Goal: Information Seeking & Learning: Learn about a topic

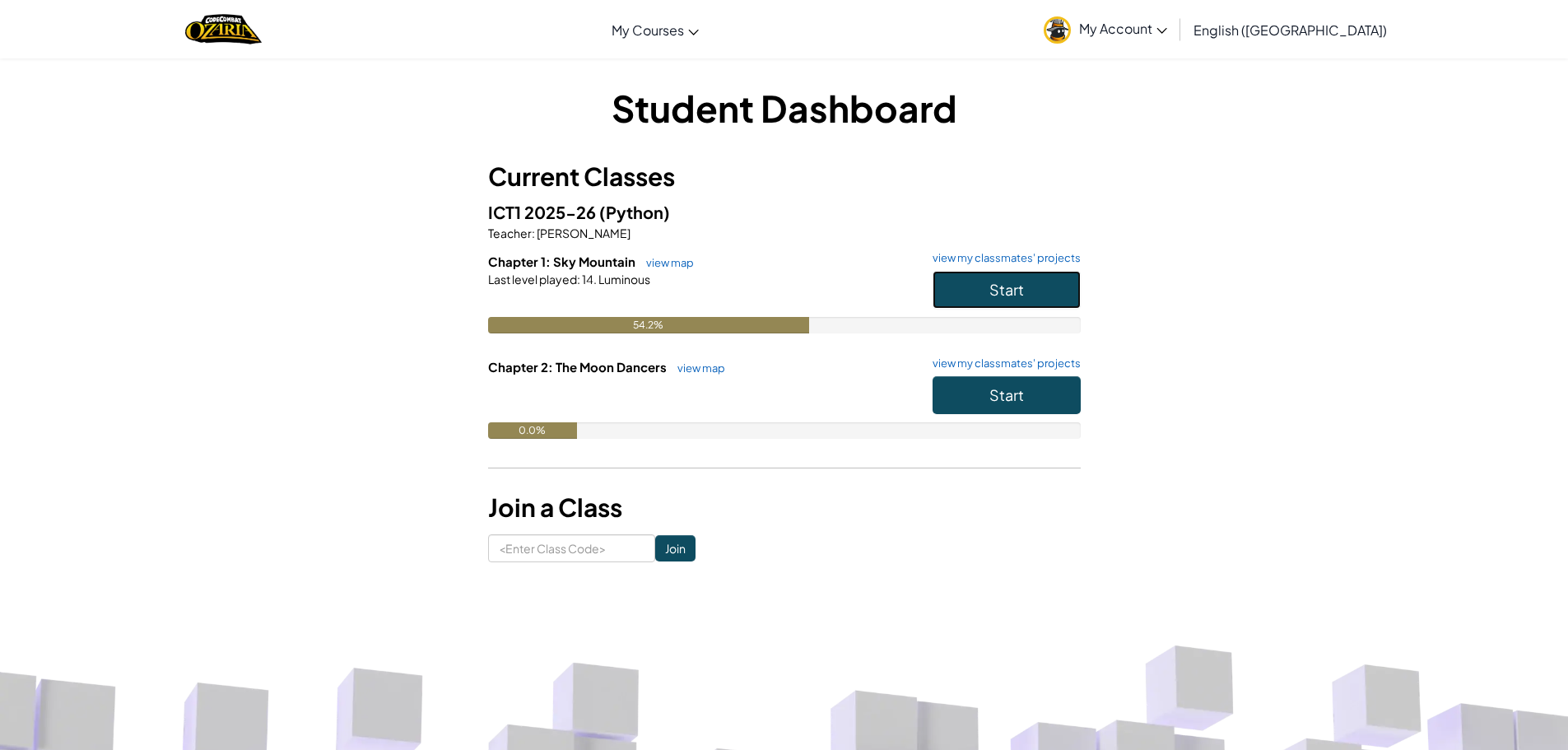
click at [987, 292] on button "Start" at bounding box center [1007, 289] width 148 height 38
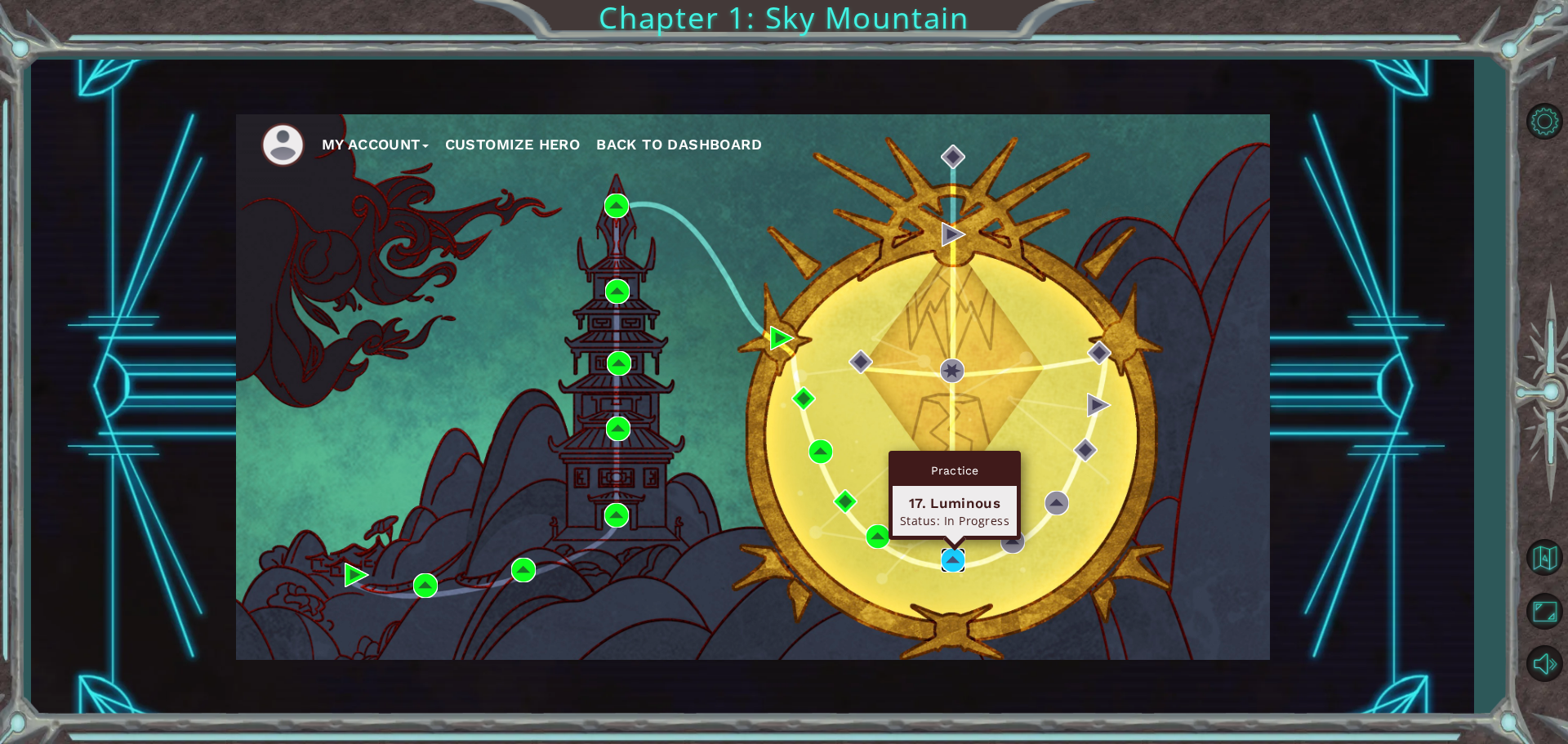
click at [944, 552] on img at bounding box center [953, 560] width 24 height 24
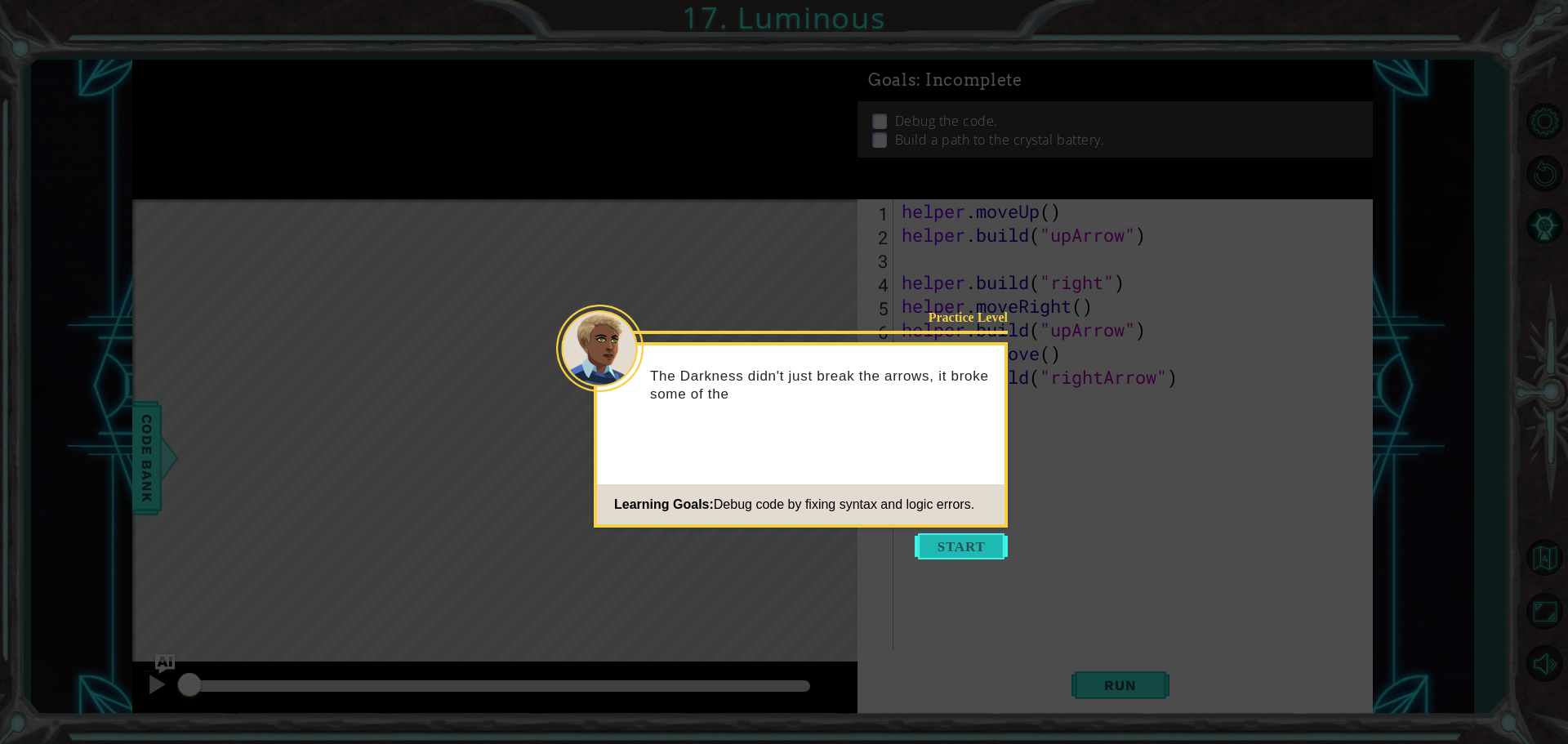
click at [965, 553] on button "Start" at bounding box center [961, 546] width 93 height 26
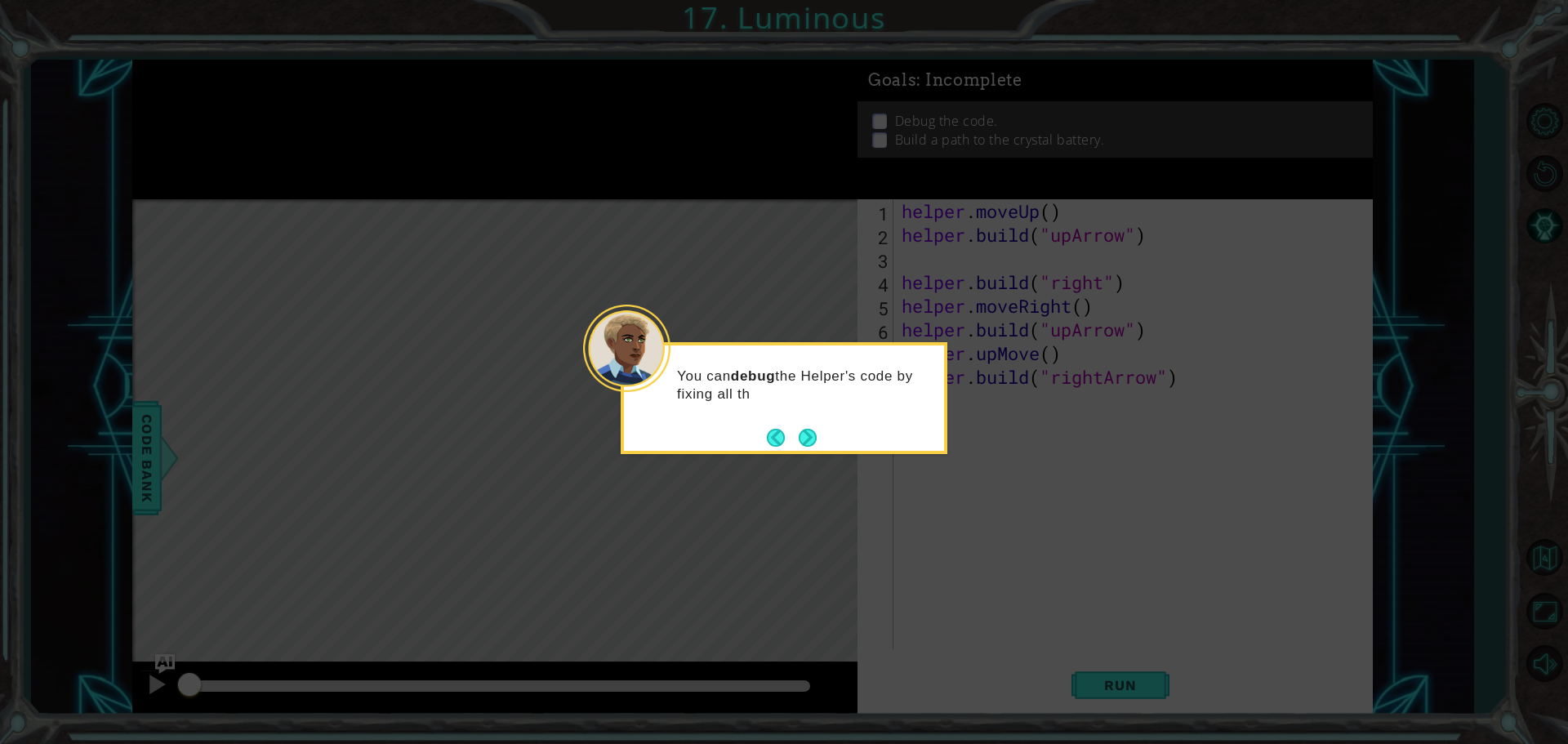
click at [814, 408] on div "You can debug the Helper's code by fixing all th" at bounding box center [784, 393] width 320 height 83
click at [814, 421] on div "You can debug the Helper's code by fixing all the mistakes." at bounding box center [784, 393] width 320 height 83
click at [807, 430] on button "Next" at bounding box center [808, 438] width 18 height 18
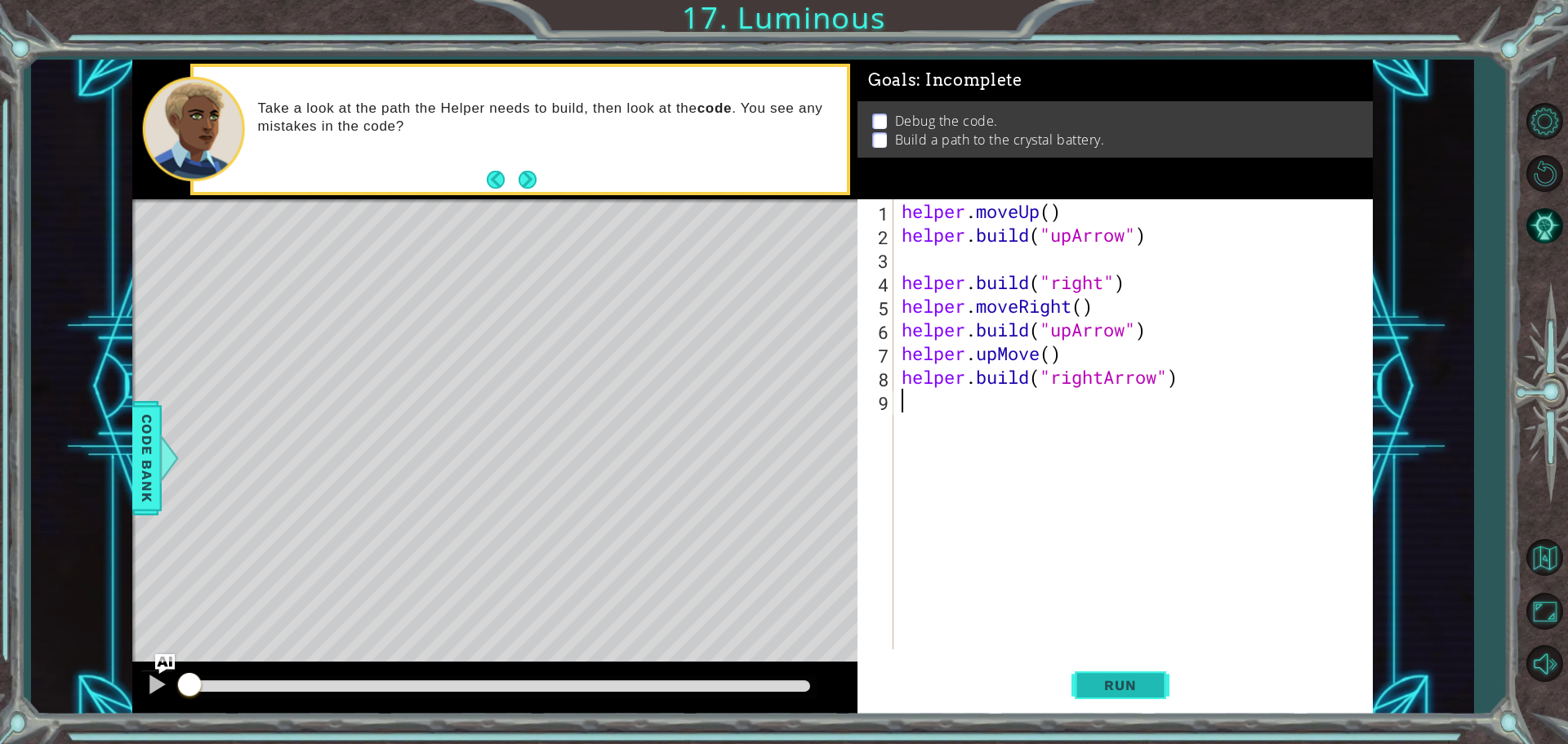
click at [1115, 685] on span "Run" at bounding box center [1120, 685] width 64 height 16
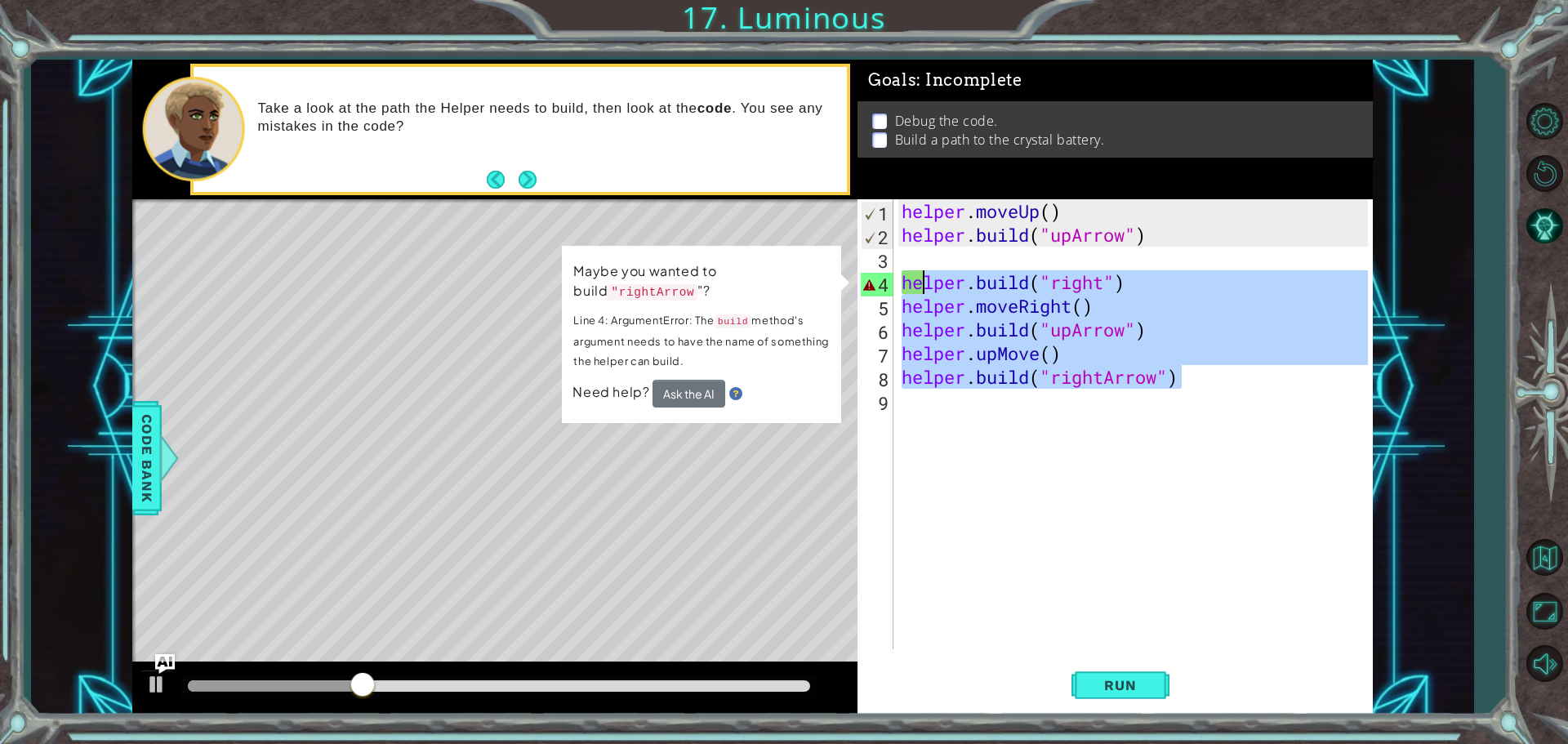
drag, startPoint x: 1189, startPoint y: 386, endPoint x: 922, endPoint y: 279, distance: 287.6
click at [922, 279] on div "helper . moveUp ( ) helper . build ( "upArrow" ) helper . build ( "right" ) hel…" at bounding box center [1137, 448] width 478 height 497
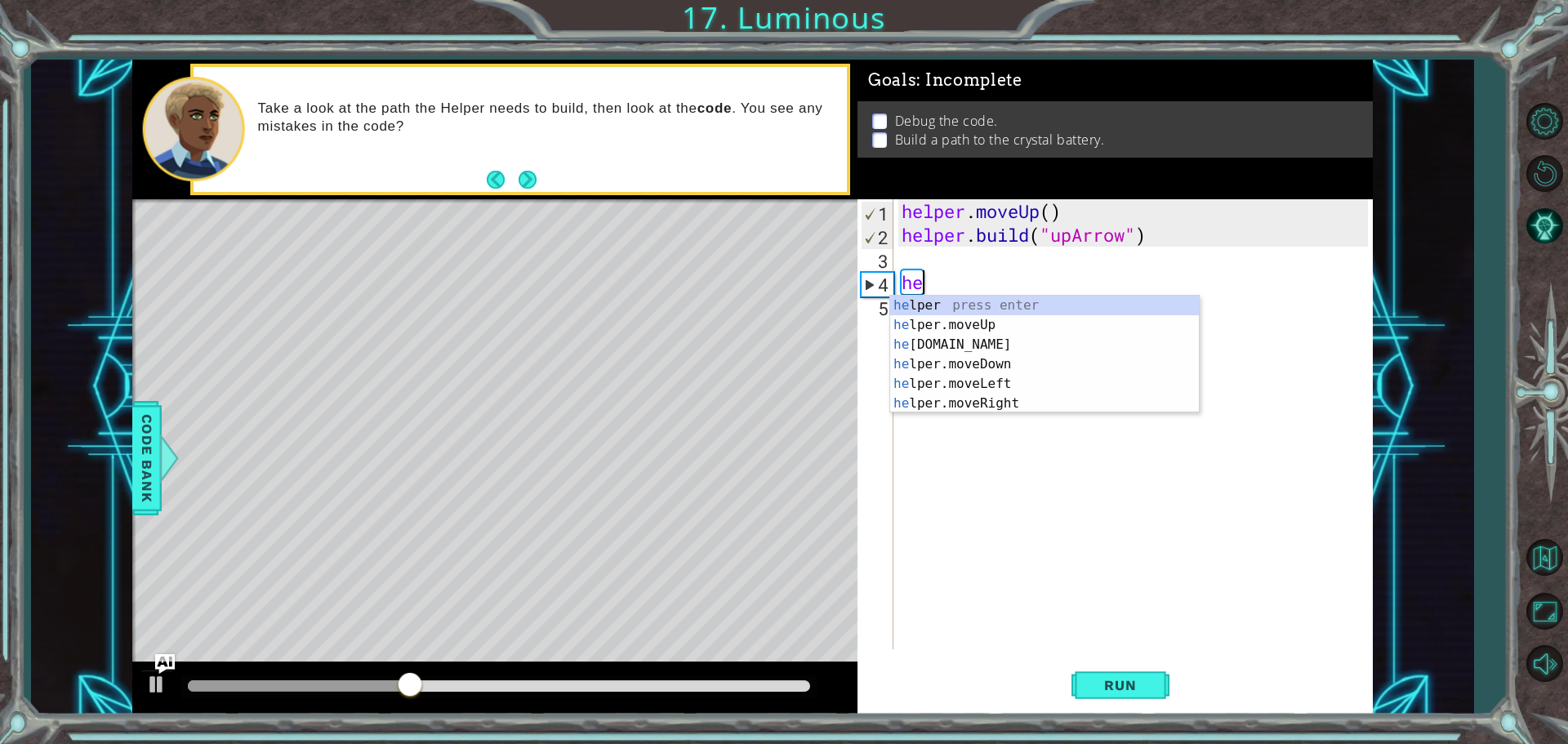
type textarea "h"
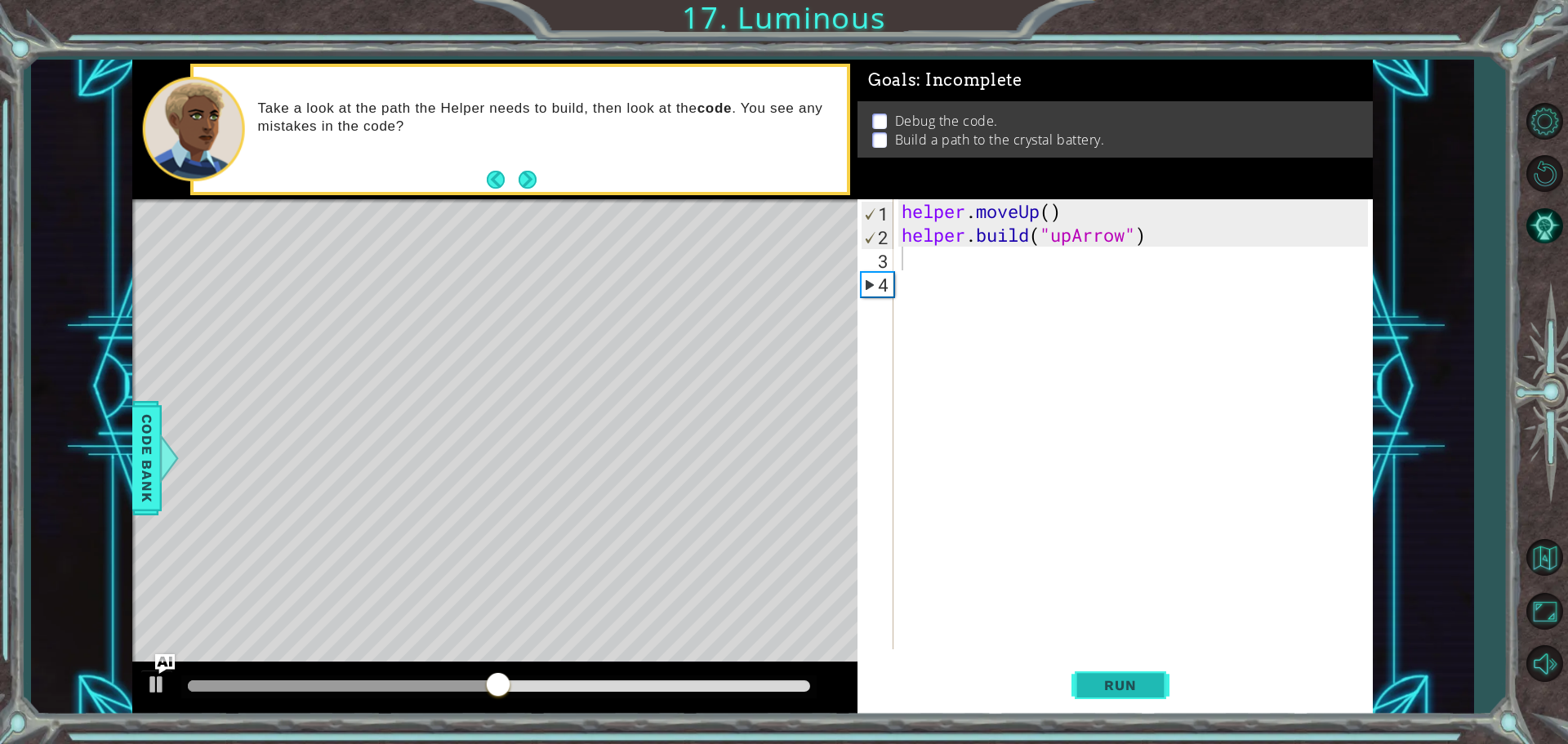
click at [1148, 689] on span "Run" at bounding box center [1120, 685] width 64 height 16
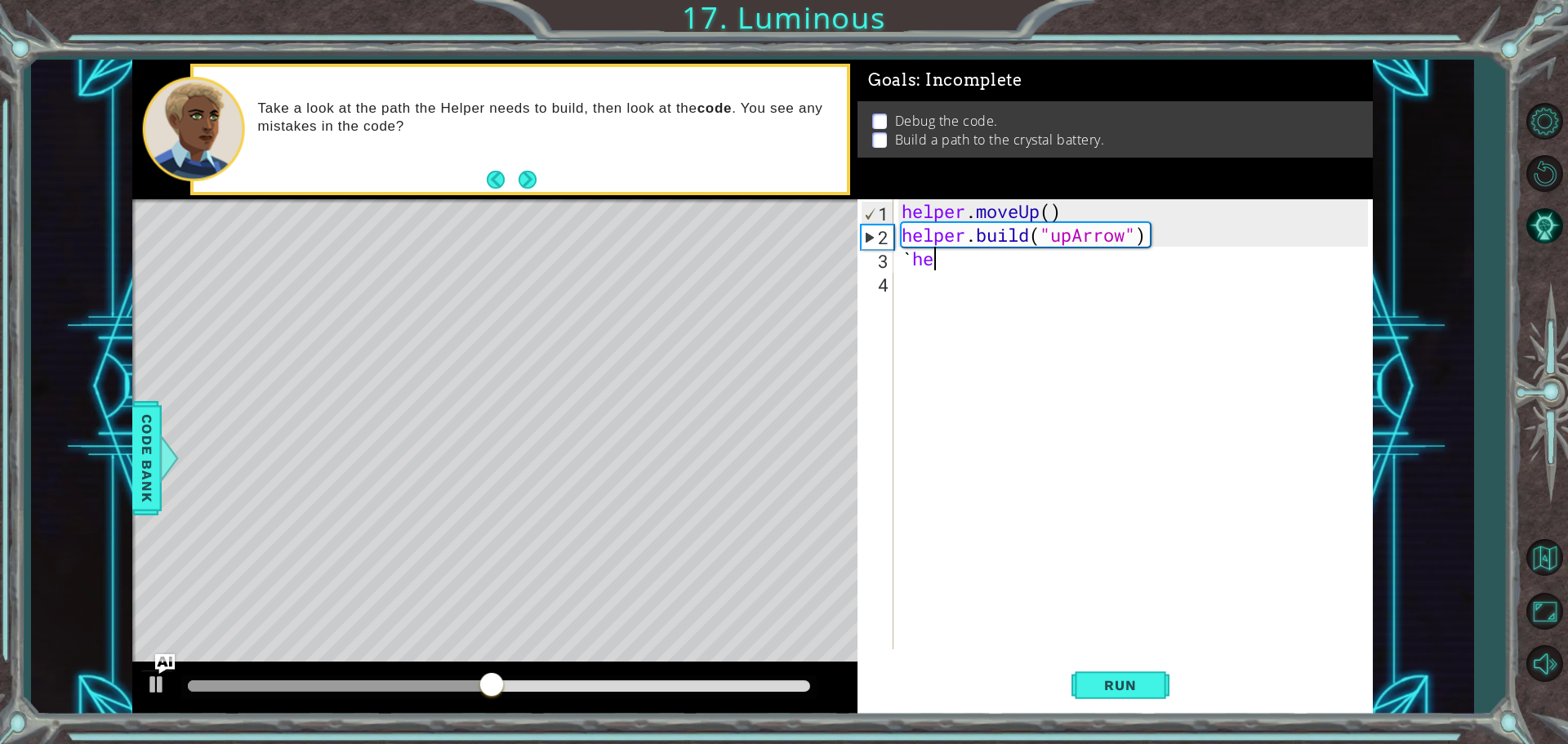
type textarea "`"
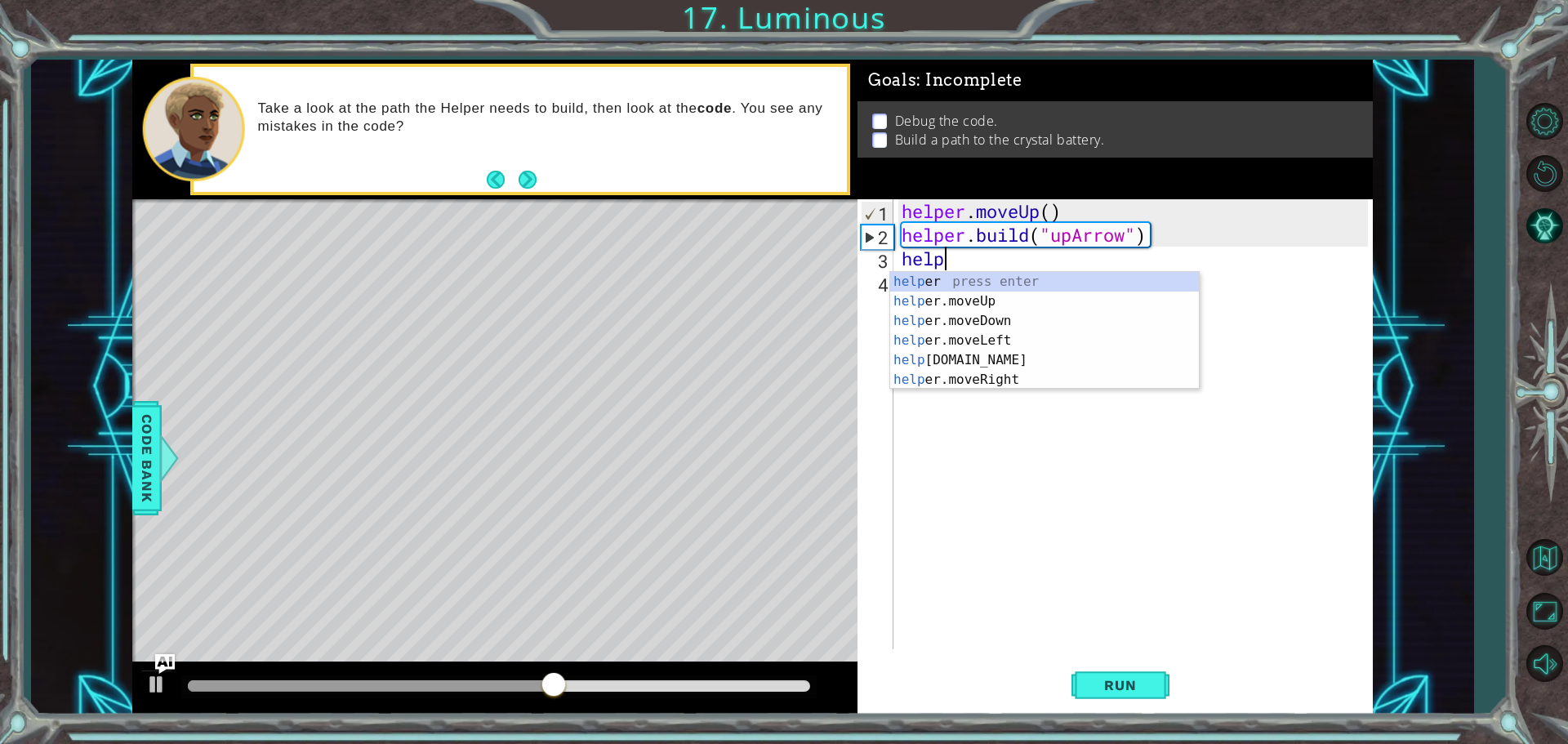
scroll to position [0, 1]
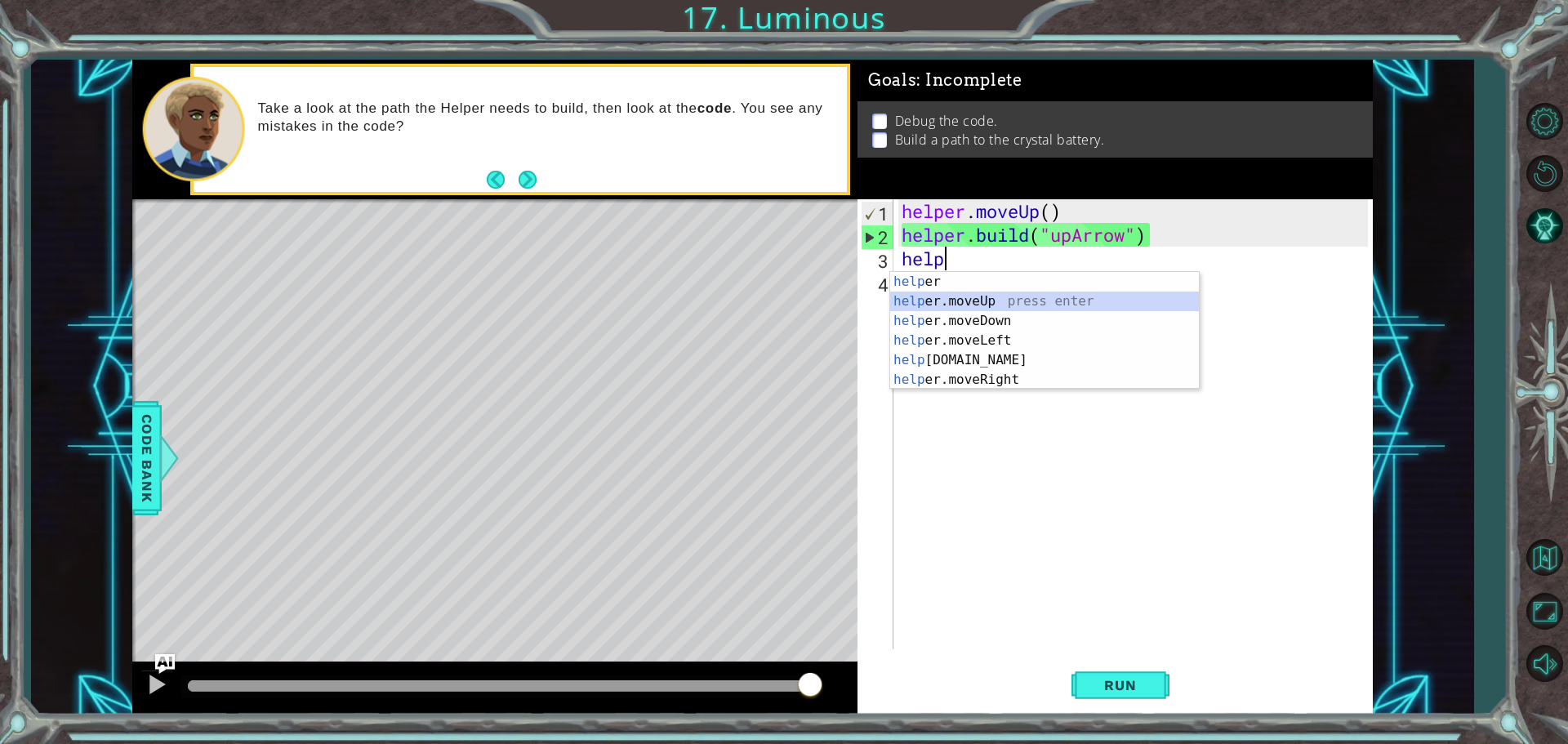
click at [976, 305] on div "help er press enter help er.moveUp press enter help er.moveDown press enter hel…" at bounding box center [1044, 350] width 309 height 157
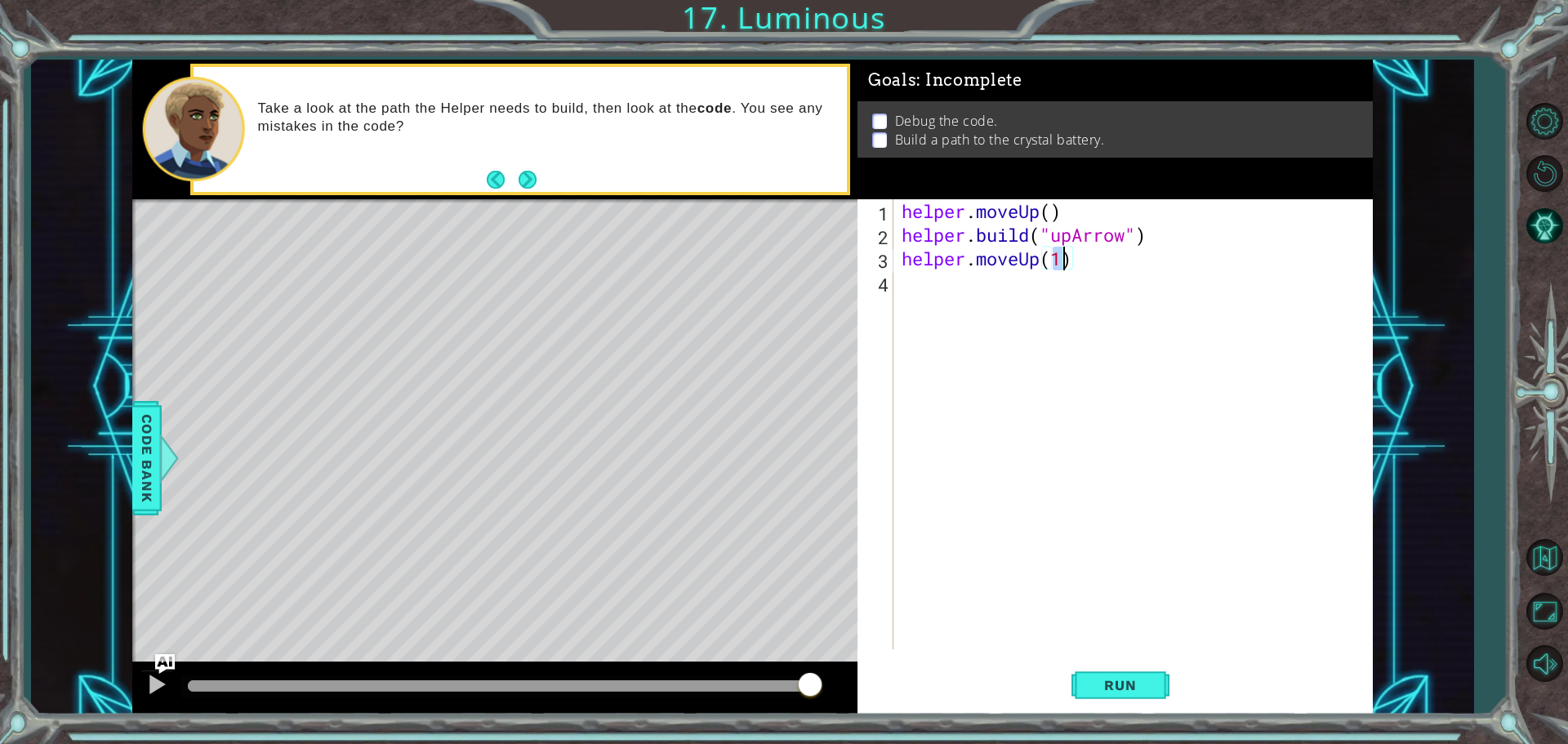
type textarea "helper.moveUp()"
click at [920, 282] on div "helper . moveUp ( ) helper . build ( "upArrow" ) helper . moveUp ( )" at bounding box center [1137, 448] width 478 height 497
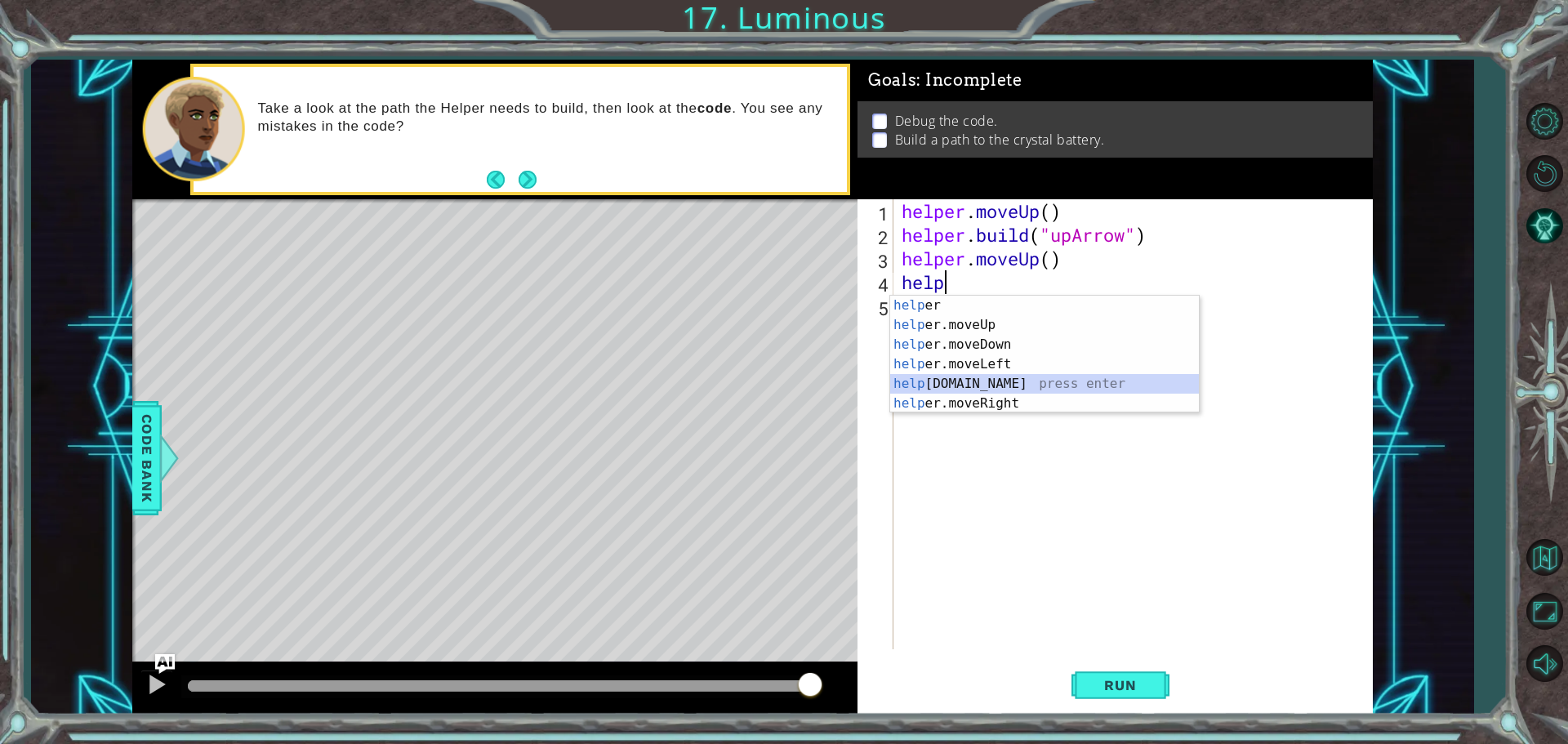
click at [1025, 389] on div "help er press enter help er.moveUp press enter help er.moveDown press enter hel…" at bounding box center [1044, 374] width 309 height 157
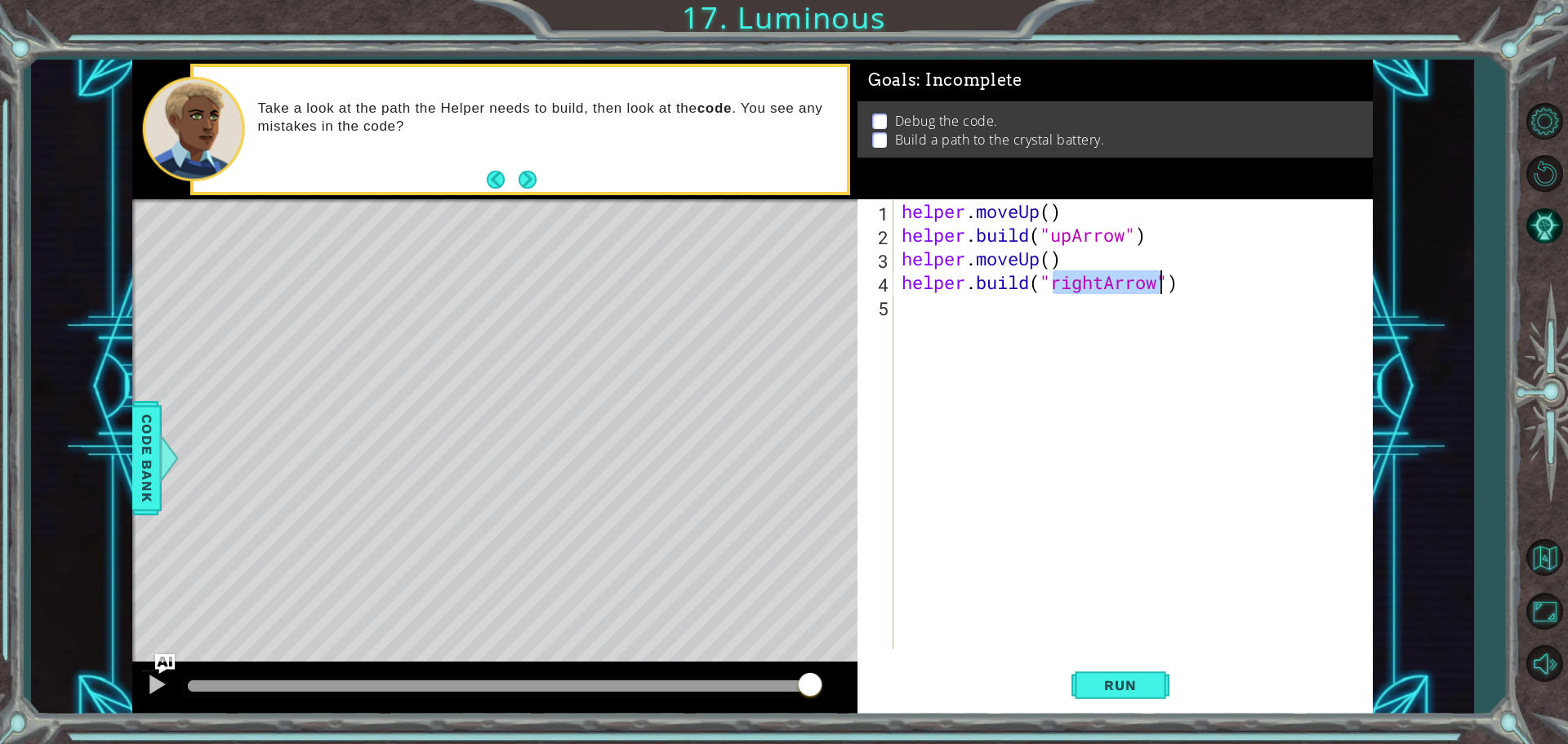
type textarea "[DOMAIN_NAME]("rightArrow")"
click at [1102, 276] on div "helper . moveUp ( ) helper . build ( "upArrow" ) helper . moveUp ( ) helper . b…" at bounding box center [1133, 425] width 470 height 450
drag, startPoint x: 1102, startPoint y: 276, endPoint x: 1122, endPoint y: 291, distance: 25.0
click at [1122, 291] on div "helper . moveUp ( ) helper . build ( "upArrow" ) helper . moveUp ( ) helper . b…" at bounding box center [1137, 448] width 478 height 497
click at [1102, 279] on div "helper . moveUp ( ) helper . build ( "upArrow" ) helper . moveUp ( ) helper . b…" at bounding box center [1137, 448] width 478 height 497
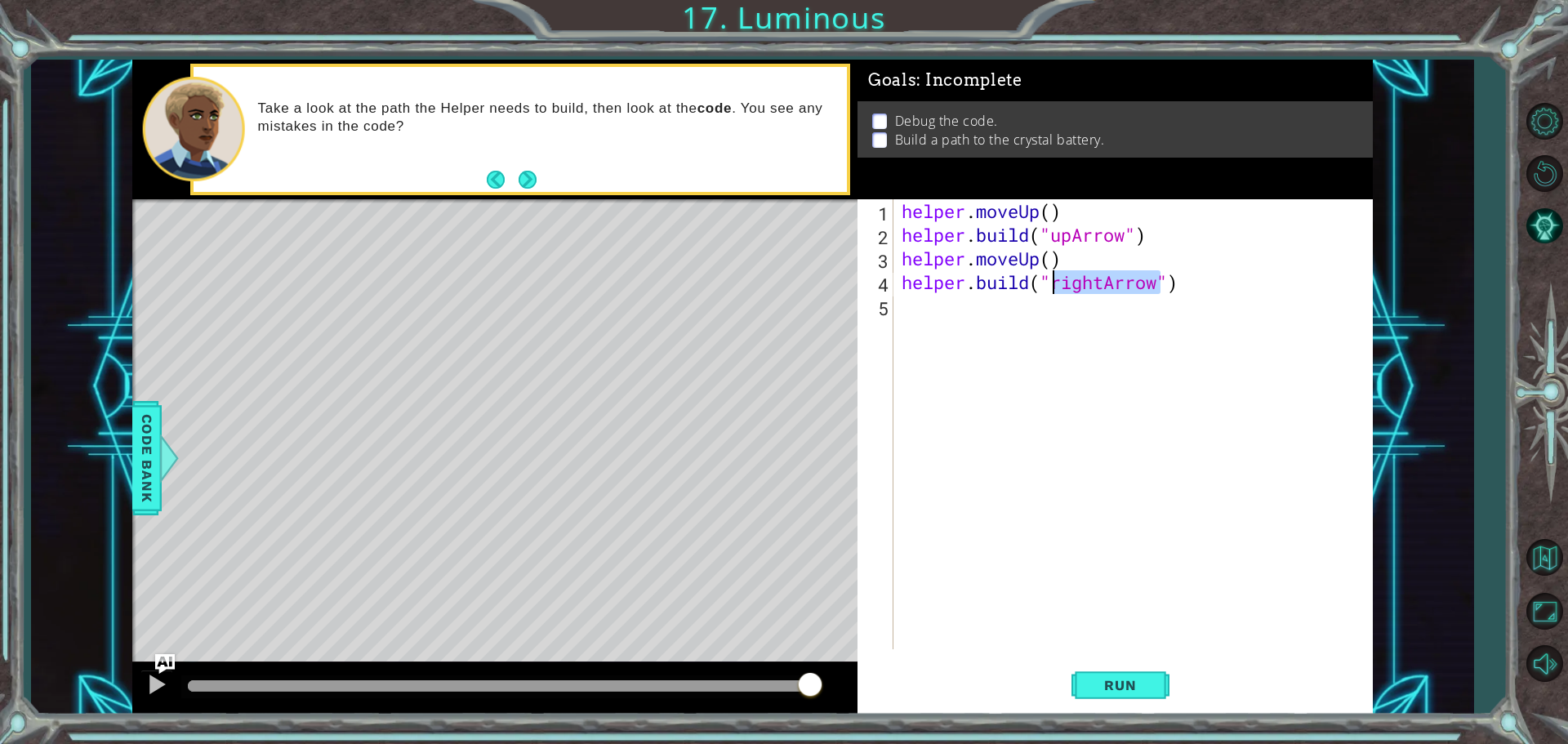
drag, startPoint x: 1102, startPoint y: 279, endPoint x: 1071, endPoint y: 282, distance: 31.1
click at [1071, 282] on div "helper . moveUp ( ) helper . build ( "upArrow" ) helper . moveUp ( ) helper . b…" at bounding box center [1137, 448] width 478 height 497
click at [1068, 304] on div "helper . moveUp ( ) helper . build ( "upArrow" ) helper . moveUp ( ) helper . b…" at bounding box center [1137, 448] width 478 height 497
drag, startPoint x: 1102, startPoint y: 279, endPoint x: 1056, endPoint y: 291, distance: 47.5
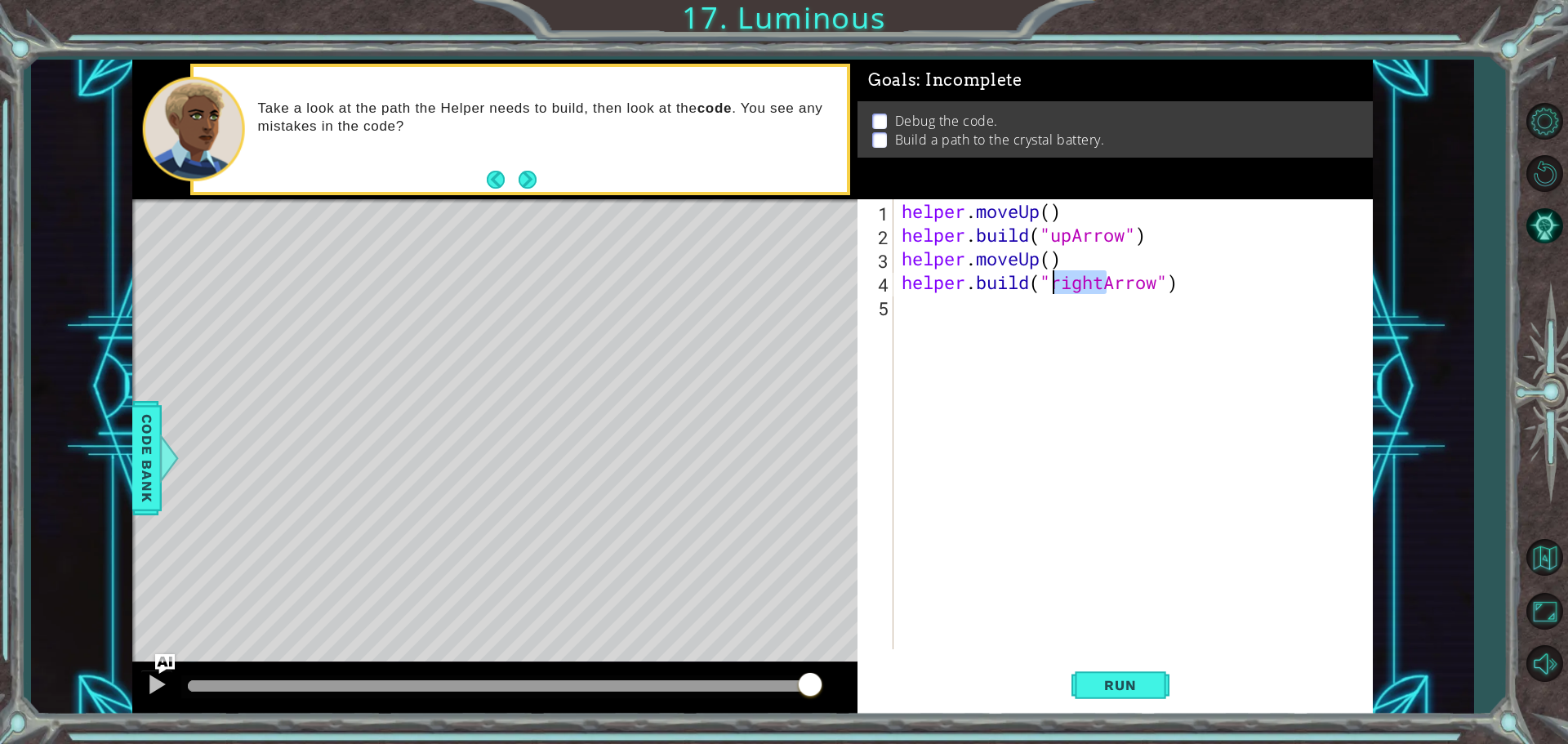
click at [1056, 291] on div "helper . moveUp ( ) helper . build ( "upArrow" ) helper . moveUp ( ) helper . b…" at bounding box center [1137, 448] width 478 height 497
click at [1131, 307] on div "" upArrow" press enter " right" press enter " rightArrow" press enter" at bounding box center [1185, 345] width 309 height 98
type textarea "[DOMAIN_NAME]("upArrow")"
click at [919, 312] on div "helper . moveUp ( ) helper . build ( "upArrow" ) helper . moveUp ( ) helper . b…" at bounding box center [1137, 448] width 478 height 497
click at [1130, 683] on span "Run" at bounding box center [1120, 685] width 64 height 16
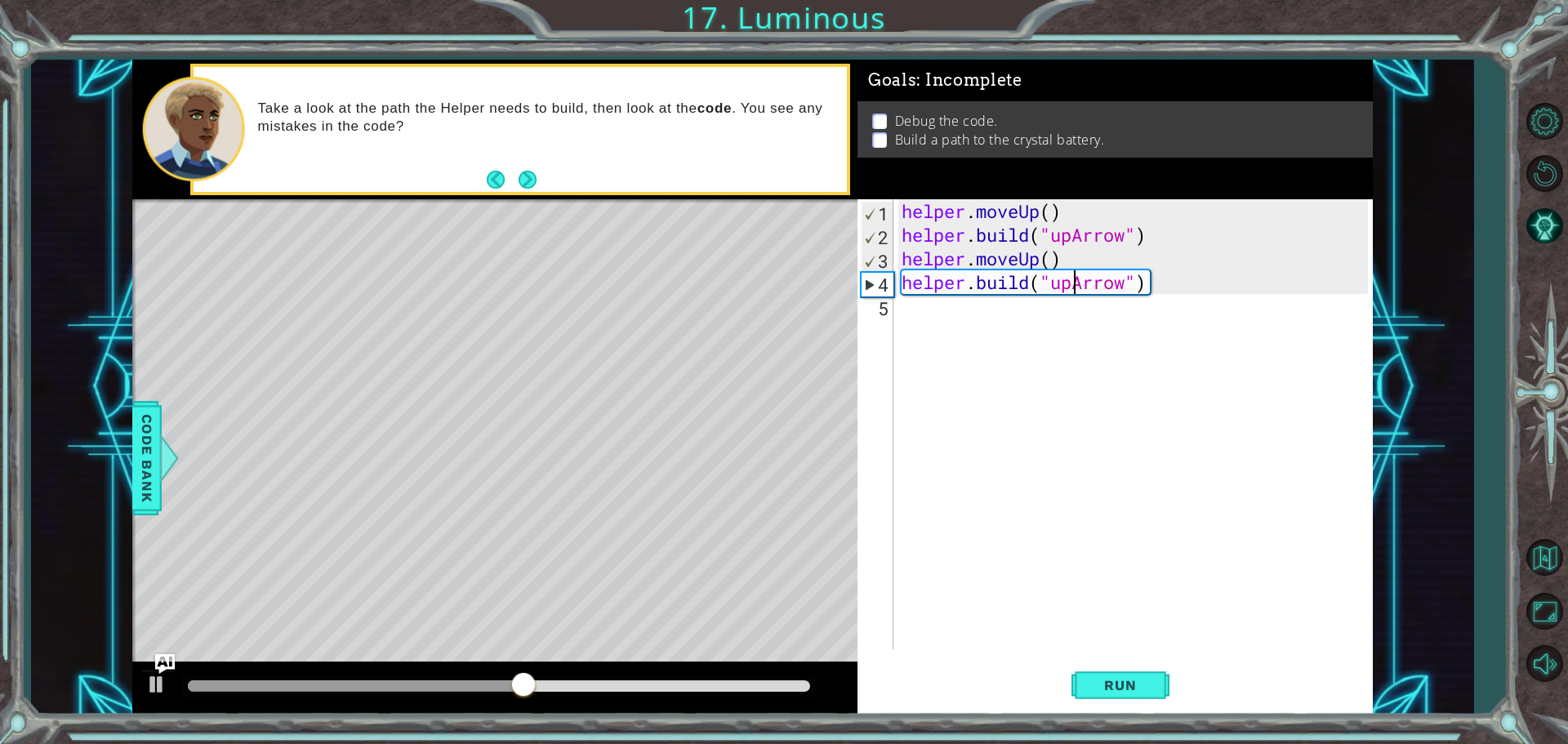
click at [1071, 285] on div "helper . moveUp ( ) helper . build ( "upArrow" ) helper . moveUp ( ) helper . b…" at bounding box center [1137, 448] width 478 height 497
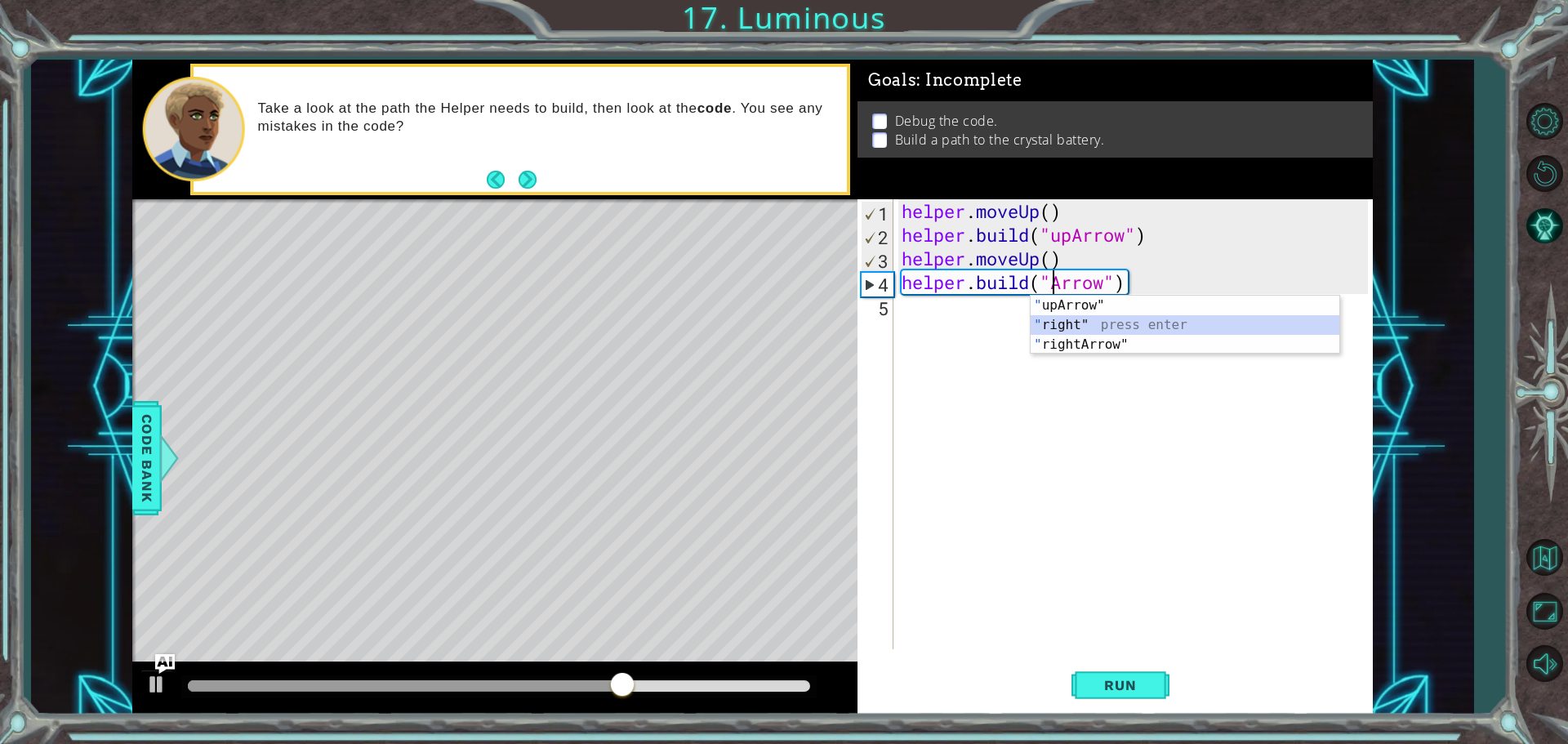
click at [1102, 334] on div "" upArrow" press enter " right" press enter " rightArrow" press enter" at bounding box center [1185, 345] width 309 height 98
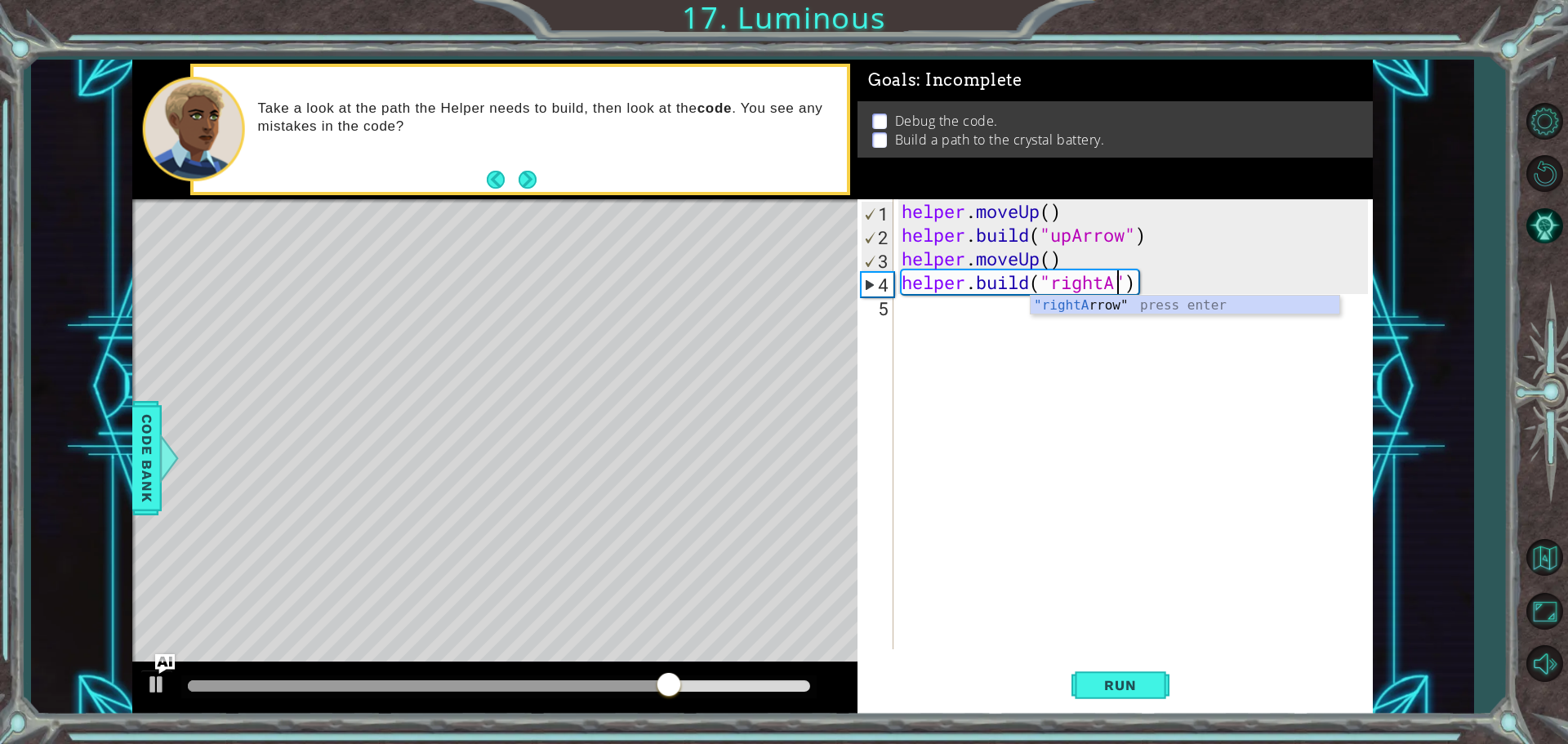
scroll to position [0, 10]
click at [1097, 304] on div ""rightA rrow" press enter" at bounding box center [1185, 325] width 309 height 59
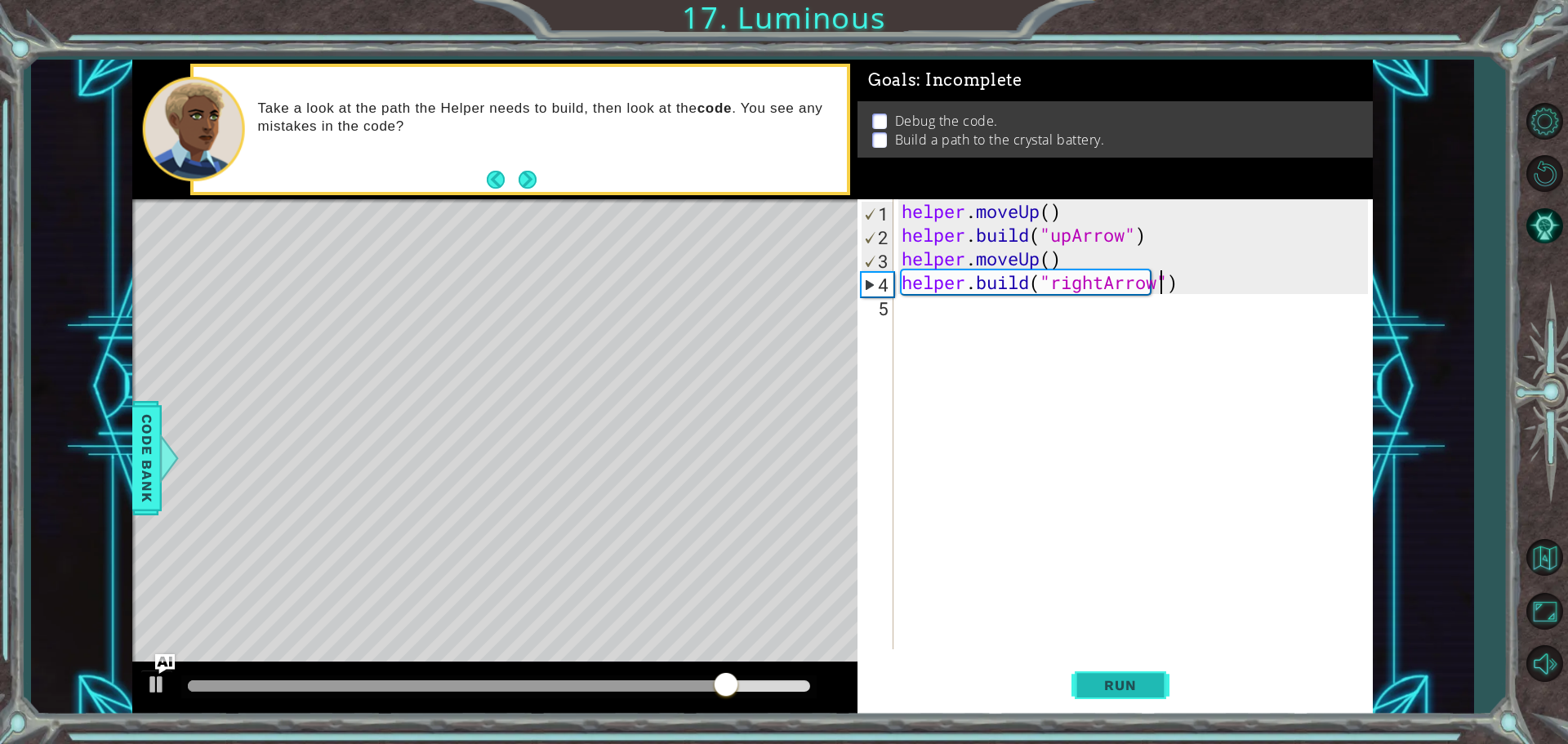
type textarea "[DOMAIN_NAME]("rightArrow")"
click at [1107, 696] on button "Run" at bounding box center [1121, 684] width 98 height 52
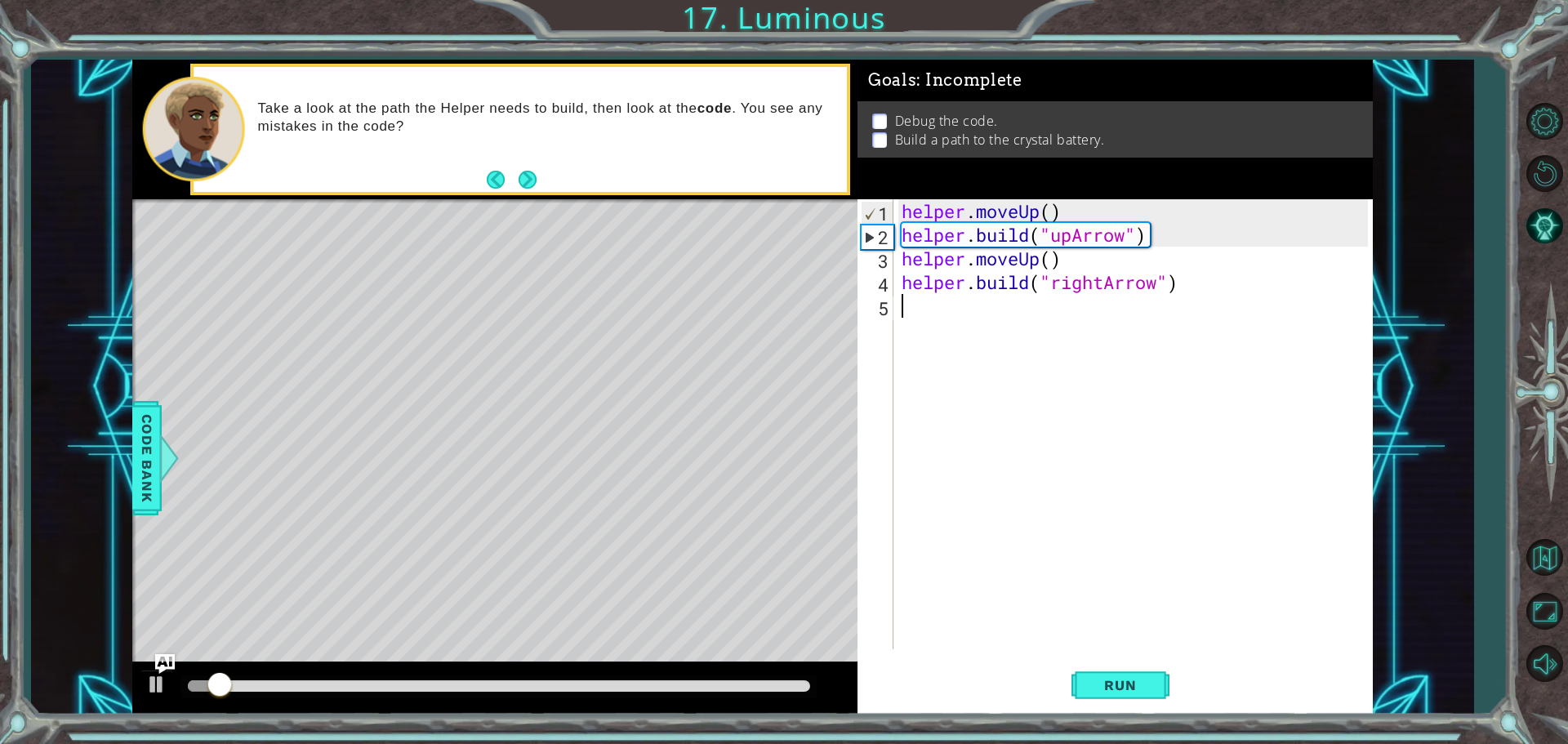
click at [1102, 337] on div "helper . moveUp ( ) helper . build ( "upArrow" ) helper . moveUp ( ) helper . b…" at bounding box center [1137, 448] width 478 height 497
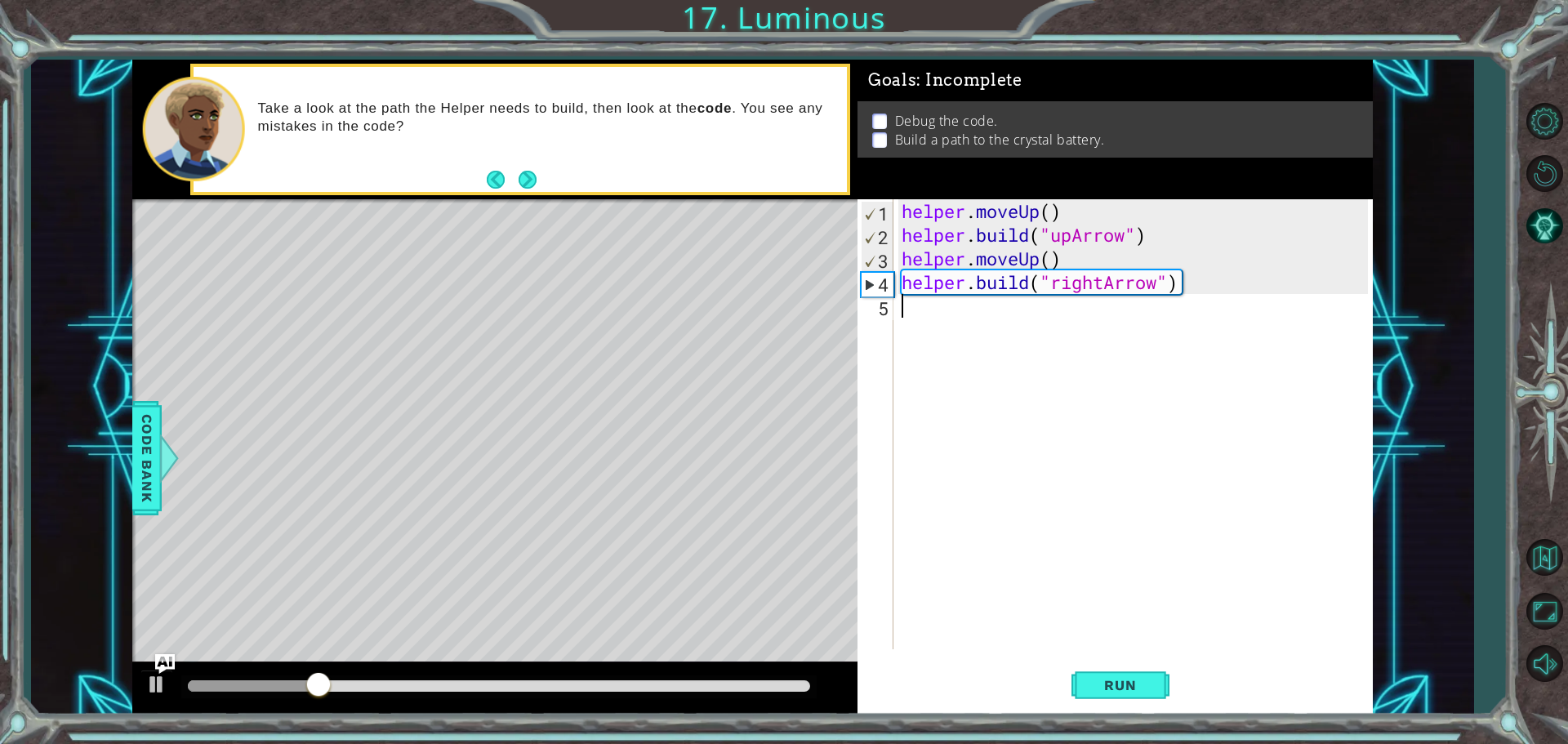
click at [1048, 331] on div "helper . moveUp ( ) helper . build ( "upArrow" ) helper . moveUp ( ) helper . b…" at bounding box center [1137, 448] width 478 height 497
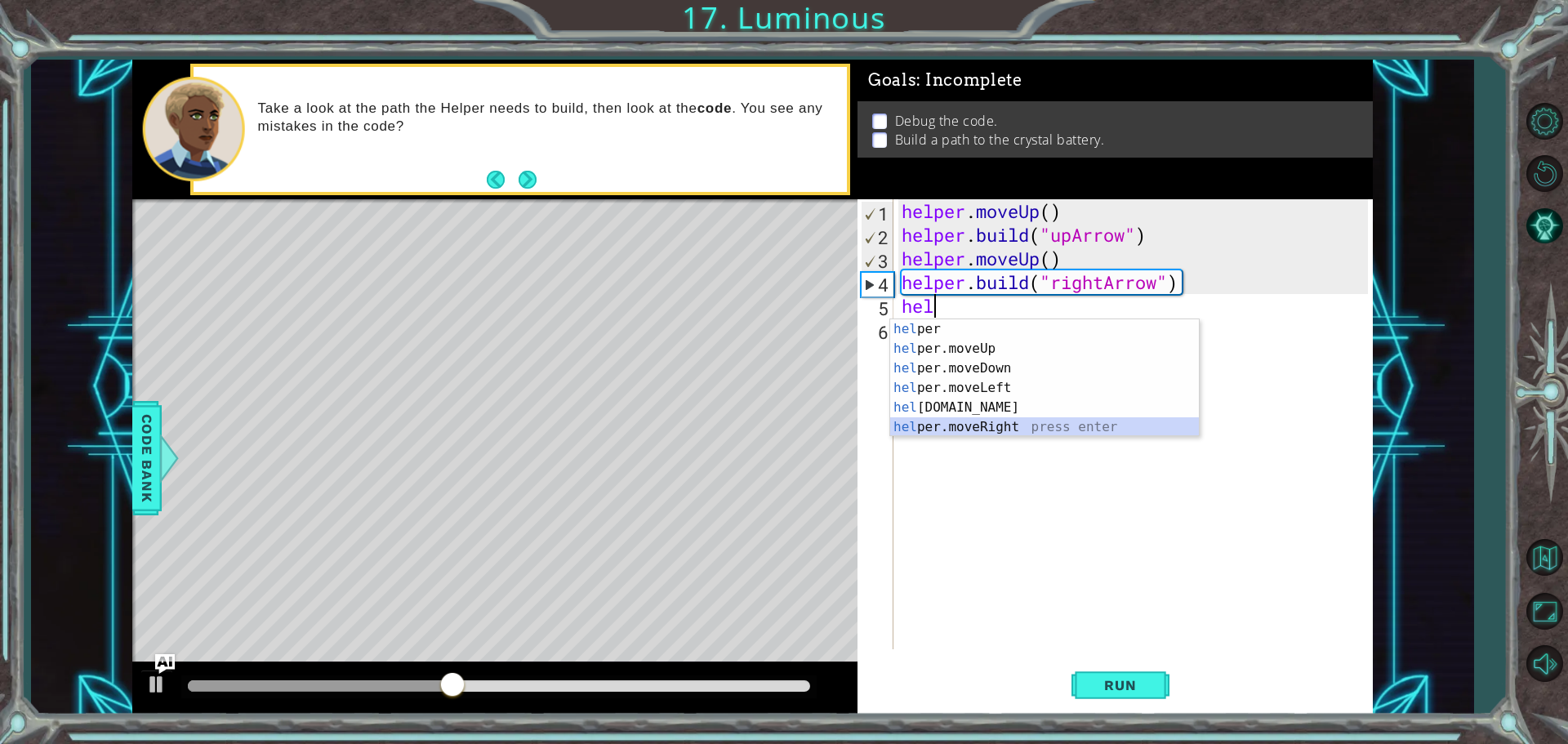
click at [1003, 426] on div "hel per press enter hel per.moveUp press enter [GEOGRAPHIC_DATA] per.moveDown p…" at bounding box center [1044, 397] width 309 height 157
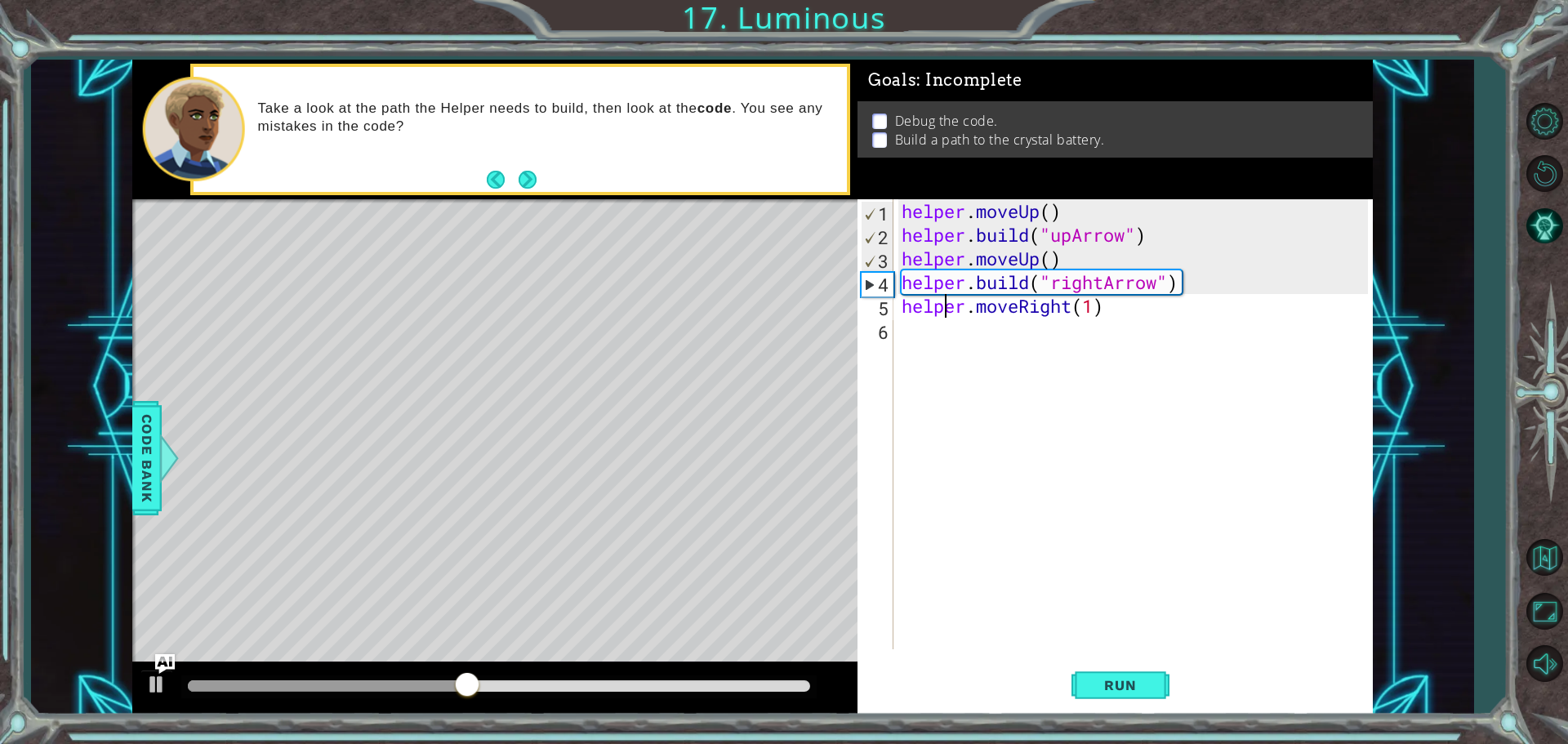
click at [946, 312] on div "helper . moveUp ( ) helper . build ( "upArrow" ) helper . moveUp ( ) helper . b…" at bounding box center [1137, 448] width 478 height 497
click at [1090, 302] on div "helper . moveUp ( ) helper . build ( "upArrow" ) helper . moveUp ( ) helper . b…" at bounding box center [1137, 448] width 478 height 497
click at [1092, 314] on div "helper . moveUp ( ) helper . build ( "upArrow" ) helper . moveUp ( ) helper . b…" at bounding box center [1137, 448] width 478 height 497
type textarea "helper.moveRight()"
click at [1011, 338] on div "helper . moveUp ( ) helper . build ( "upArrow" ) helper . moveUp ( ) helper . b…" at bounding box center [1137, 448] width 478 height 497
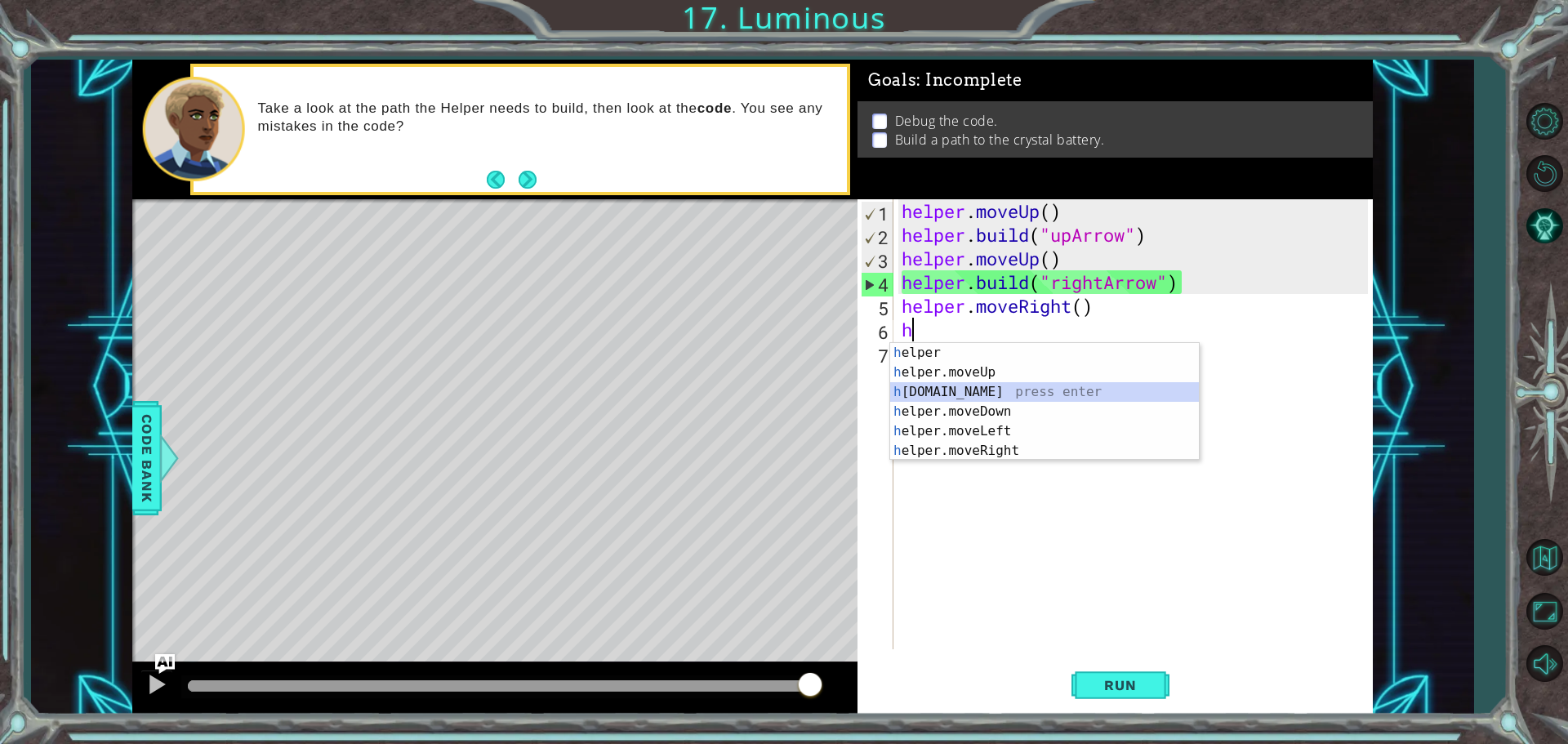
click at [962, 388] on div "h elper press enter h elper.moveUp press enter h [DOMAIN_NAME] press enter h el…" at bounding box center [1044, 421] width 309 height 157
type textarea "[DOMAIN_NAME]("rightArrow")"
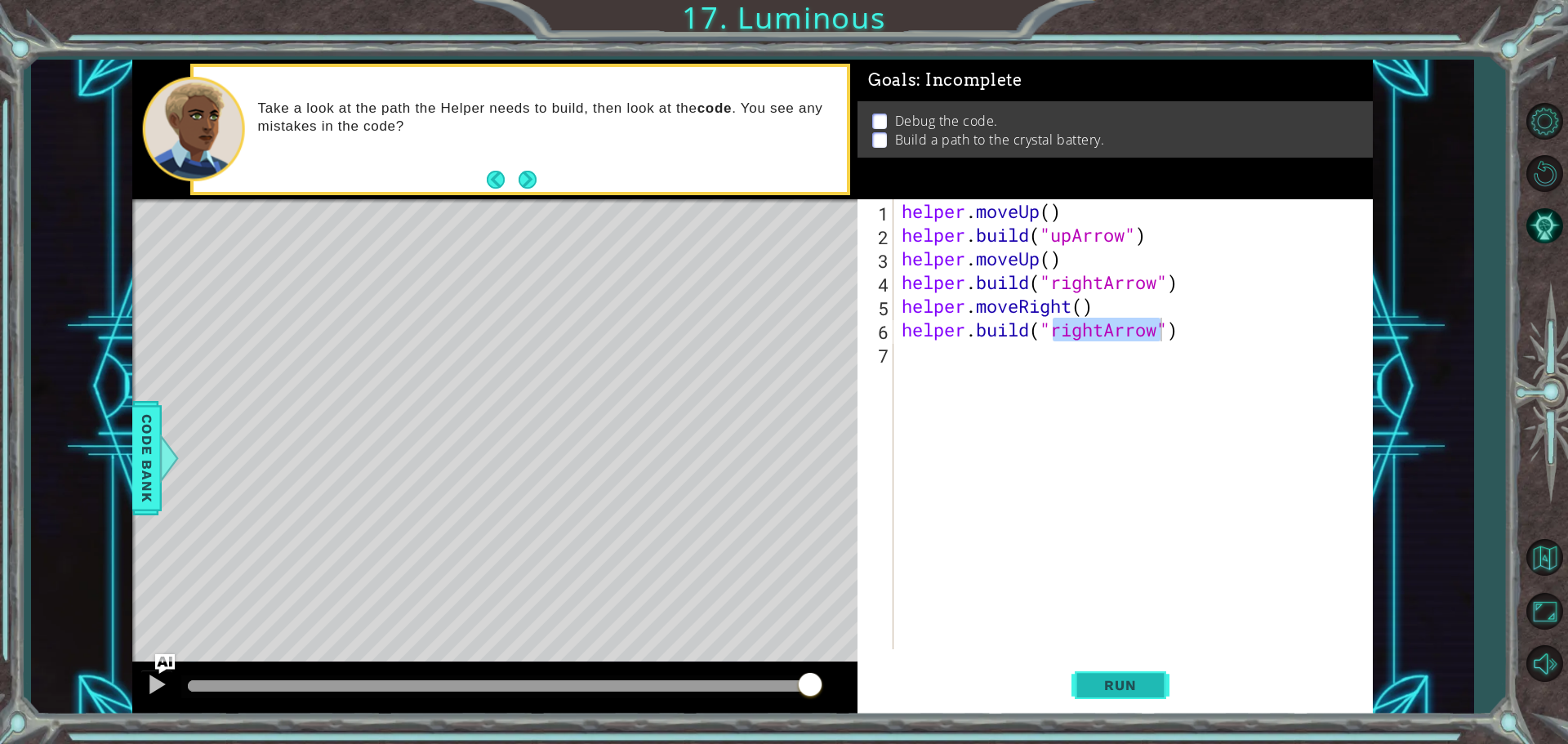
click at [1123, 684] on span "Run" at bounding box center [1120, 685] width 64 height 16
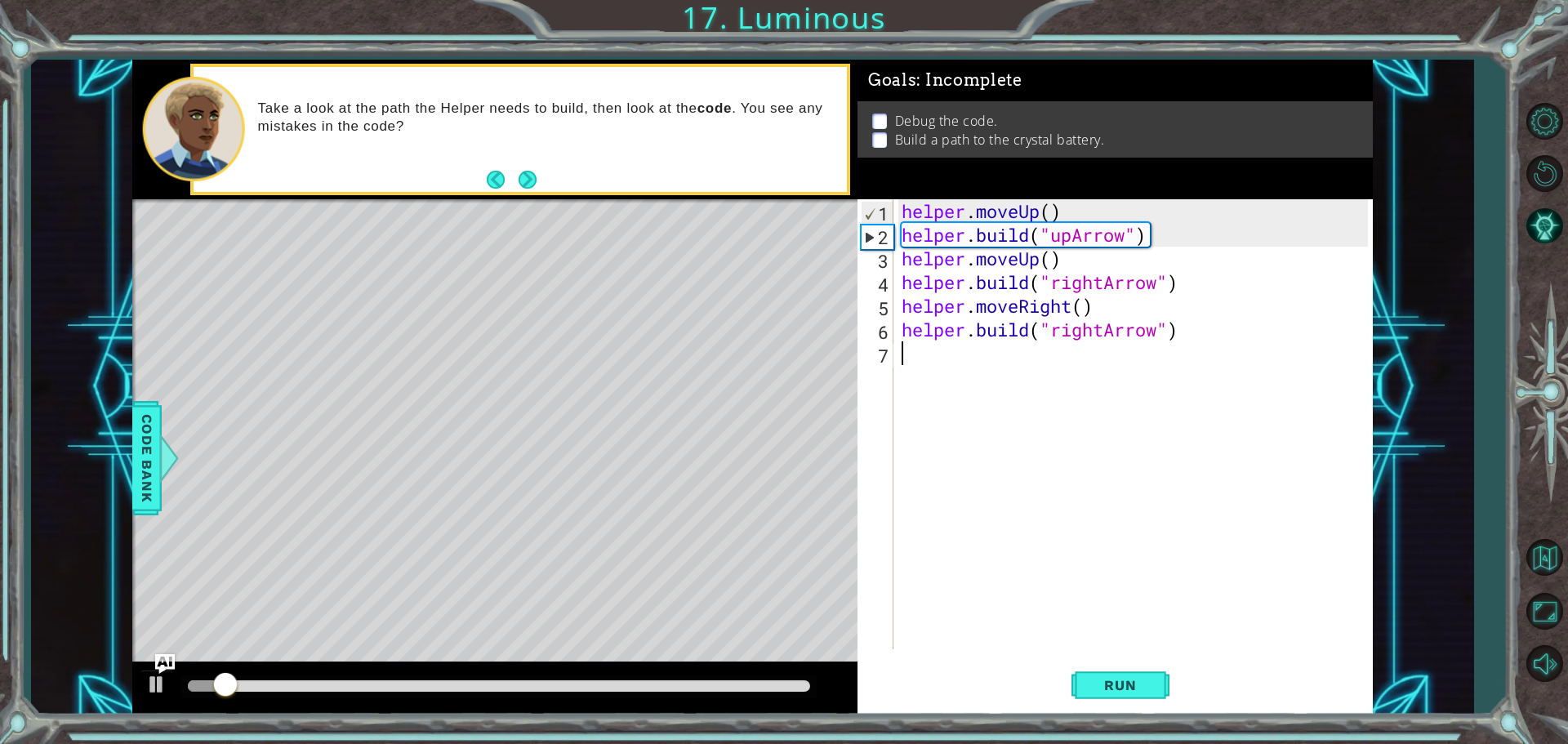
click at [942, 376] on div "helper . moveUp ( ) helper . build ( "upArrow" ) helper . moveUp ( ) helper . b…" at bounding box center [1137, 448] width 478 height 497
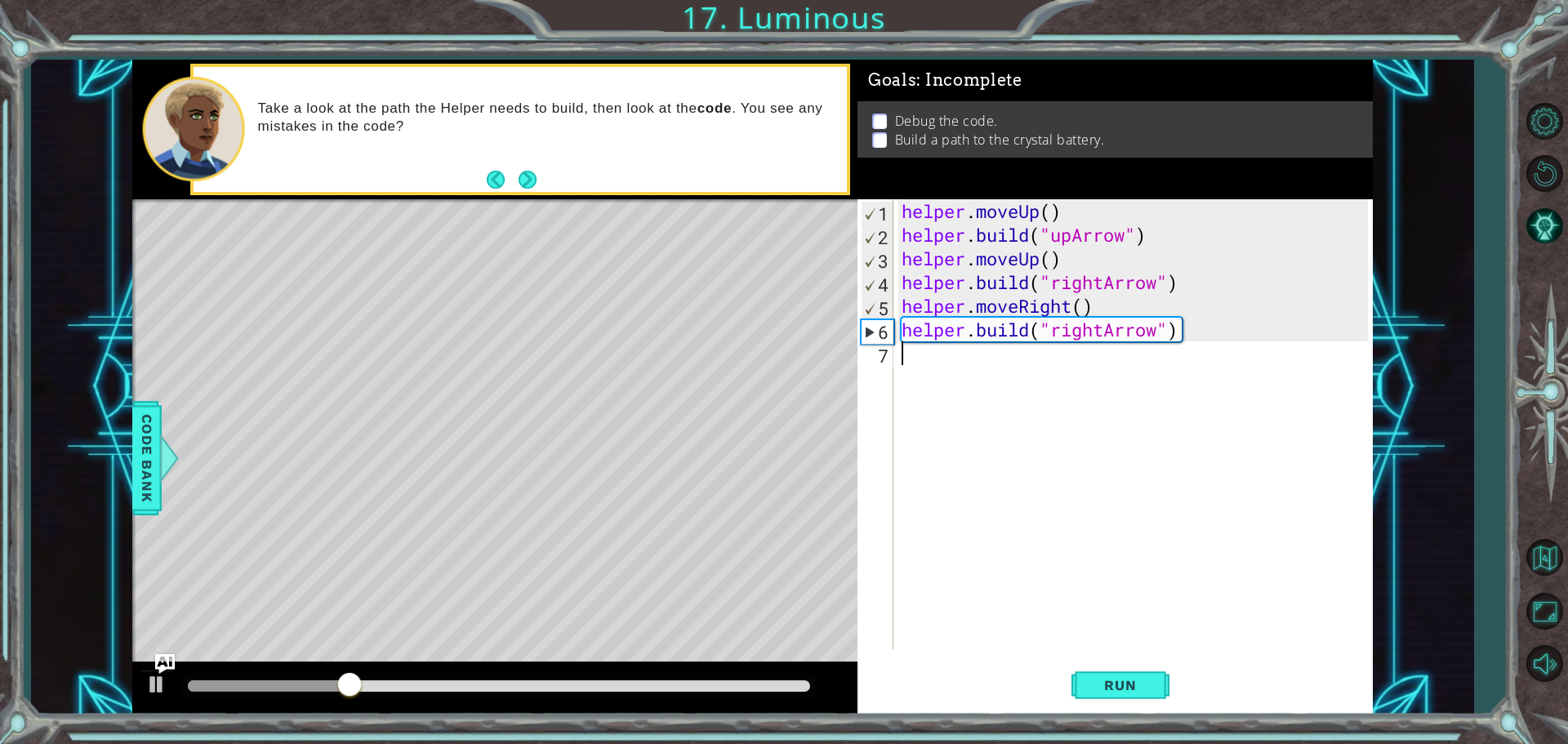
click at [952, 371] on div "helper . moveUp ( ) helper . build ( "upArrow" ) helper . moveUp ( ) helper . b…" at bounding box center [1137, 448] width 478 height 497
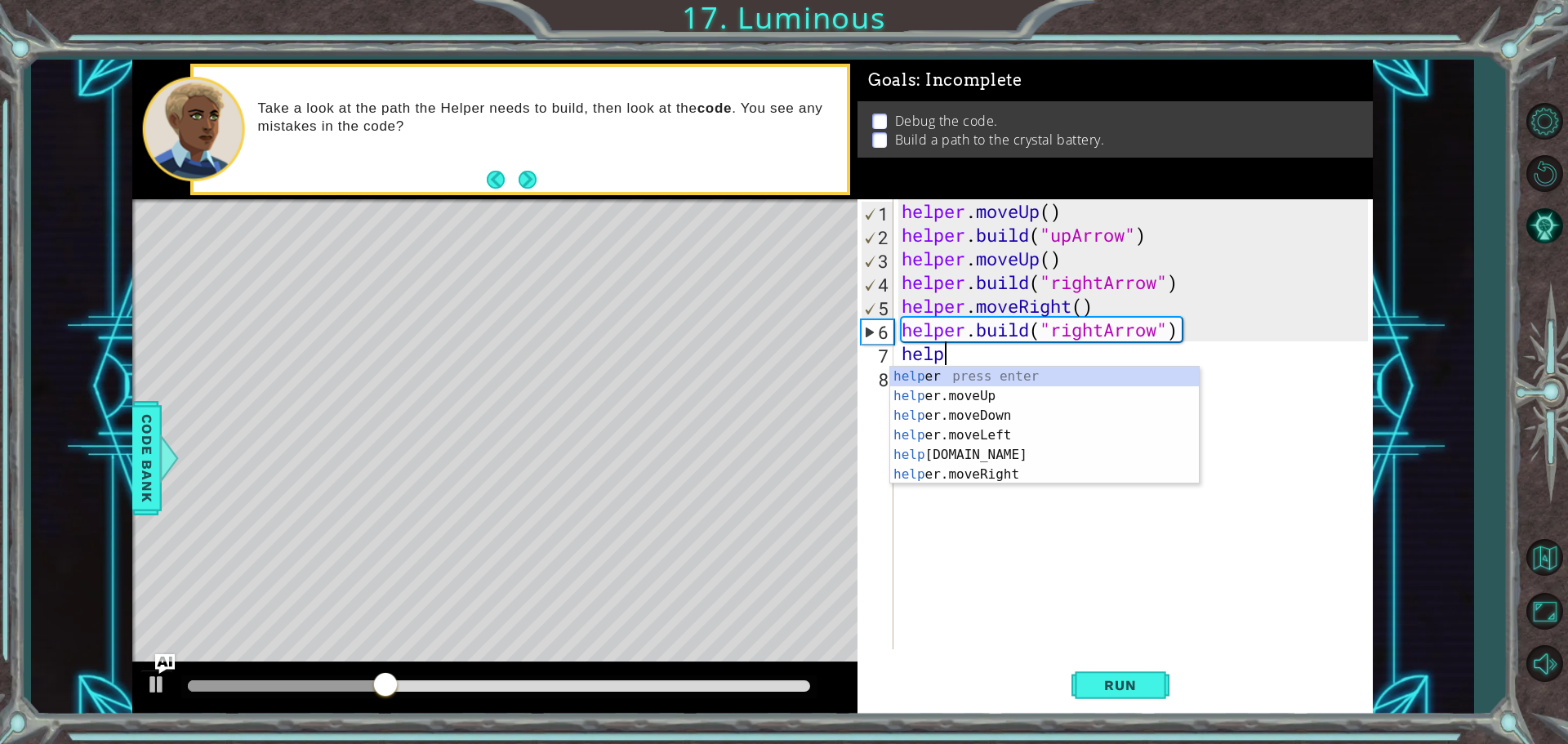
scroll to position [0, 2]
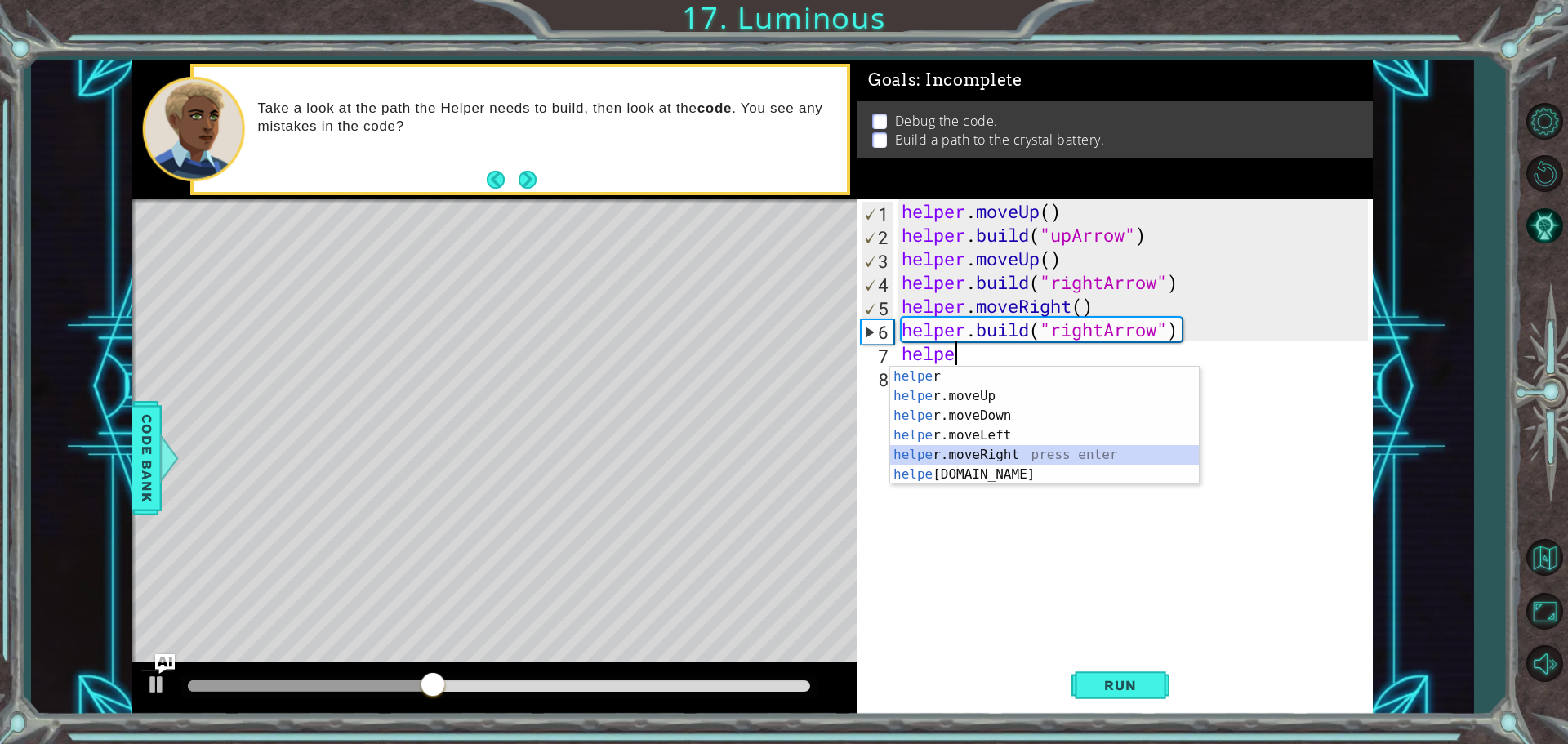
click at [950, 450] on div "helpe r press enter helpe [PERSON_NAME]moveUp press enter helpe [PERSON_NAME]mo…" at bounding box center [1044, 445] width 309 height 157
type textarea "helper.moveRight(1)"
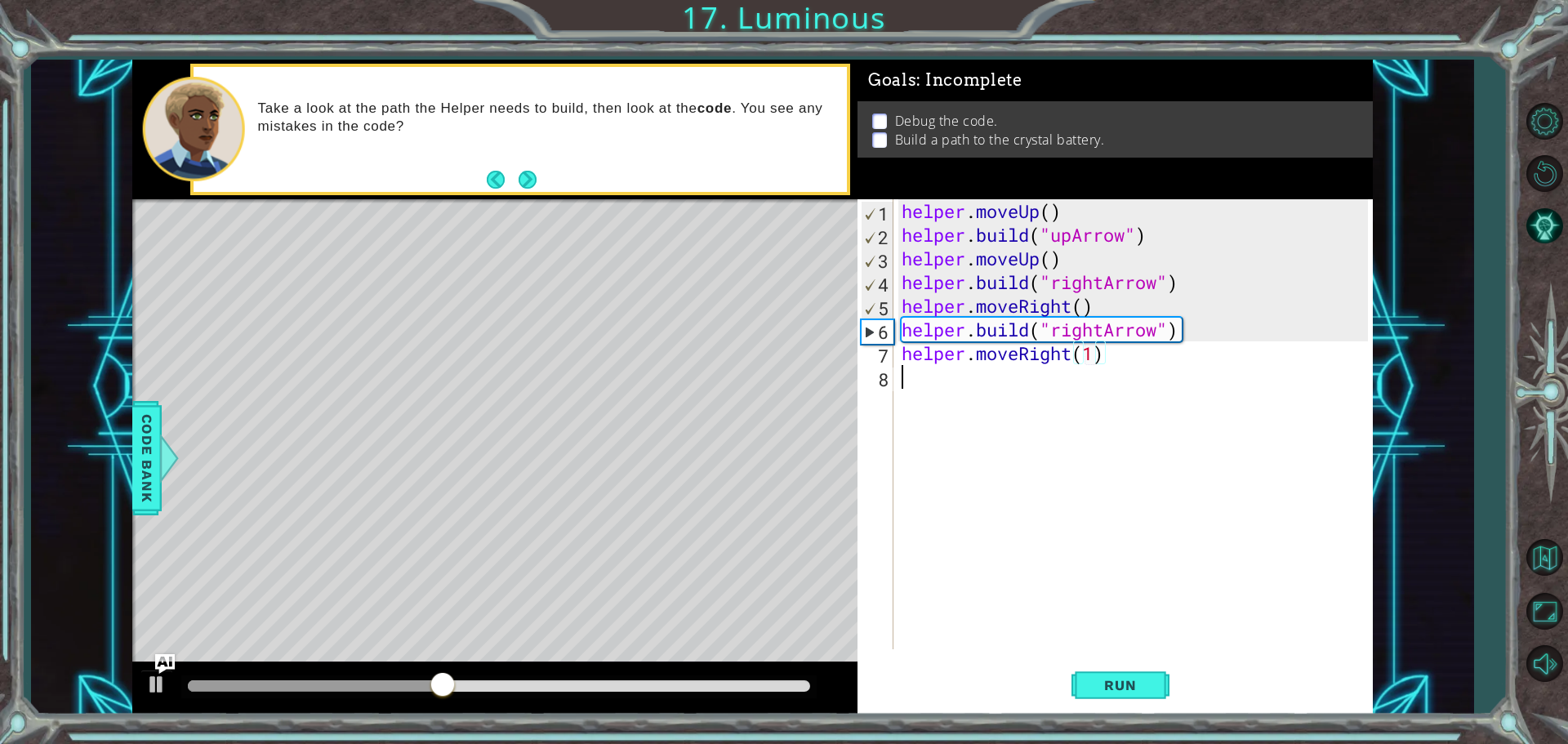
click at [936, 384] on div "helper . moveUp ( ) helper . build ( "upArrow" ) helper . moveUp ( ) helper . b…" at bounding box center [1137, 448] width 478 height 497
click at [1089, 353] on div "helper . moveUp ( ) helper . build ( "upArrow" ) helper . moveUp ( ) helper . b…" at bounding box center [1137, 448] width 478 height 497
click at [1091, 353] on div "helper . moveUp ( ) helper . build ( "upArrow" ) helper . moveUp ( ) helper . b…" at bounding box center [1137, 448] width 478 height 497
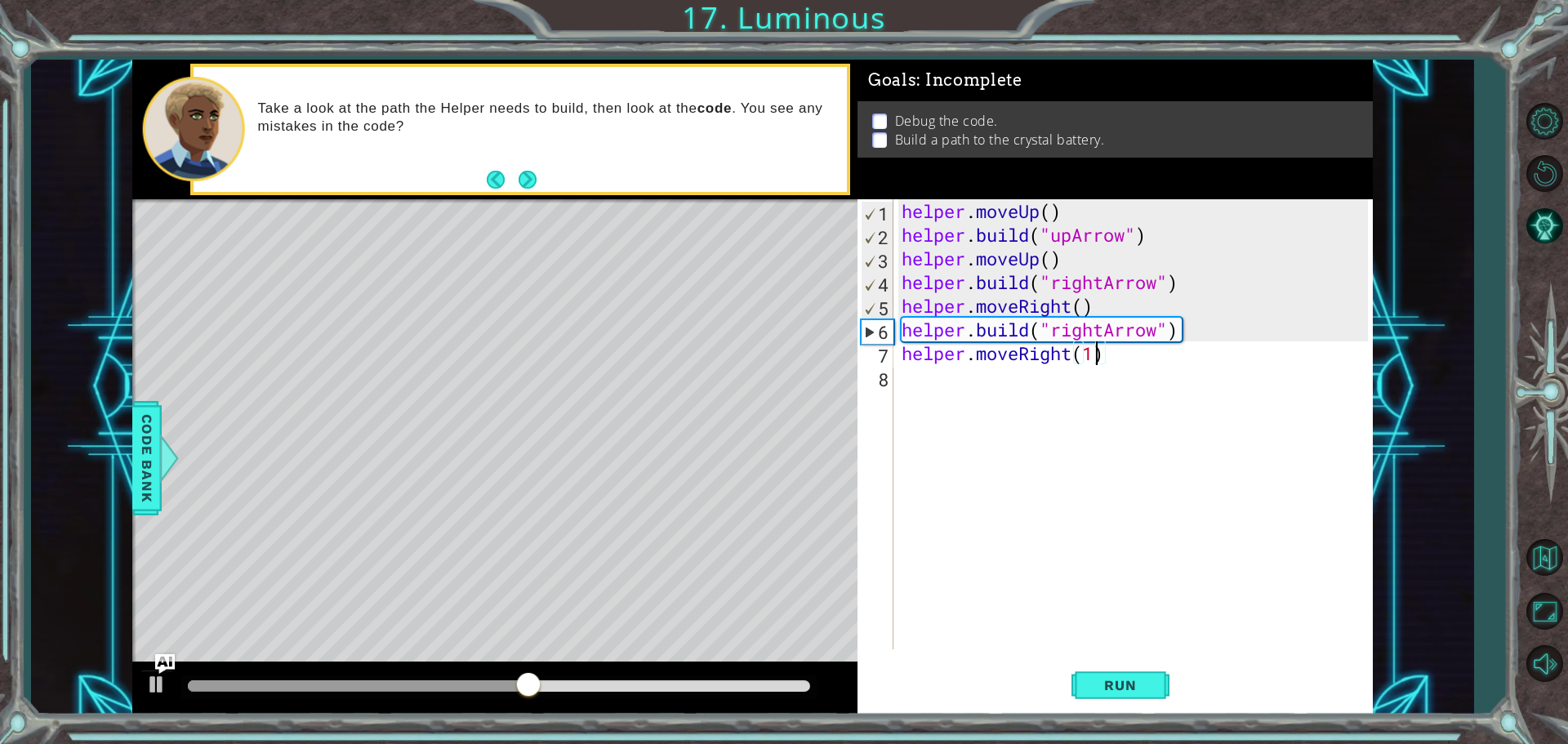
type textarea "helper.moveRight()"
click at [918, 384] on div "helper . moveUp ( ) helper . build ( "upArrow" ) helper . moveUp ( ) helper . b…" at bounding box center [1137, 448] width 478 height 497
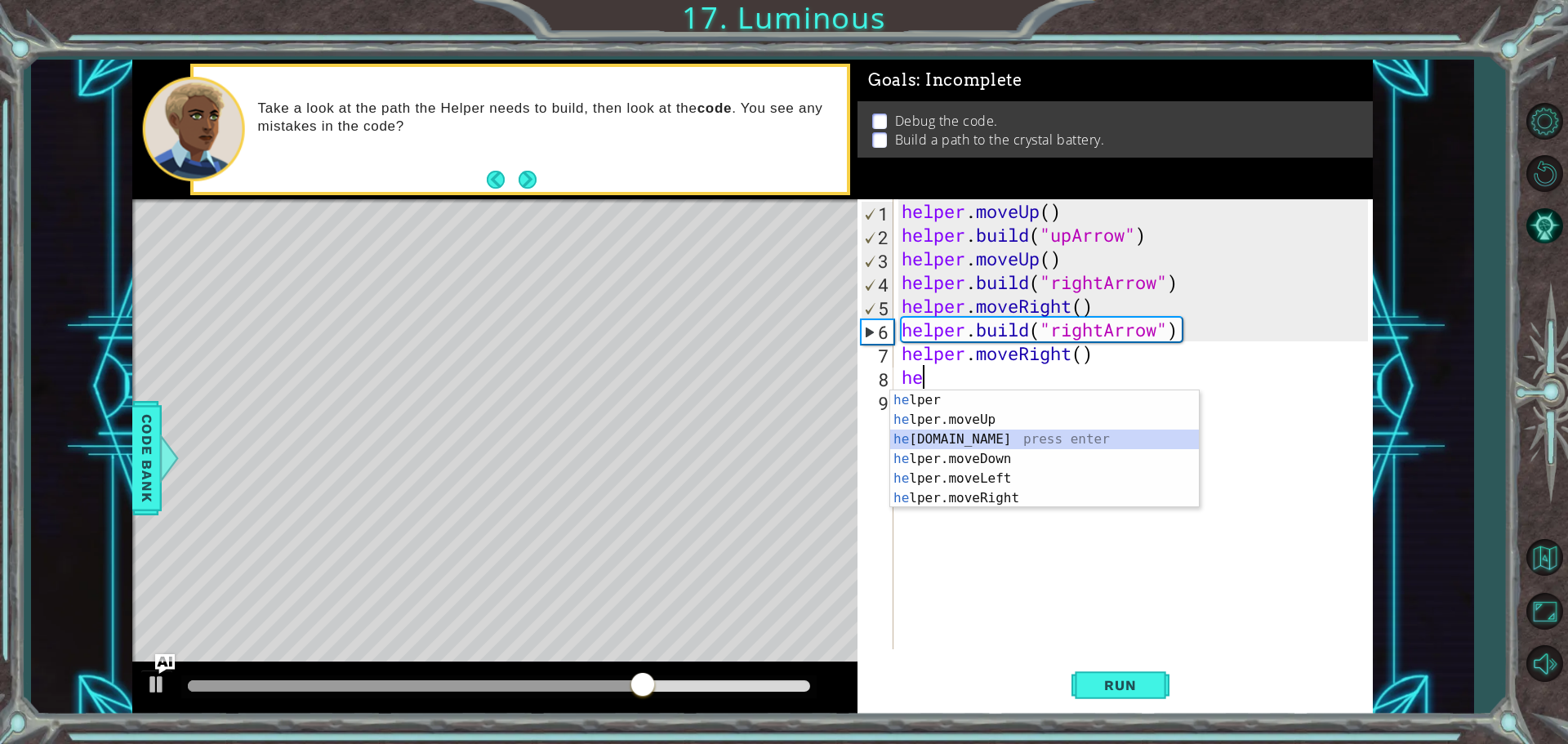
click at [960, 442] on div "he lper press enter he lper.moveUp press enter he [DOMAIN_NAME] press enter he …" at bounding box center [1044, 468] width 309 height 157
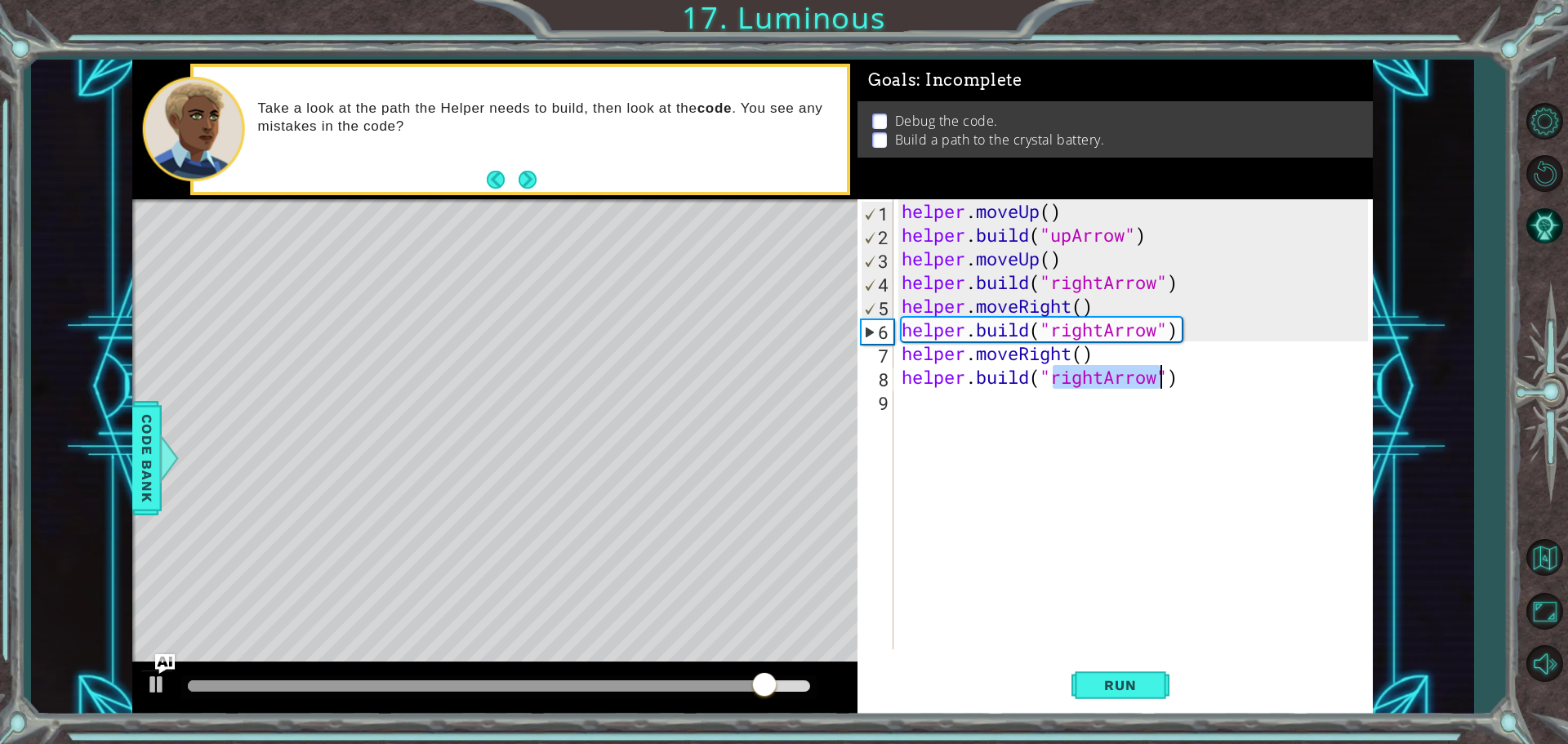
type textarea "[DOMAIN_NAME]("rightArrow")"
click at [1102, 372] on div "helper . moveUp ( ) helper . build ( "upArrow" ) helper . moveUp ( ) helper . b…" at bounding box center [1133, 425] width 470 height 450
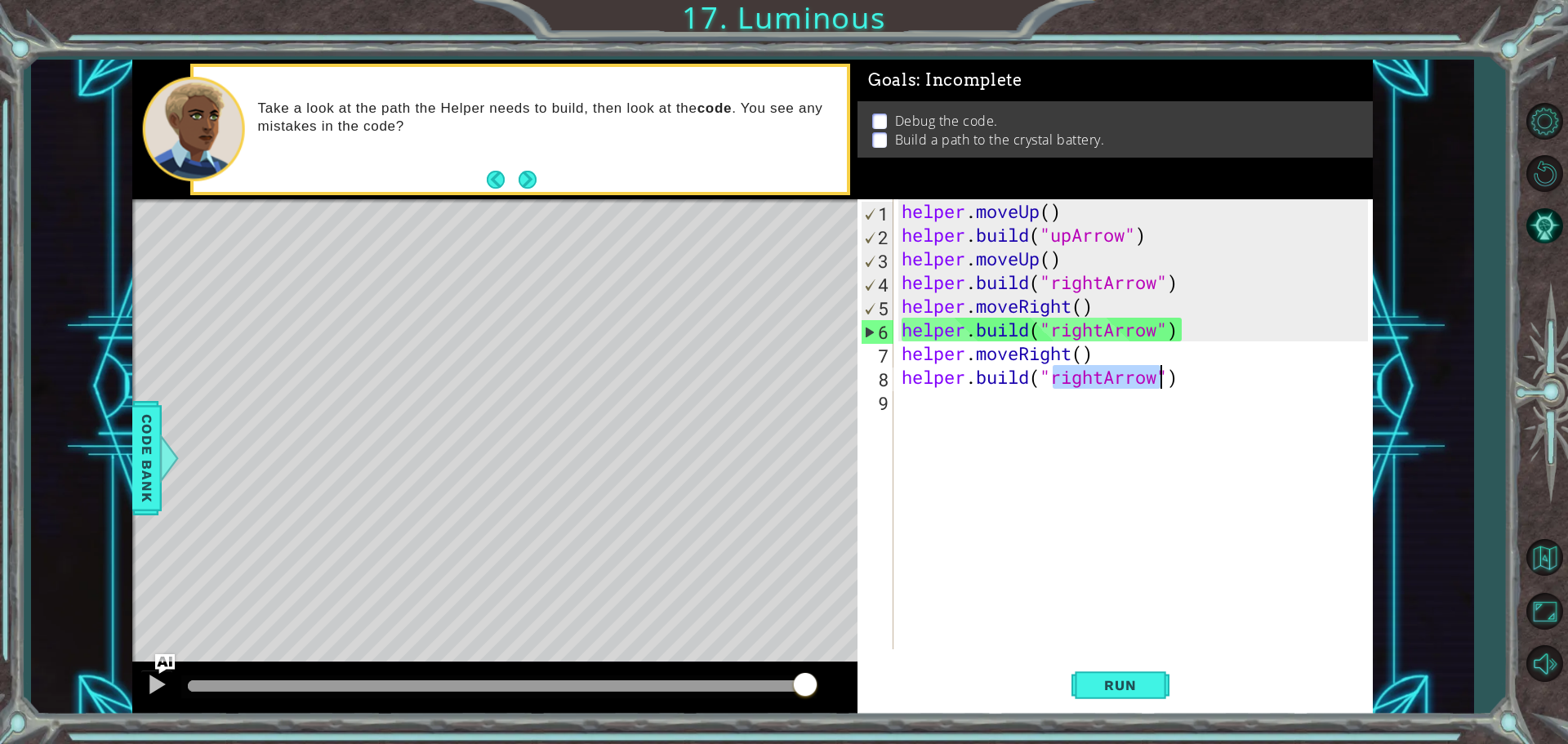
drag, startPoint x: 1102, startPoint y: 372, endPoint x: 1100, endPoint y: 444, distance: 72.0
click at [1104, 382] on div "helper . moveUp ( ) helper . build ( "upArrow" ) helper . moveUp ( ) helper . b…" at bounding box center [1137, 448] width 478 height 497
drag, startPoint x: 1084, startPoint y: 455, endPoint x: 1083, endPoint y: 435, distance: 20.0
click at [1084, 454] on div "helper . moveUp ( ) helper . build ( "upArrow" ) helper . moveUp ( ) helper . b…" at bounding box center [1137, 448] width 478 height 497
drag, startPoint x: 1106, startPoint y: 380, endPoint x: 1069, endPoint y: 384, distance: 37.2
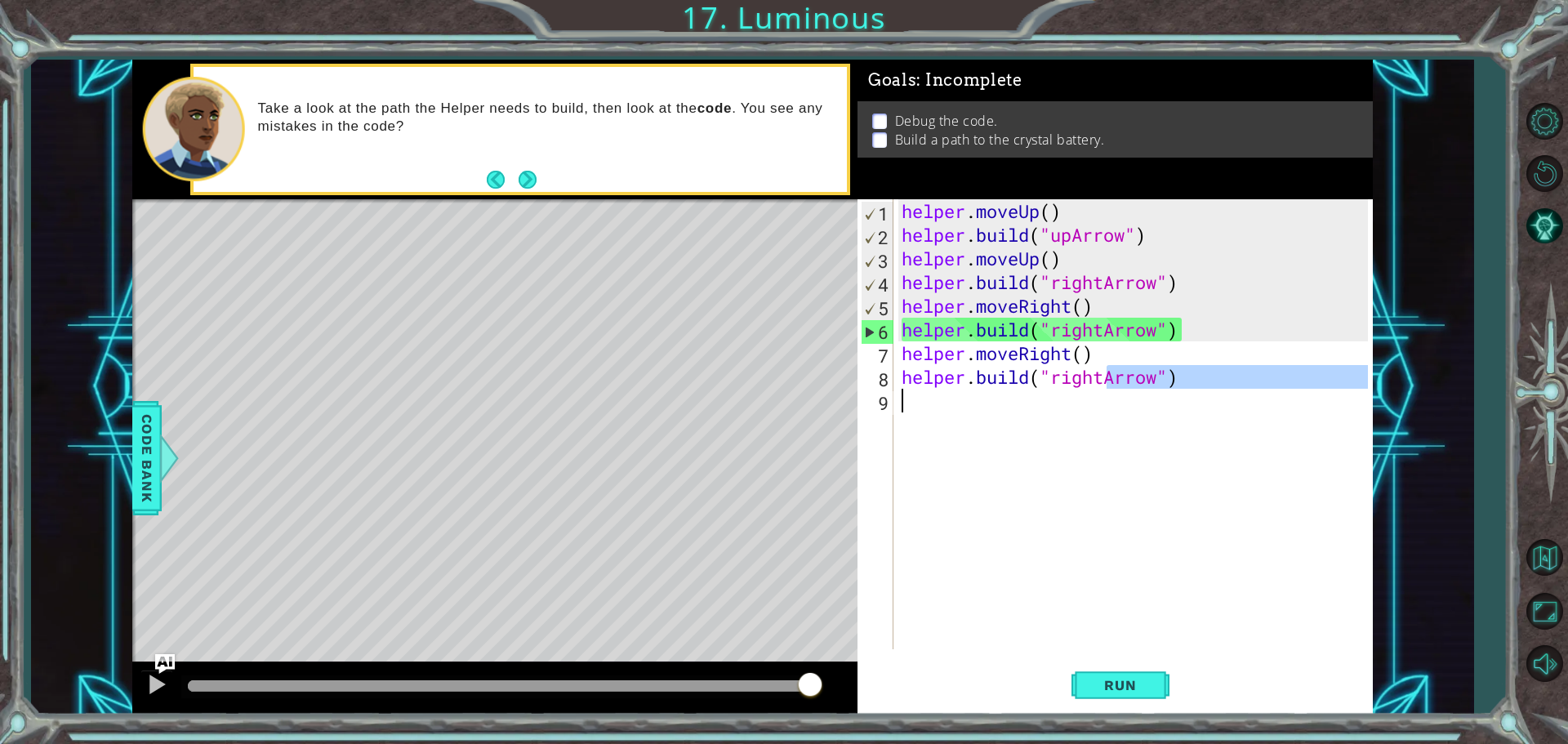
click at [1066, 386] on div "helper . moveUp ( ) helper . build ( "upArrow" ) helper . moveUp ( ) helper . b…" at bounding box center [1137, 448] width 478 height 497
click at [1067, 379] on div "helper . moveUp ( ) helper . build ( "upArrow" ) helper . moveUp ( ) helper . b…" at bounding box center [1133, 425] width 470 height 450
drag, startPoint x: 1063, startPoint y: 378, endPoint x: 1103, endPoint y: 382, distance: 40.2
click at [1103, 382] on div "helper . moveUp ( ) helper . build ( "upArrow" ) helper . moveUp ( ) helper . b…" at bounding box center [1137, 448] width 478 height 497
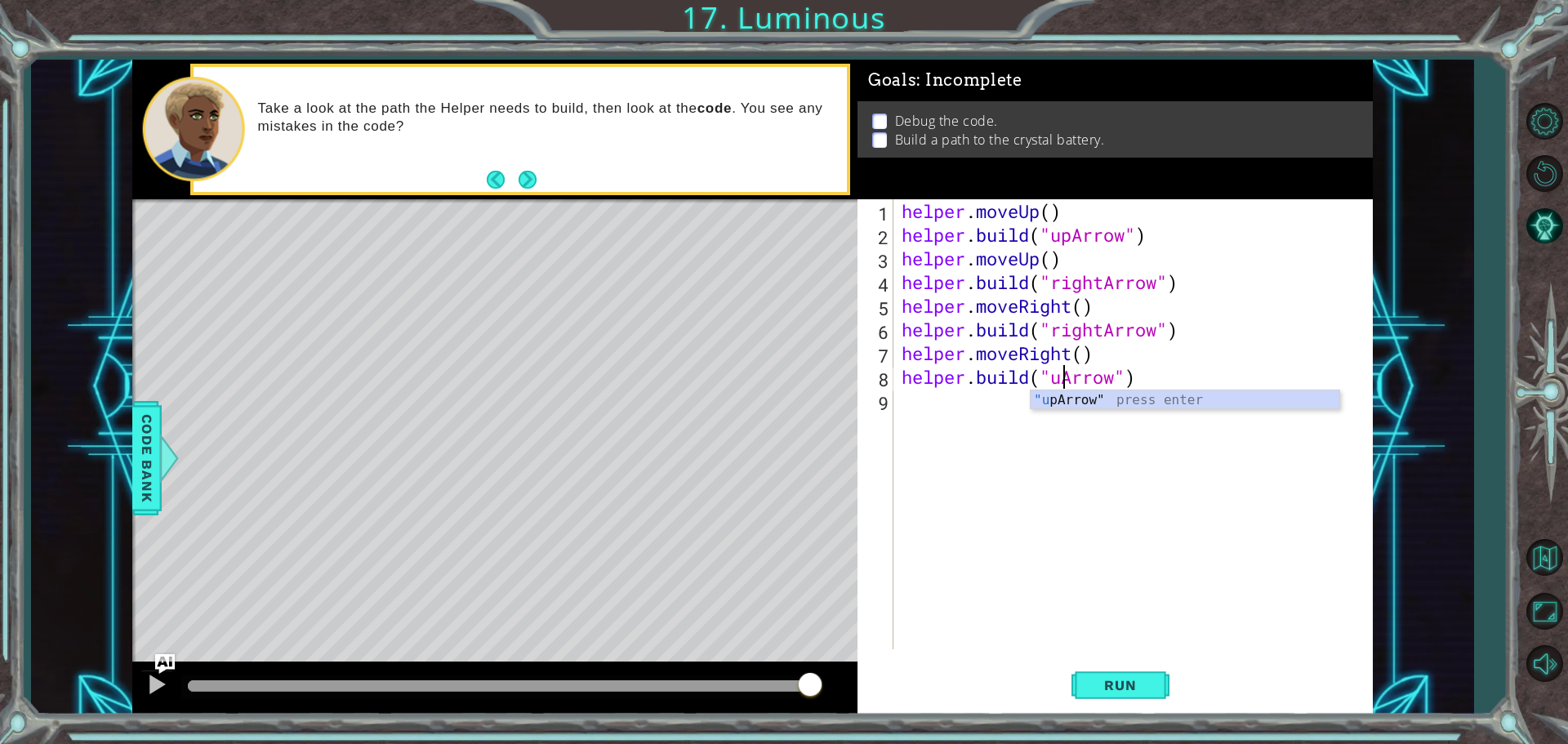
scroll to position [0, 7]
type textarea "[DOMAIN_NAME]("upArrow")"
click at [1093, 670] on button "Run" at bounding box center [1121, 684] width 98 height 52
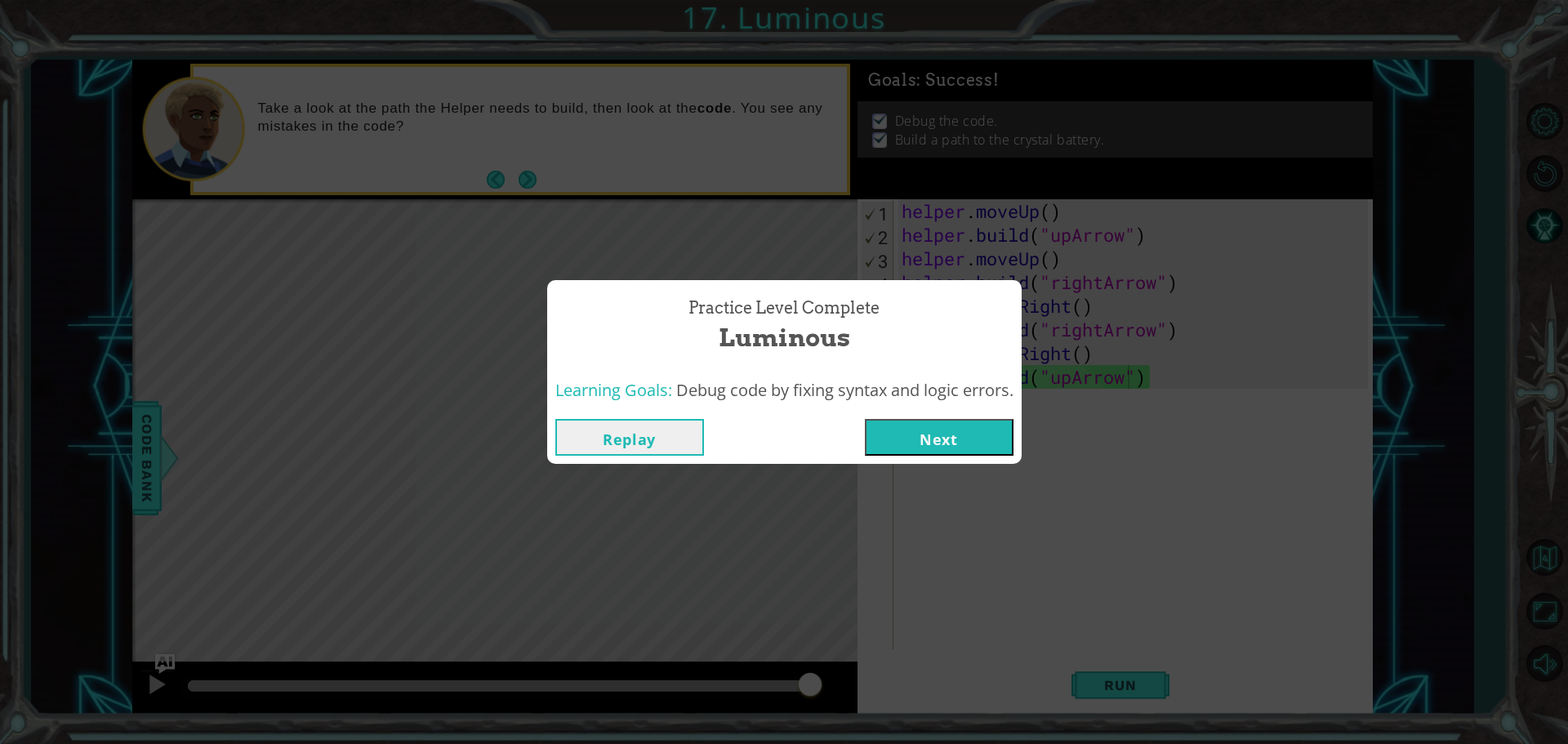
click at [899, 445] on button "Next" at bounding box center [939, 437] width 149 height 37
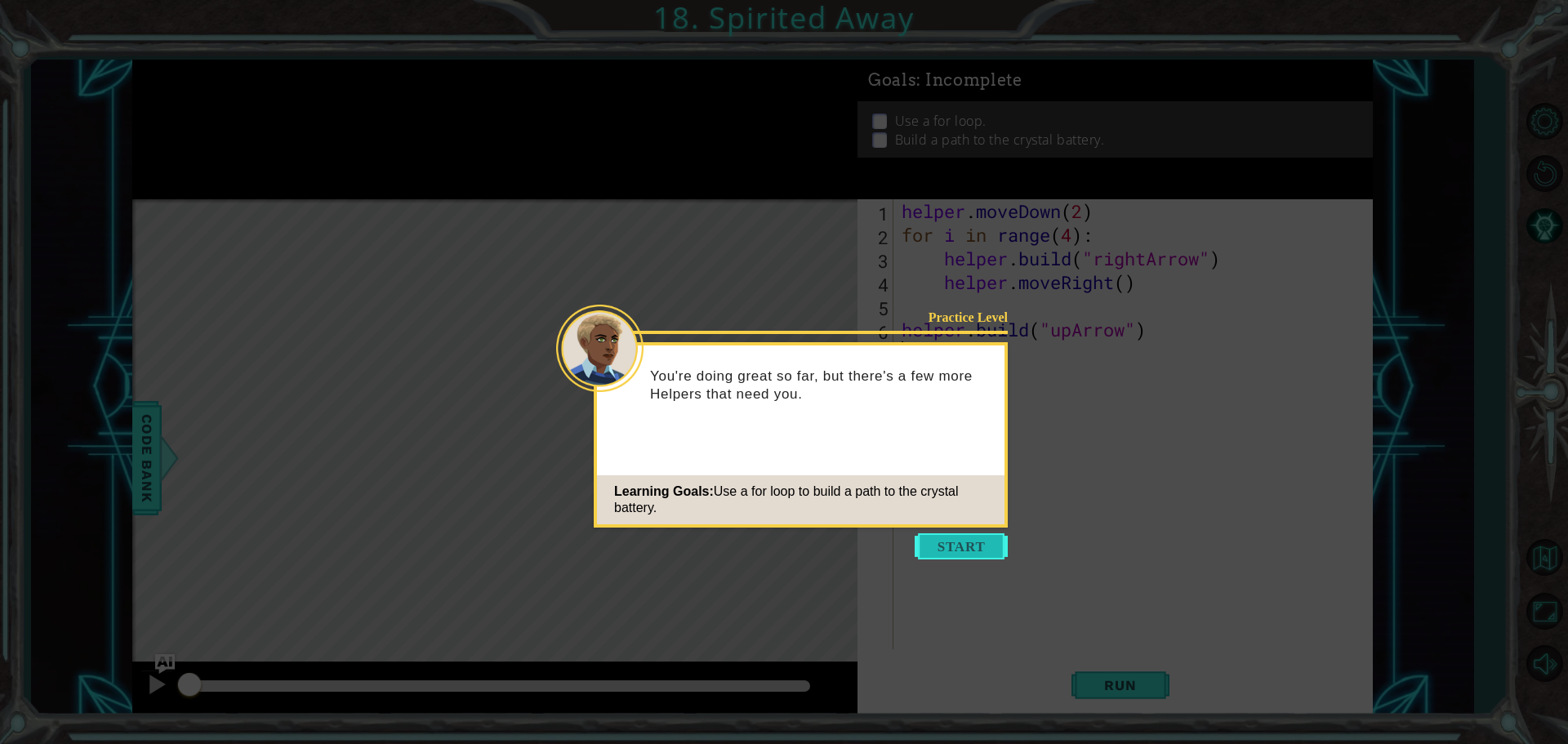
click at [996, 551] on button "Start" at bounding box center [961, 546] width 93 height 26
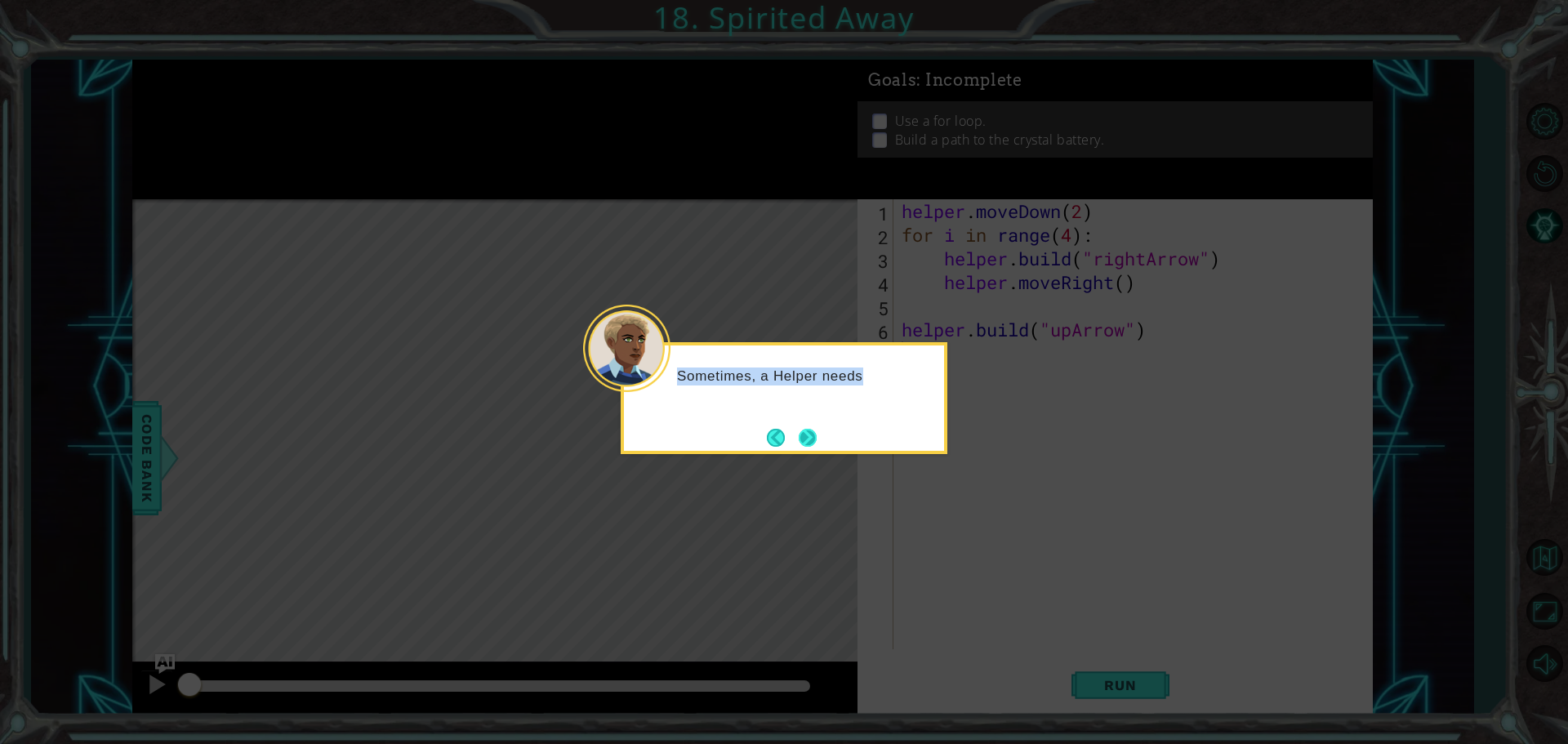
click at [814, 423] on div "Sometimes, a Helper needs" at bounding box center [784, 397] width 327 height 112
click at [770, 437] on button "Back" at bounding box center [782, 438] width 32 height 18
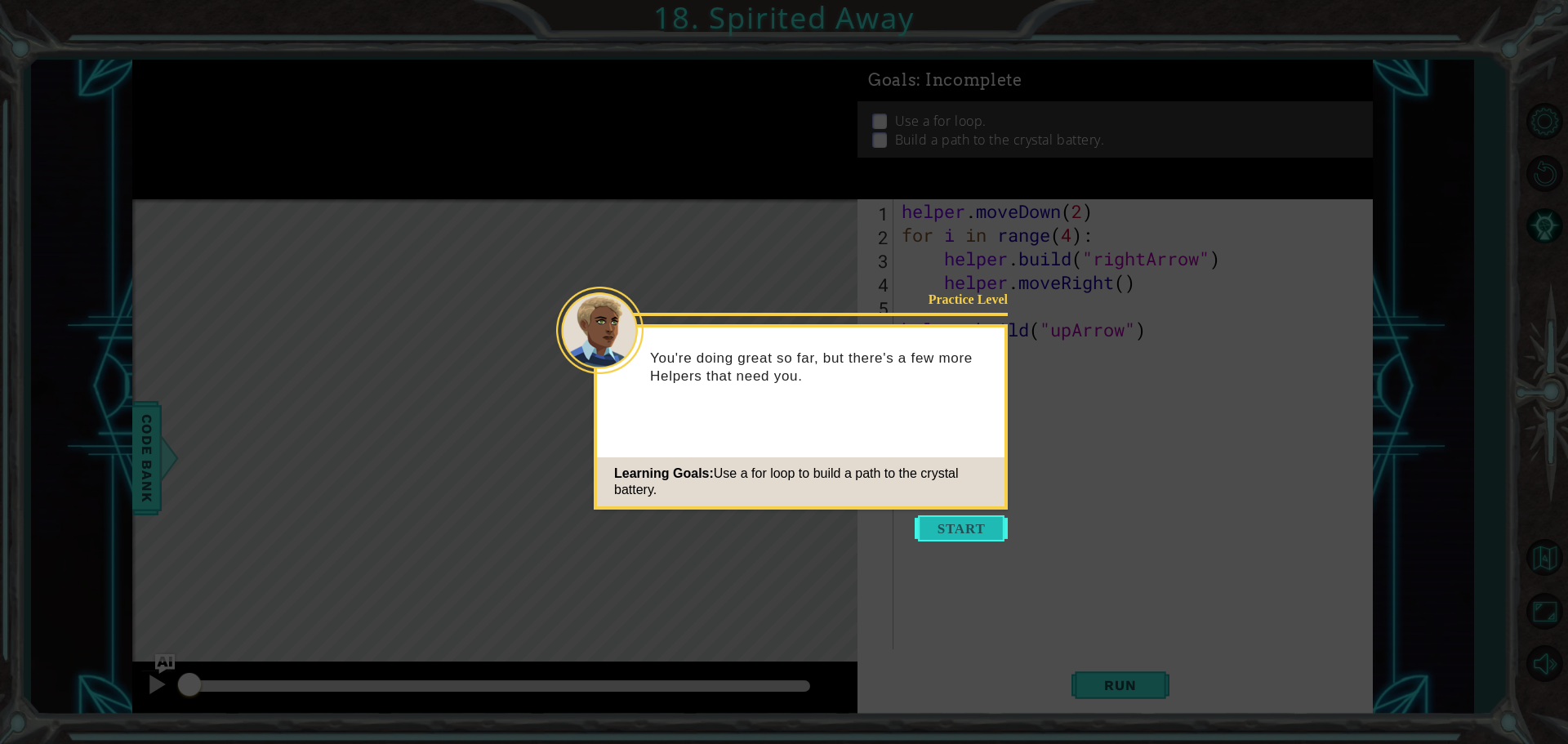
click at [948, 534] on button "Start" at bounding box center [961, 528] width 93 height 26
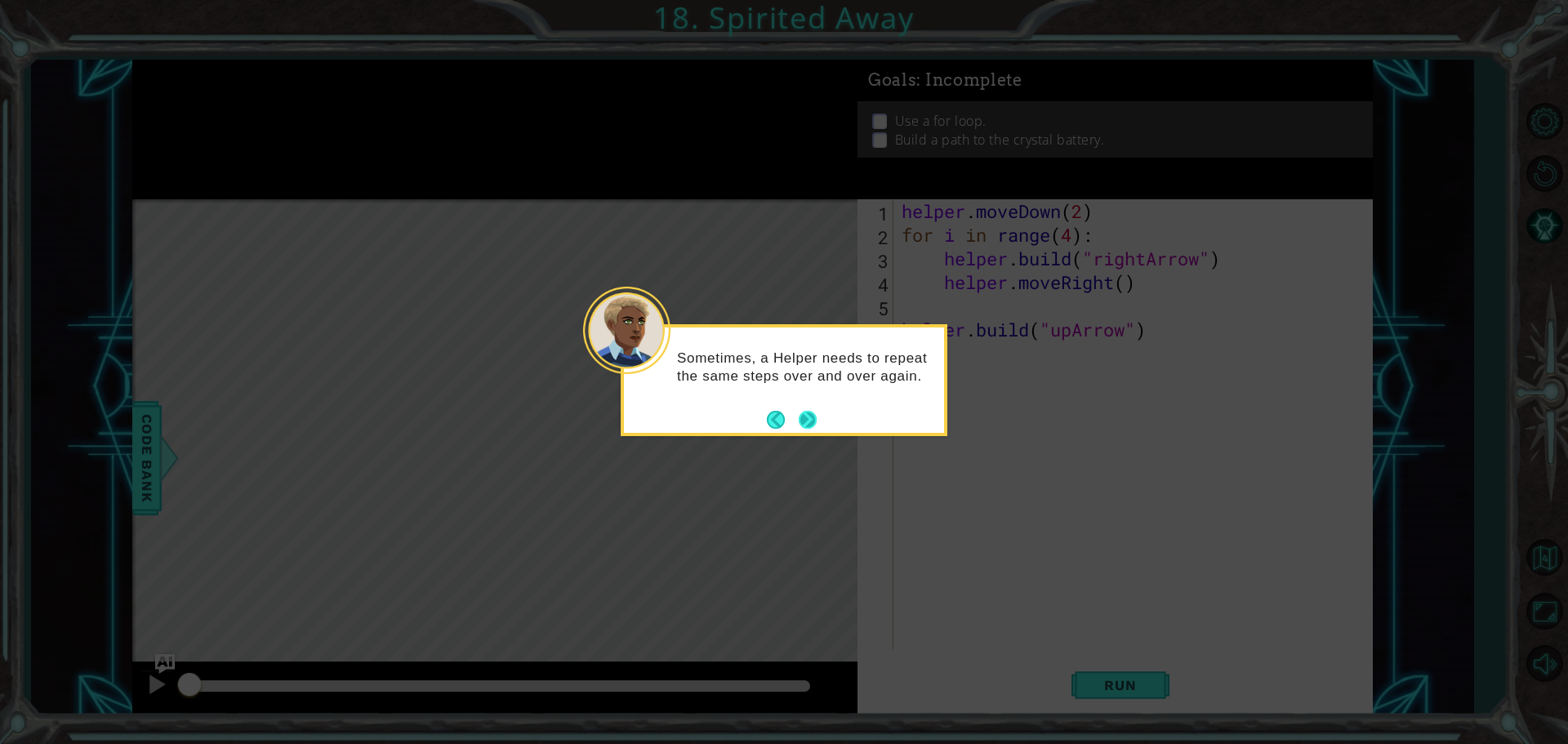
click at [806, 416] on button "Next" at bounding box center [808, 420] width 18 height 18
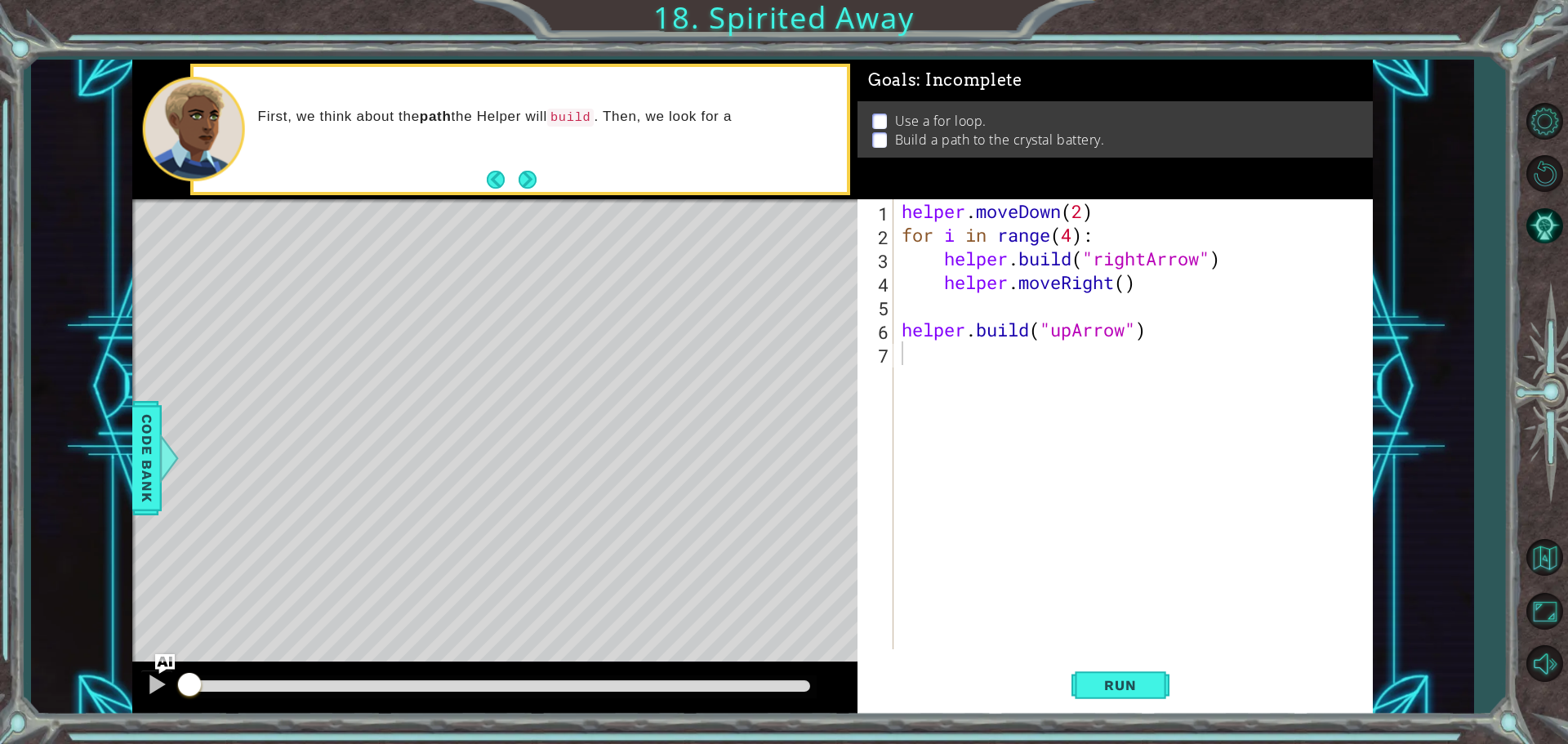
drag, startPoint x: 252, startPoint y: 112, endPoint x: 397, endPoint y: 125, distance: 145.6
click at [397, 125] on div "First, we think about the path the Helper will build . Then, we look for a" at bounding box center [547, 129] width 601 height 59
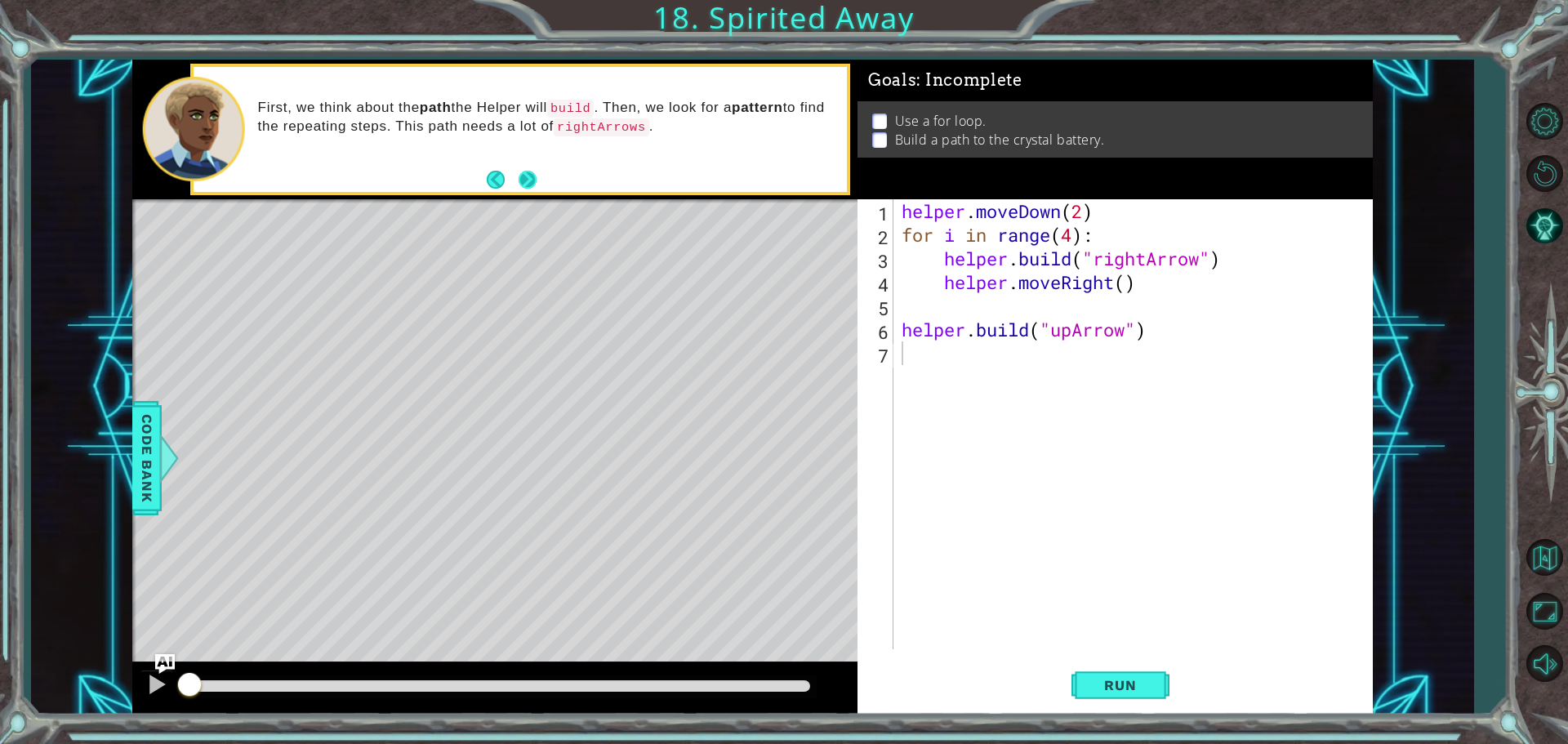
click at [527, 182] on button "Next" at bounding box center [528, 180] width 18 height 18
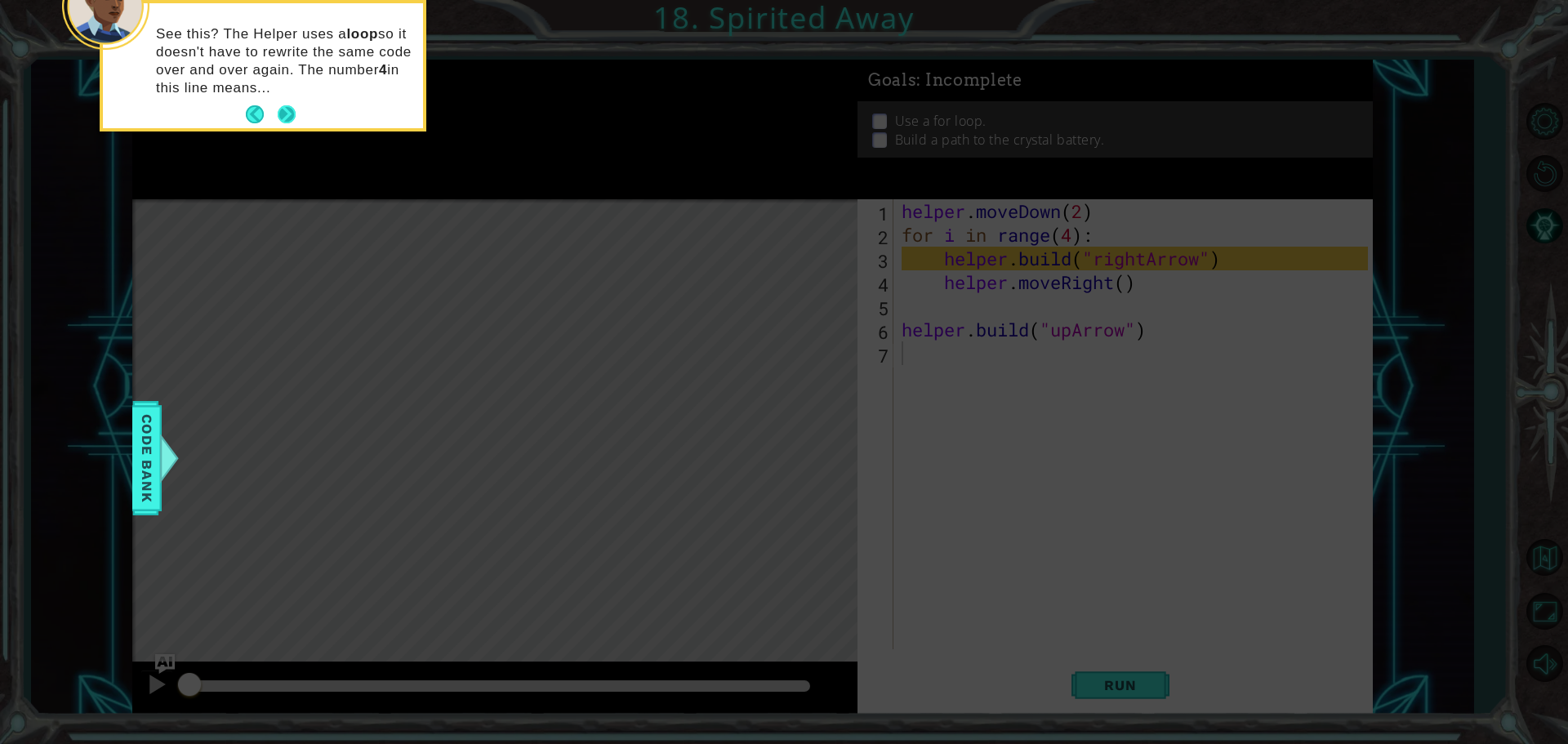
click at [287, 116] on button "Next" at bounding box center [287, 114] width 18 height 18
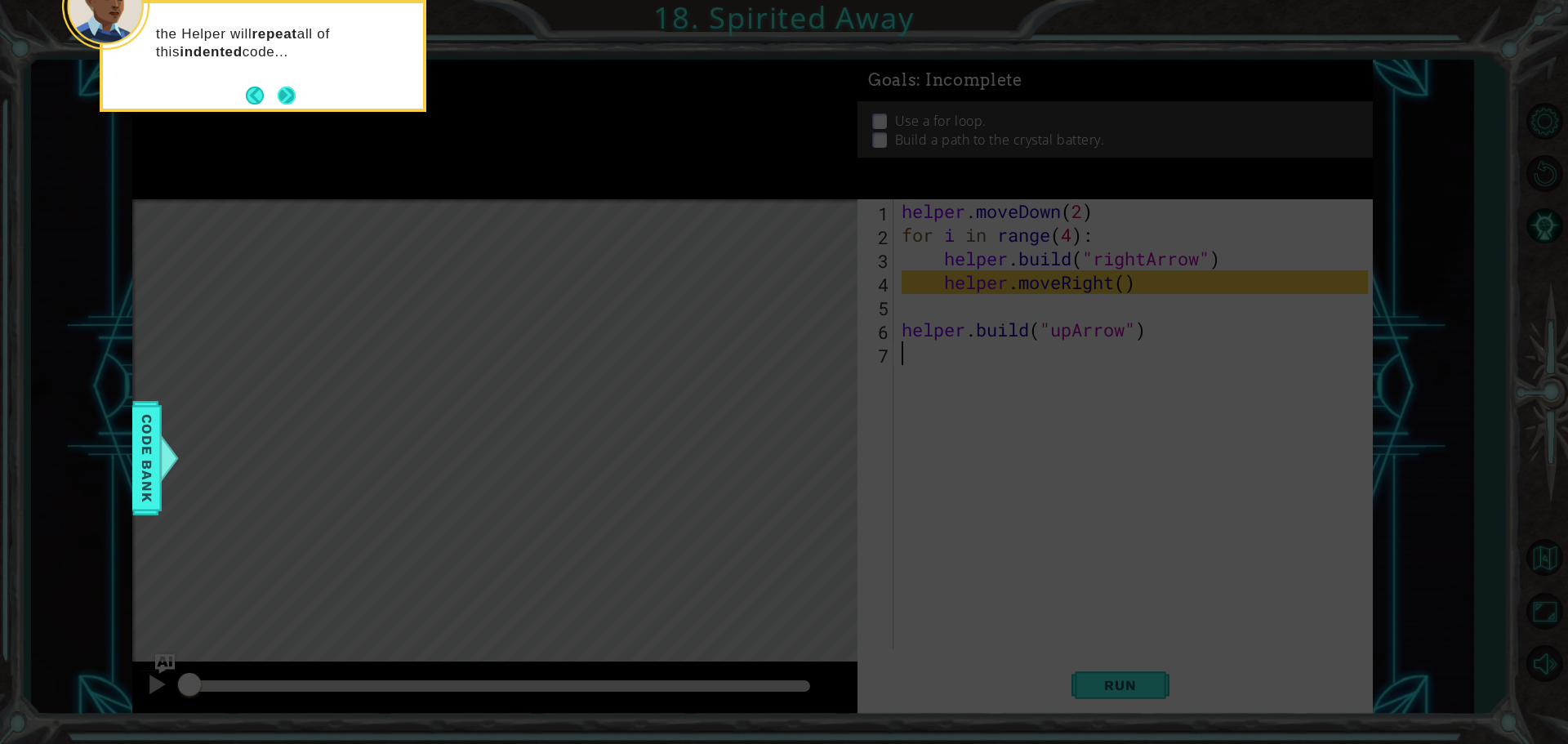
click at [296, 104] on button "Next" at bounding box center [287, 95] width 18 height 18
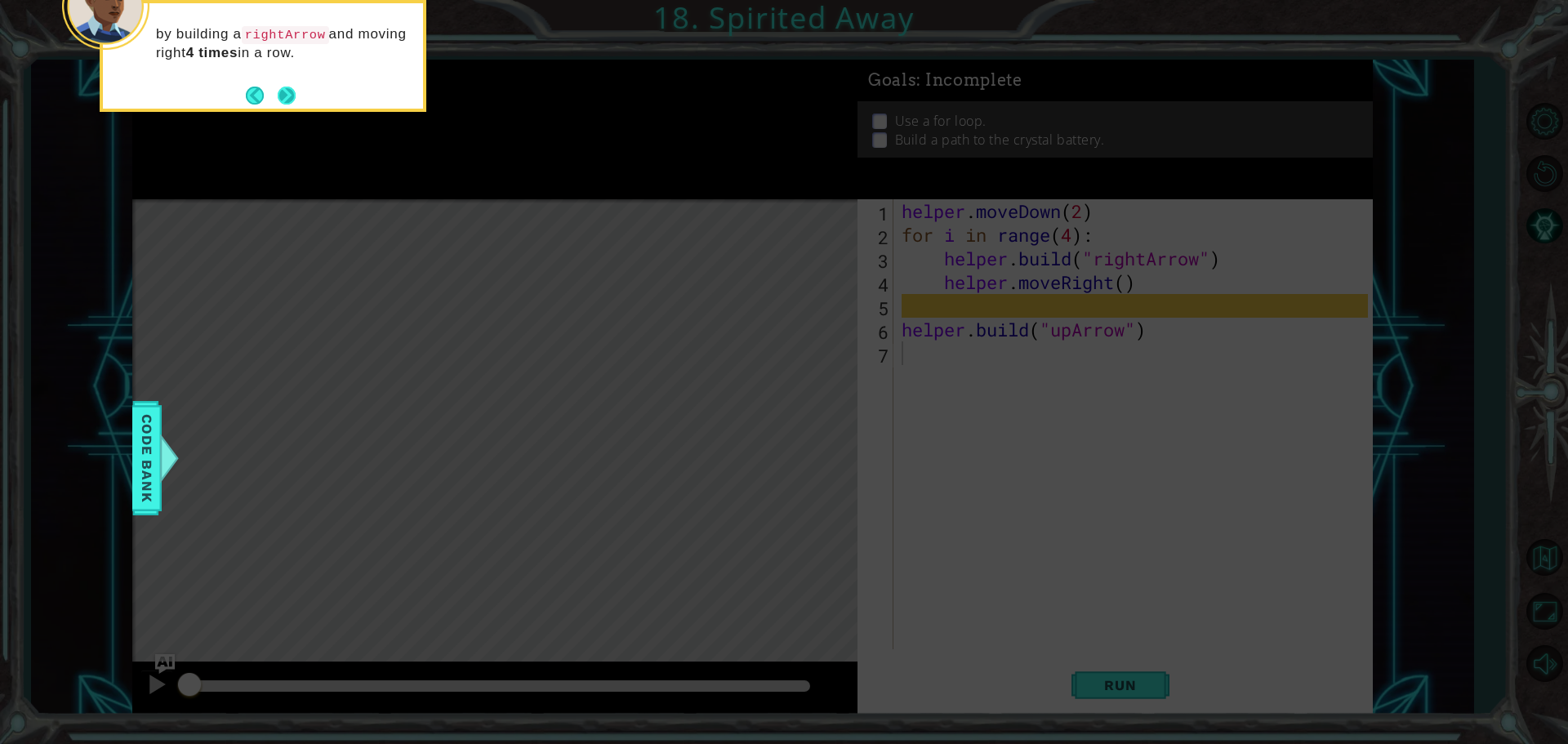
click at [282, 98] on button "Next" at bounding box center [287, 95] width 18 height 18
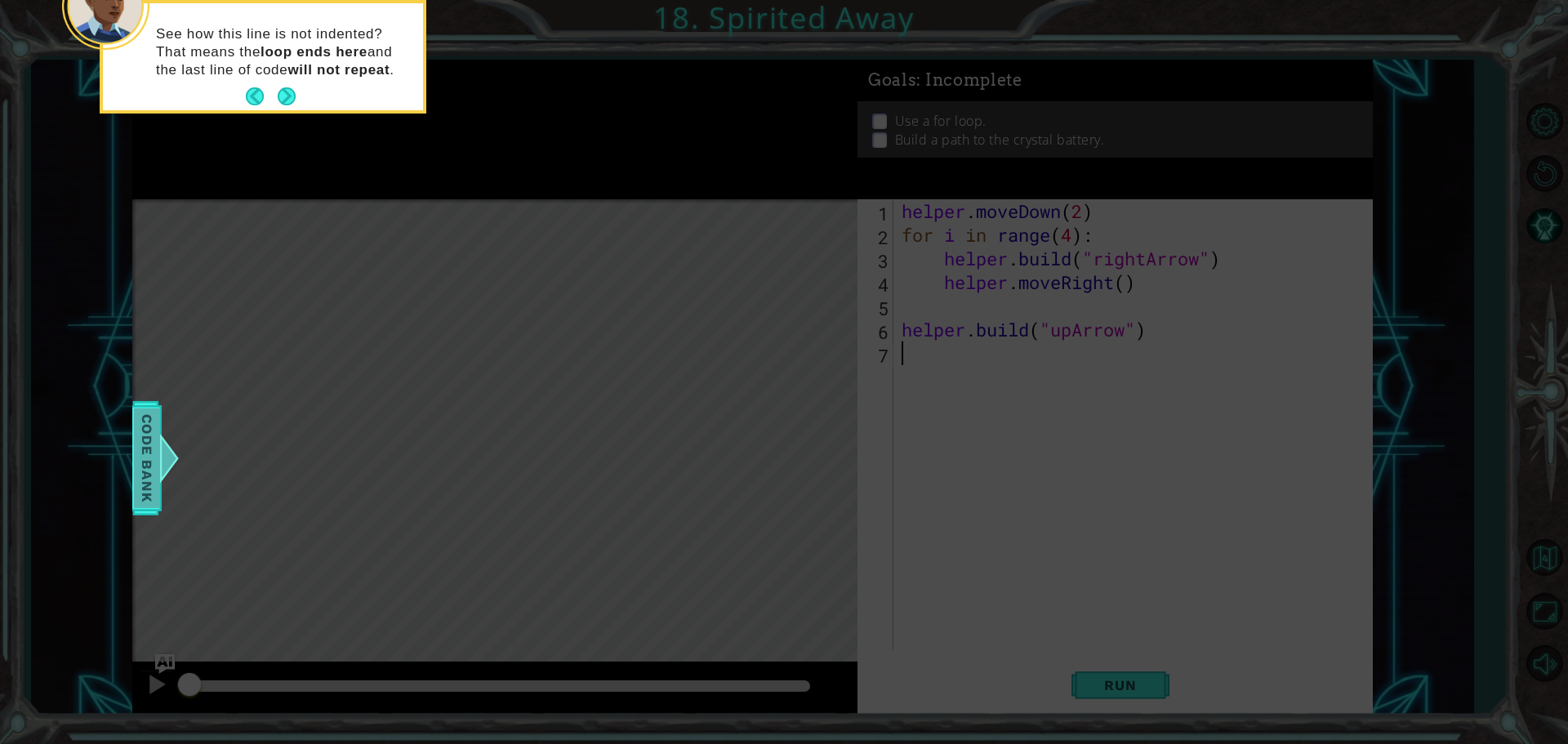
click at [136, 437] on span "Code Bank" at bounding box center [147, 458] width 26 height 100
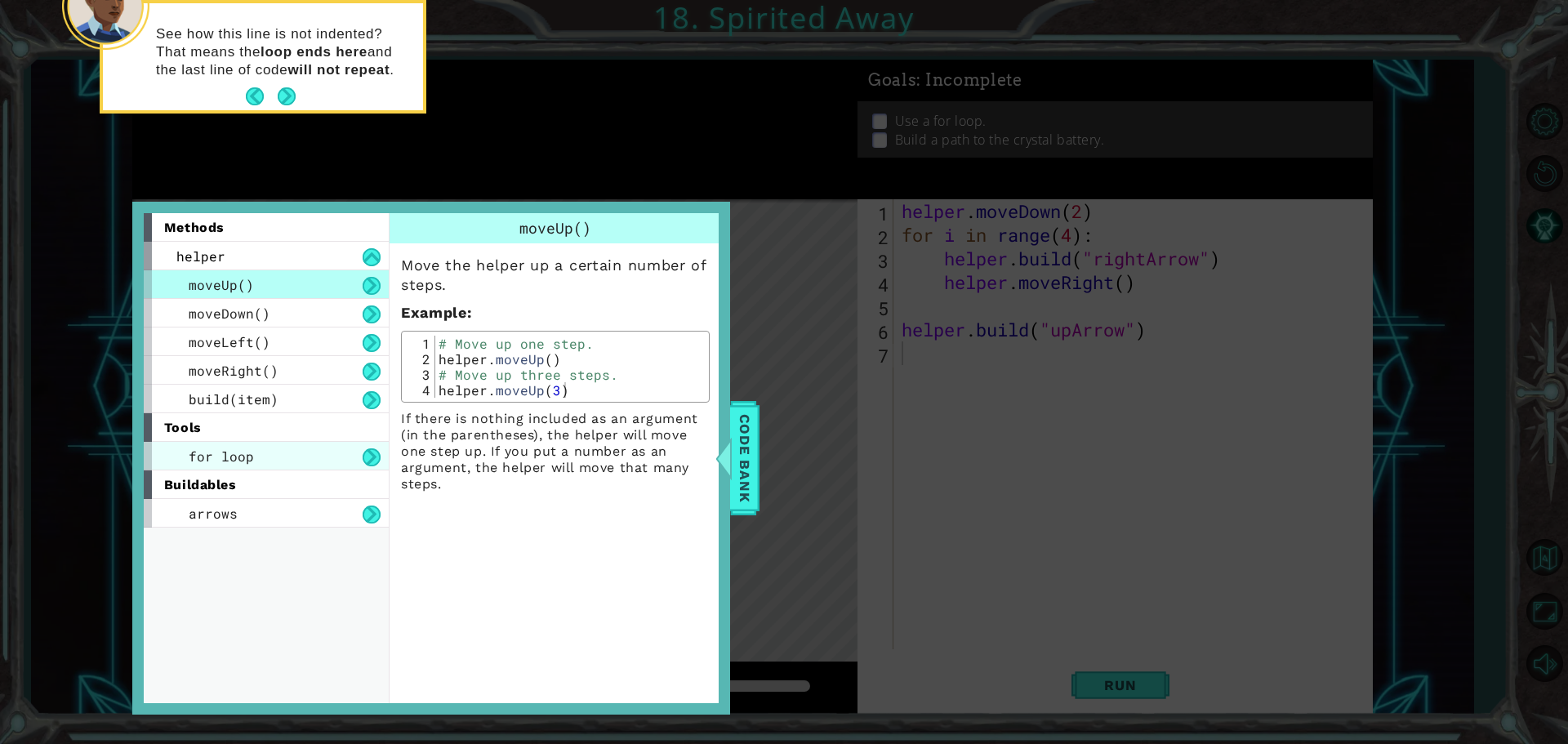
click at [253, 459] on div "for loop" at bounding box center [266, 456] width 245 height 29
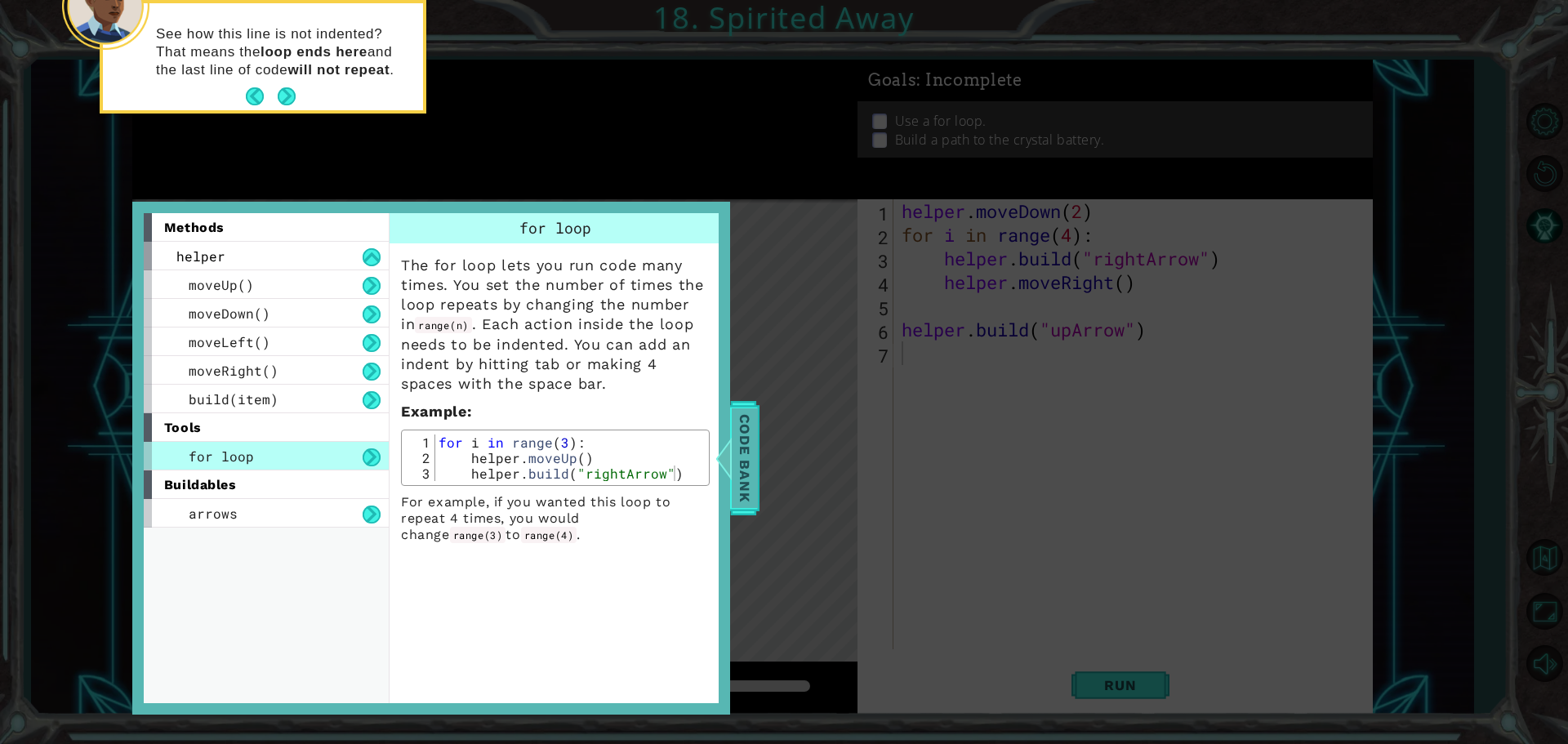
click at [747, 464] on span "Code Bank" at bounding box center [744, 458] width 26 height 100
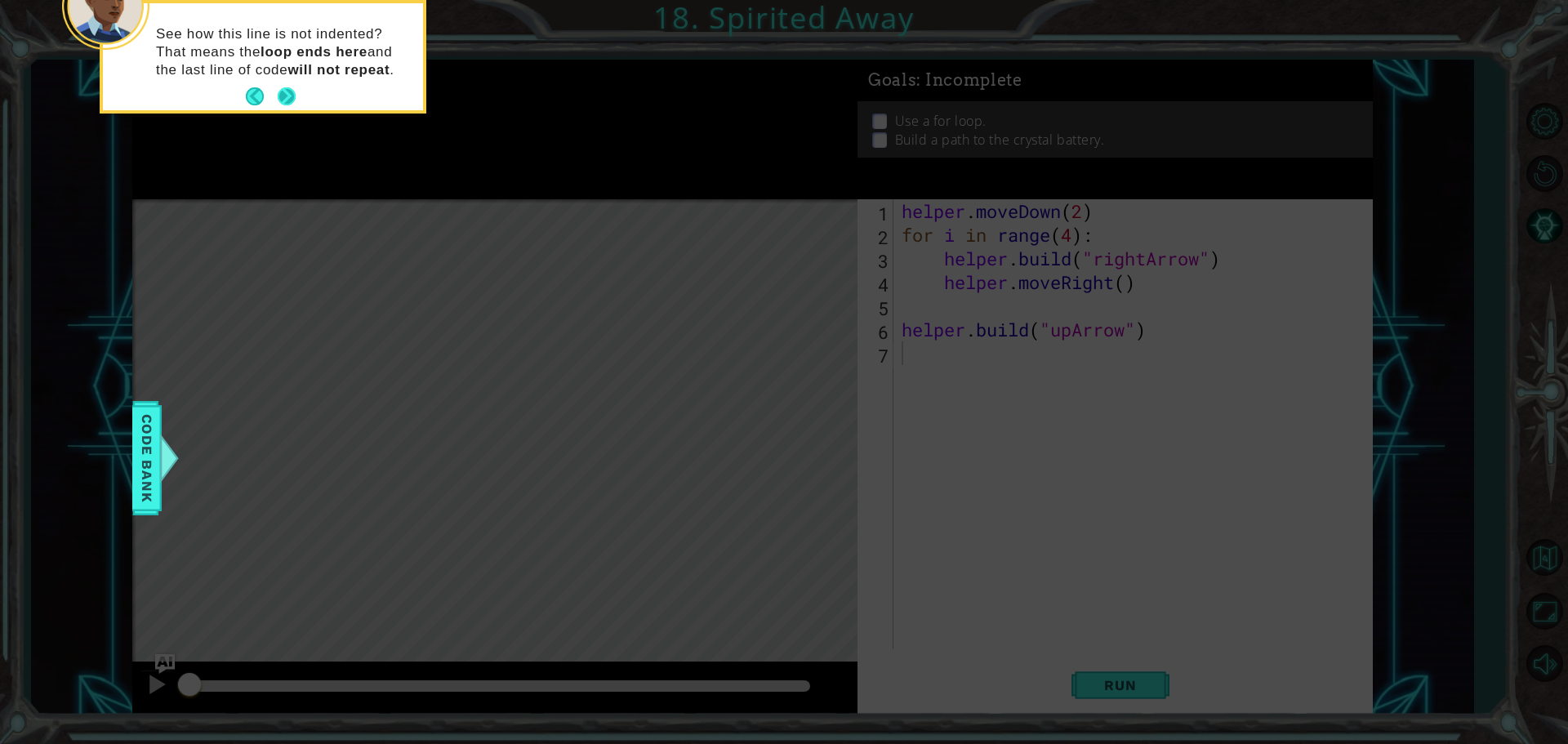
click at [280, 99] on button "Next" at bounding box center [287, 96] width 18 height 18
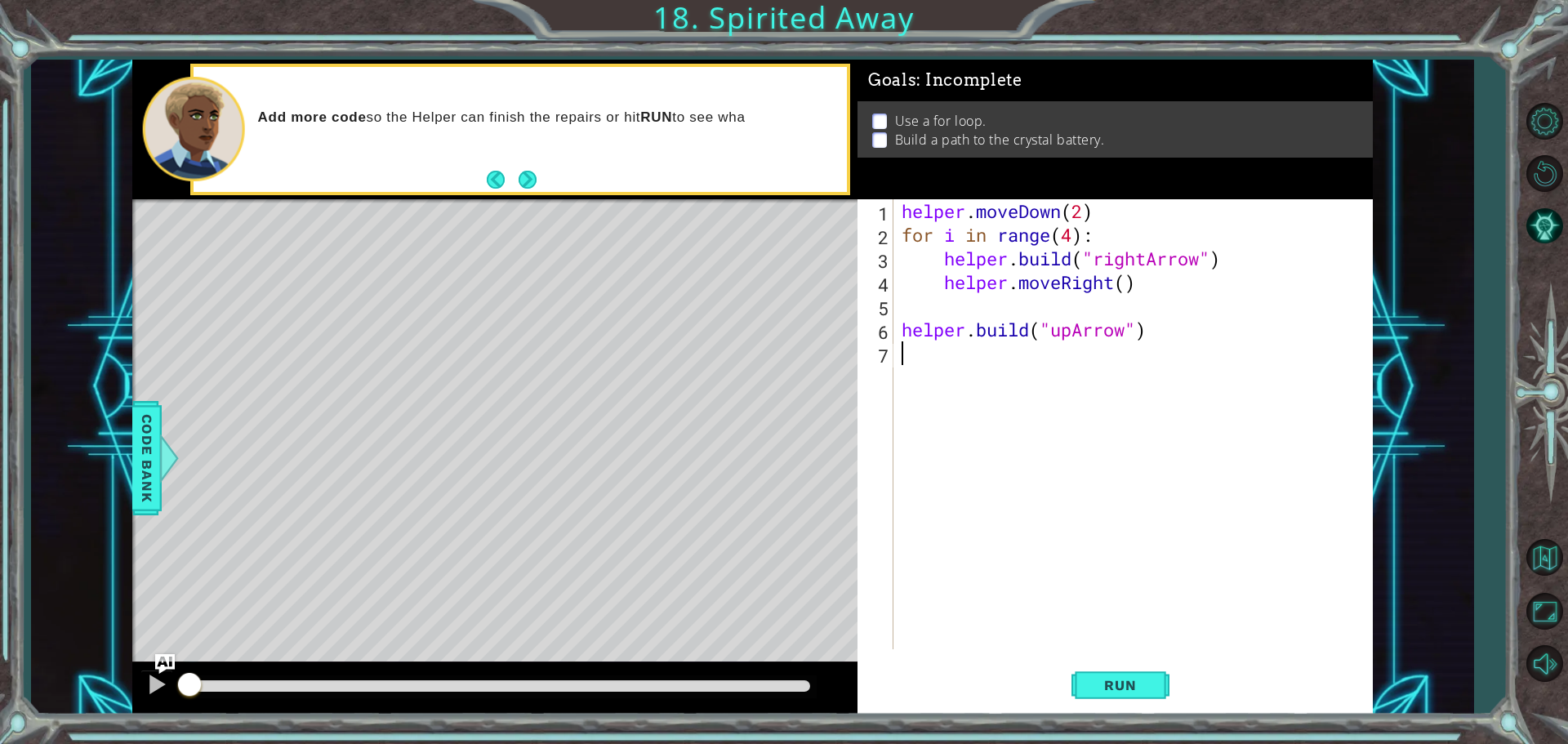
click at [542, 178] on div "Add more code so the Helper can finish the repairs or hit RUN to see wha" at bounding box center [520, 130] width 653 height 125
click at [1128, 712] on div "1 2 3 4 5 6 7 helper . moveDown ( 2 ) for i in range ( 4 ) : helper . build ( "…" at bounding box center [1115, 457] width 515 height 515
click at [1139, 681] on span "Run" at bounding box center [1120, 685] width 64 height 16
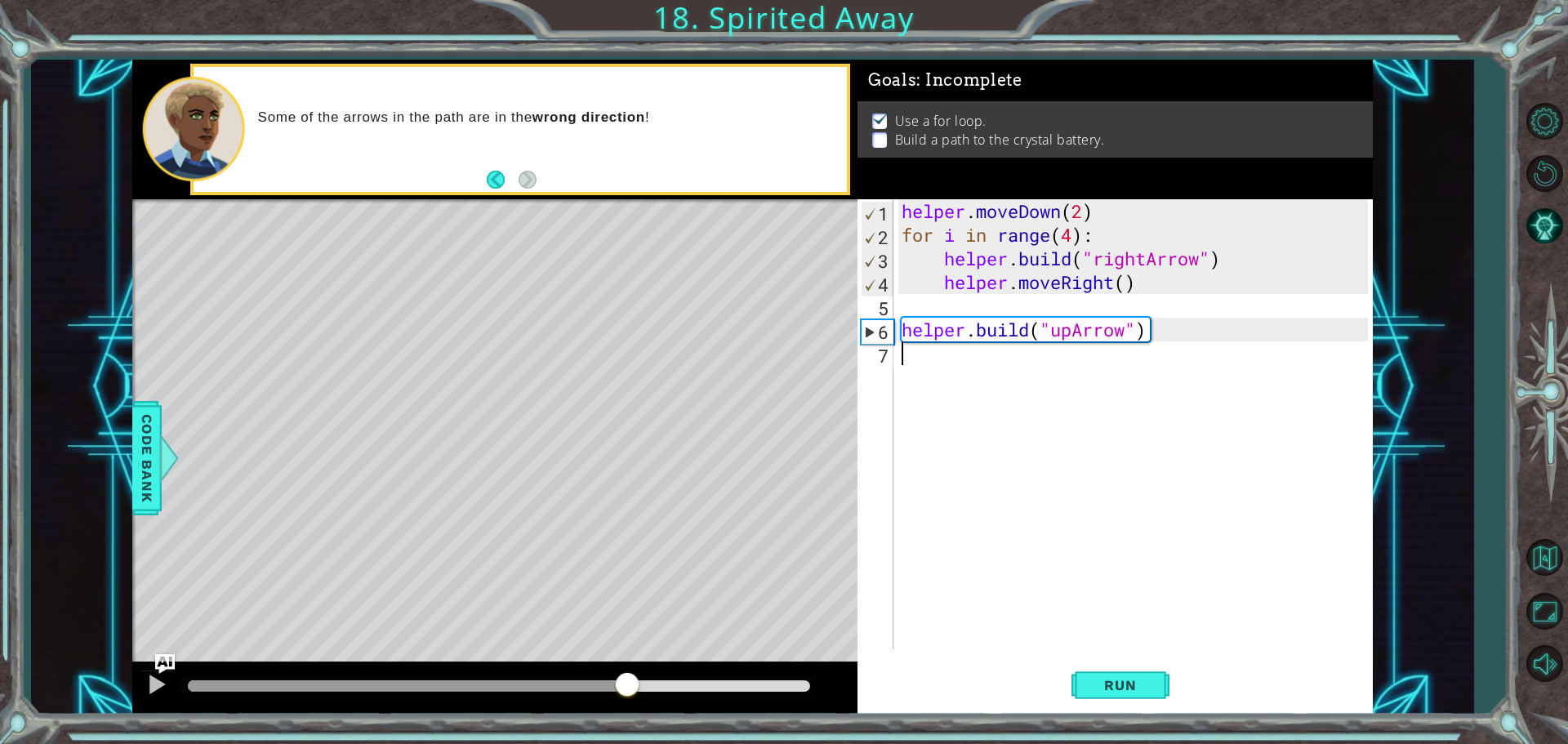
drag, startPoint x: 675, startPoint y: 684, endPoint x: 627, endPoint y: 690, distance: 48.4
click at [627, 690] on div at bounding box center [627, 686] width 29 height 29
drag, startPoint x: 679, startPoint y: 694, endPoint x: 426, endPoint y: 681, distance: 253.3
click at [426, 681] on div at bounding box center [427, 686] width 29 height 29
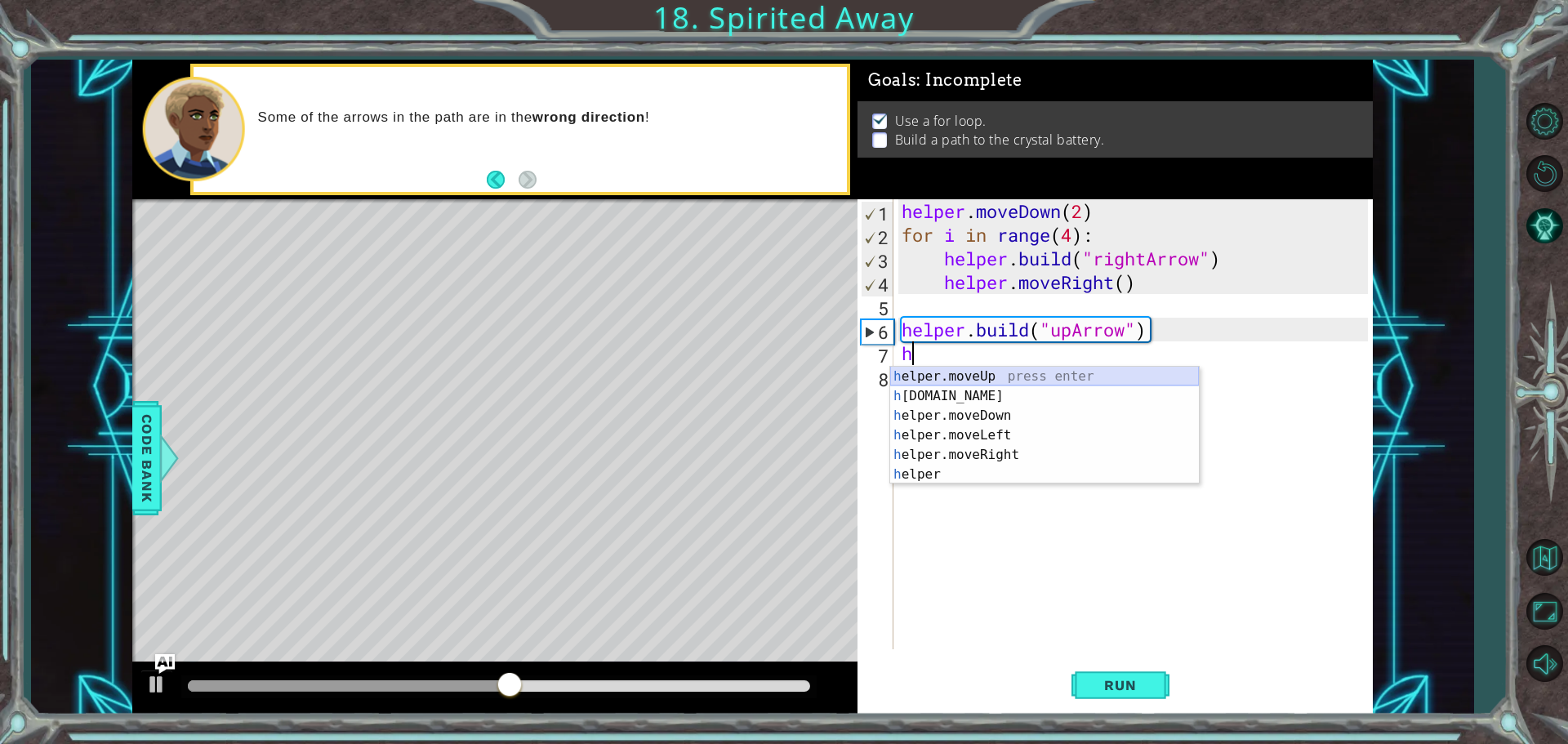
click at [967, 380] on div "h elper.moveUp press enter h [DOMAIN_NAME] press enter h elper.moveDown press e…" at bounding box center [1044, 445] width 309 height 157
type textarea "helper.moveUp(1)"
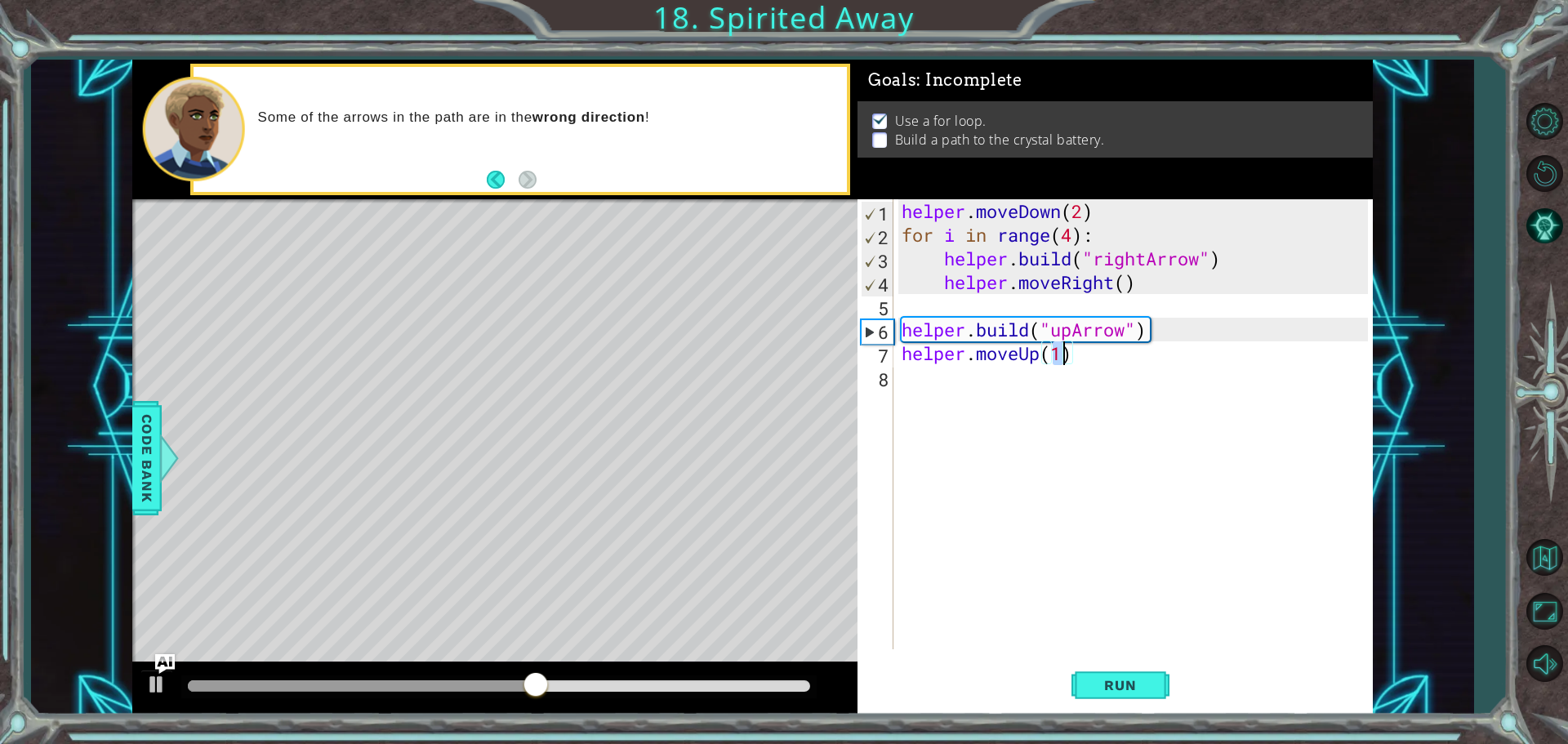
click at [976, 405] on div "helper . moveDown ( 2 ) for i in range ( 4 ) : helper . build ( "rightArrow" ) …" at bounding box center [1137, 448] width 478 height 497
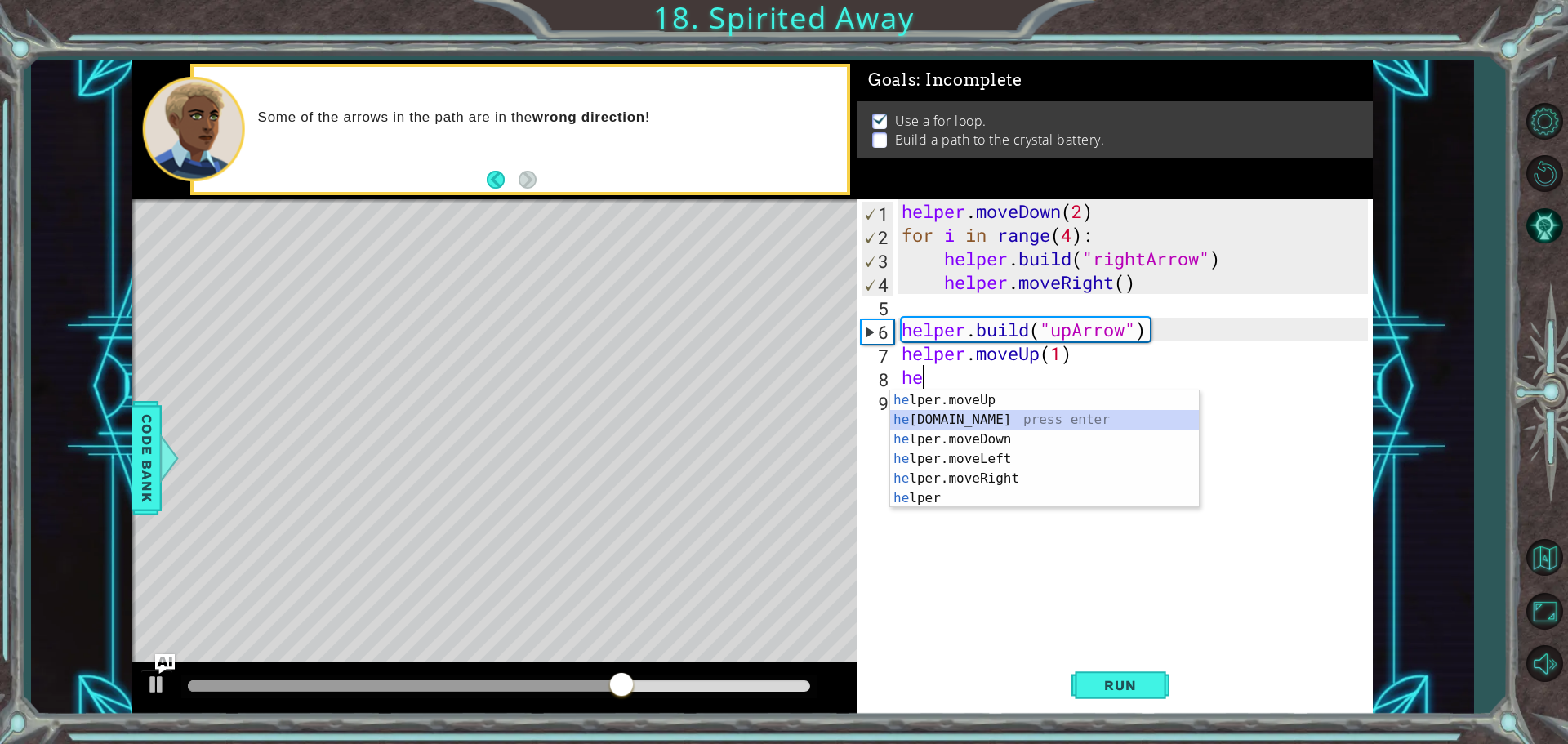
click at [977, 424] on div "he lper.moveUp press enter he [DOMAIN_NAME] press enter he lper.moveDown press …" at bounding box center [1044, 468] width 309 height 157
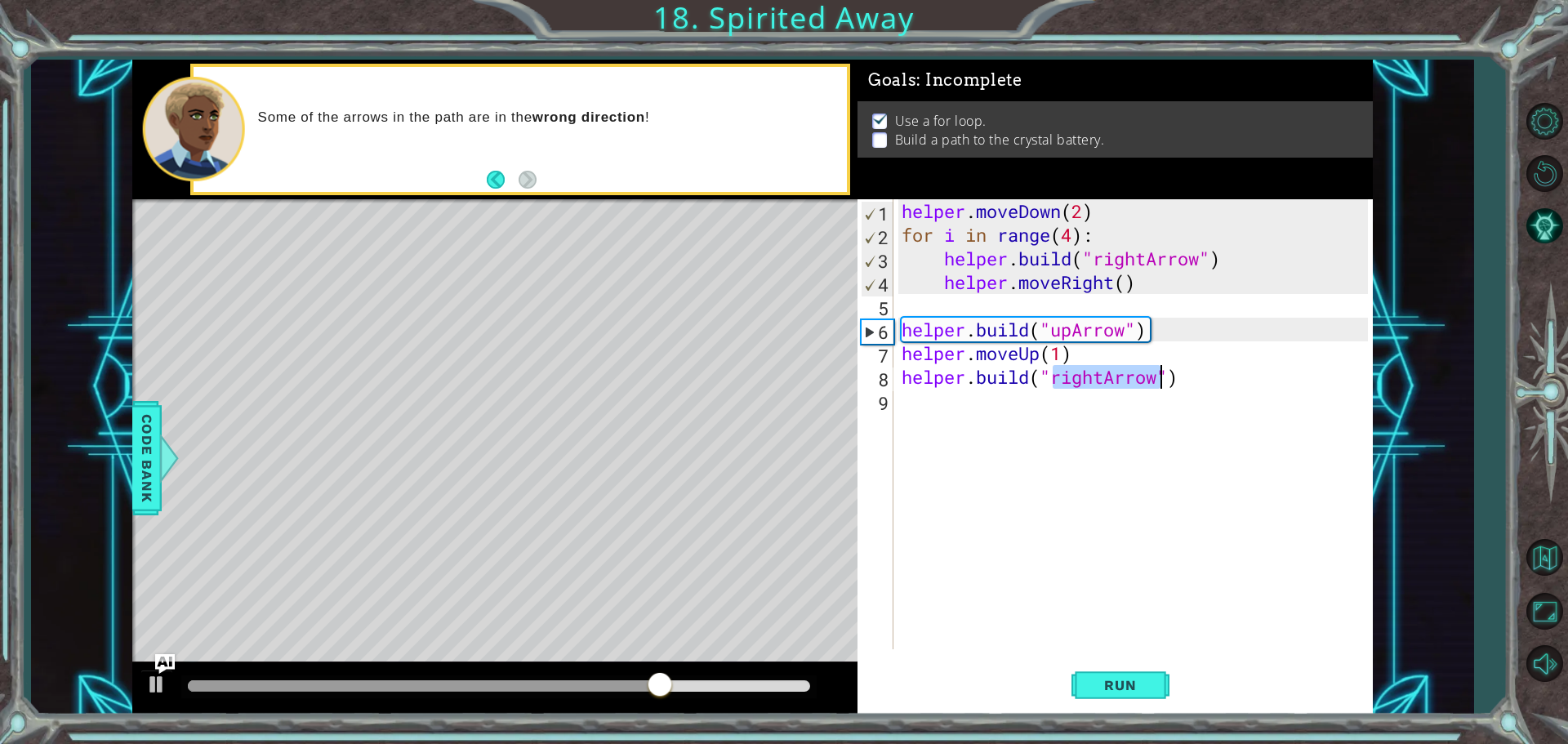
click at [1104, 377] on div "helper . moveDown ( 2 ) for i in range ( 4 ) : helper . build ( "rightArrow" ) …" at bounding box center [1133, 425] width 470 height 450
drag, startPoint x: 1104, startPoint y: 377, endPoint x: 1064, endPoint y: 382, distance: 40.3
click at [1058, 387] on div "helper . moveDown ( 2 ) for i in range ( 4 ) : helper . build ( "rightArrow" ) …" at bounding box center [1137, 448] width 478 height 497
click at [1063, 382] on div "helper . moveDown ( 2 ) for i in range ( 4 ) : helper . build ( "rightArrow" ) …" at bounding box center [1133, 425] width 470 height 450
drag, startPoint x: 1054, startPoint y: 379, endPoint x: 1105, endPoint y: 386, distance: 51.5
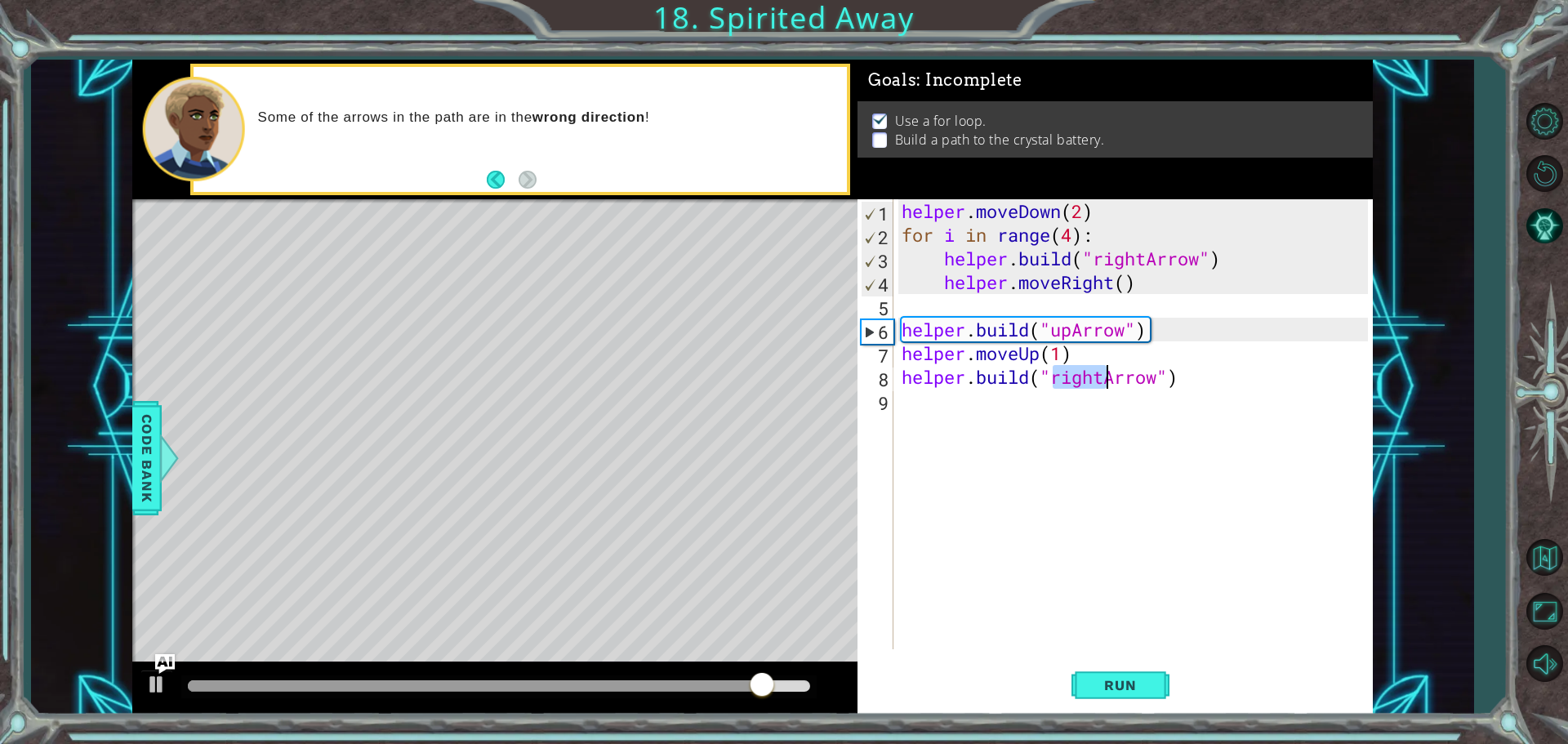
click at [1105, 386] on div "helper . moveDown ( 2 ) for i in range ( 4 ) : helper . build ( "rightArrow" ) …" at bounding box center [1137, 448] width 478 height 497
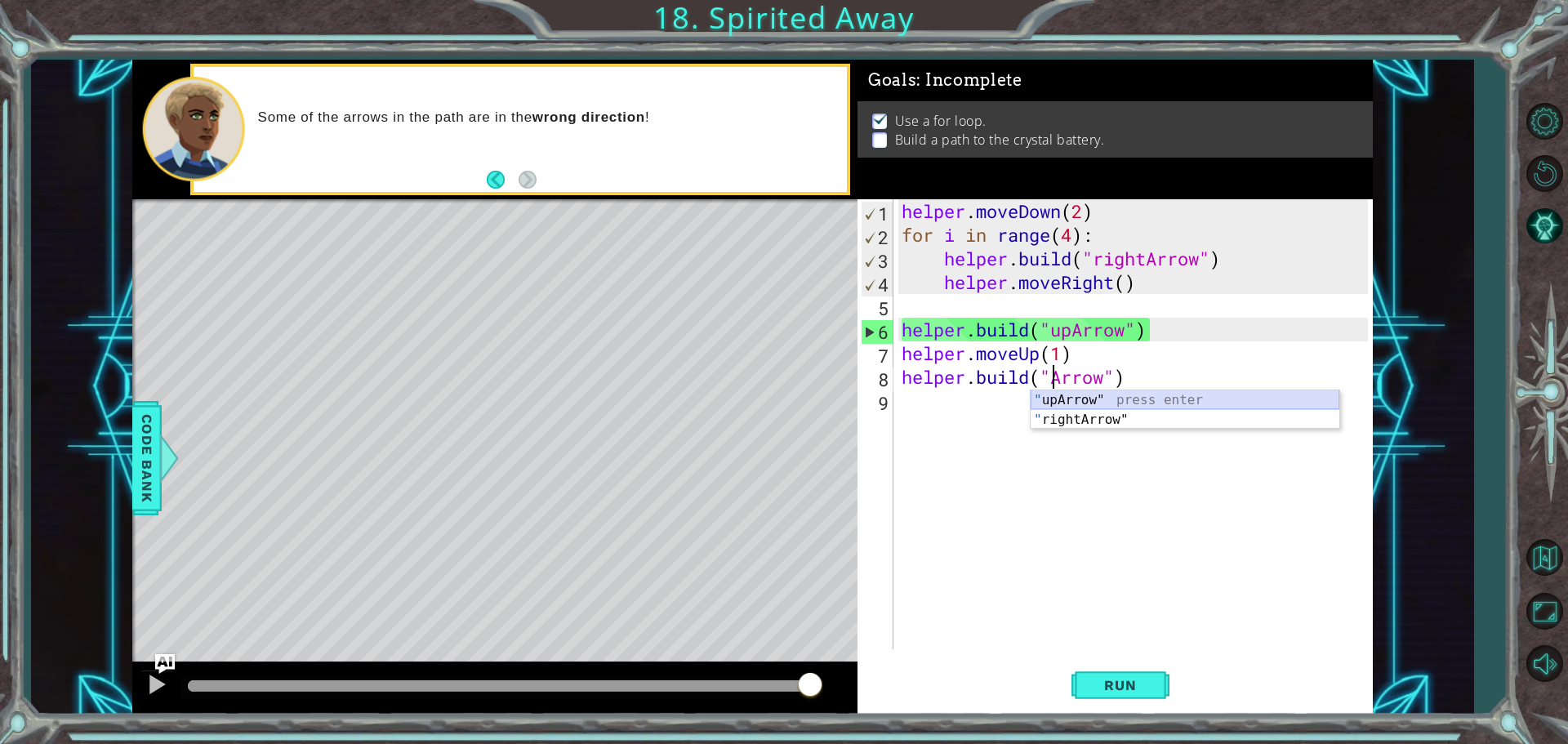
drag, startPoint x: 1101, startPoint y: 396, endPoint x: 1132, endPoint y: 398, distance: 31.1
click at [1130, 398] on div "" upArrow" press enter " rightArrow" press enter" at bounding box center [1185, 429] width 309 height 78
type textarea "[DOMAIN_NAME]("upArrow")"
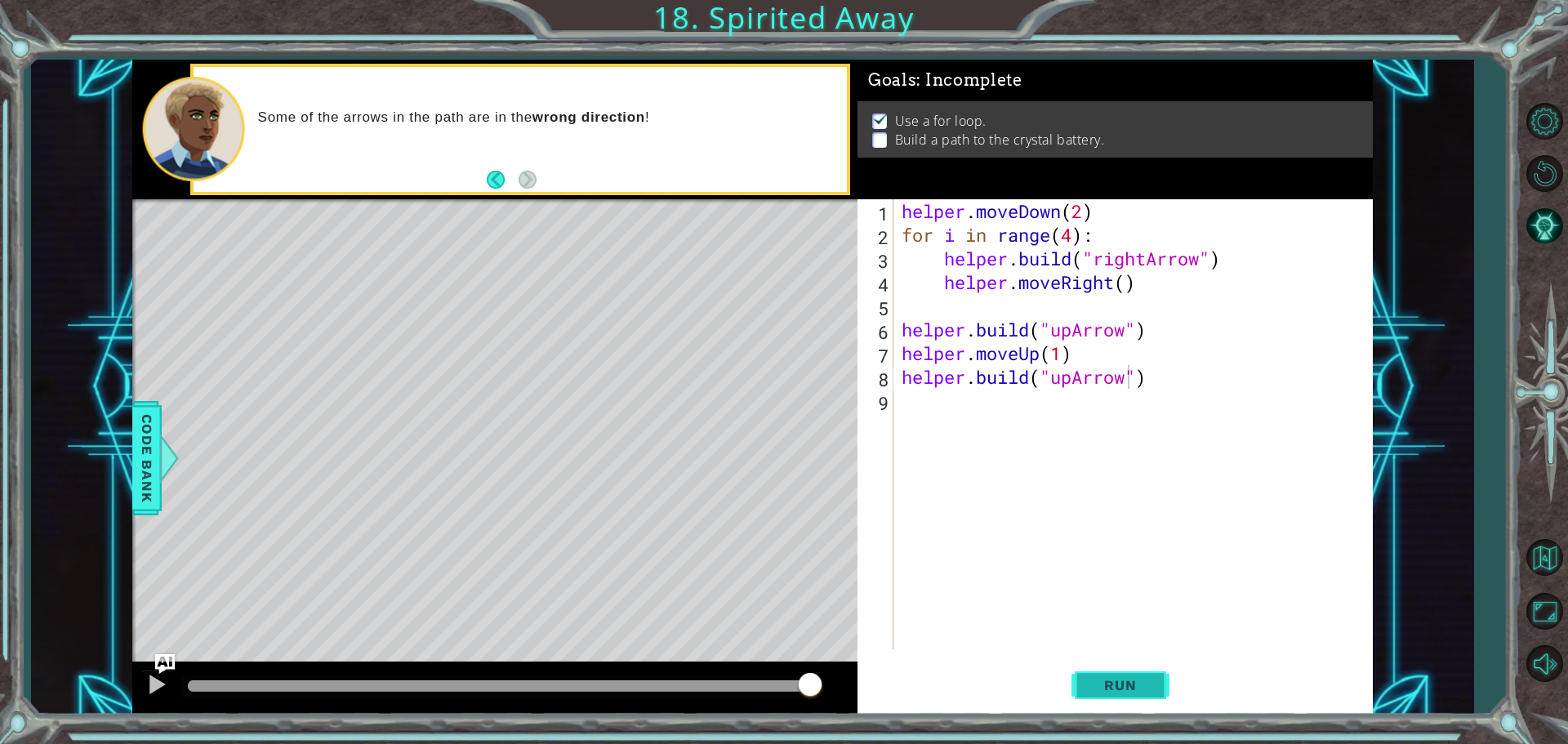
click at [1112, 690] on span "Run" at bounding box center [1120, 685] width 64 height 16
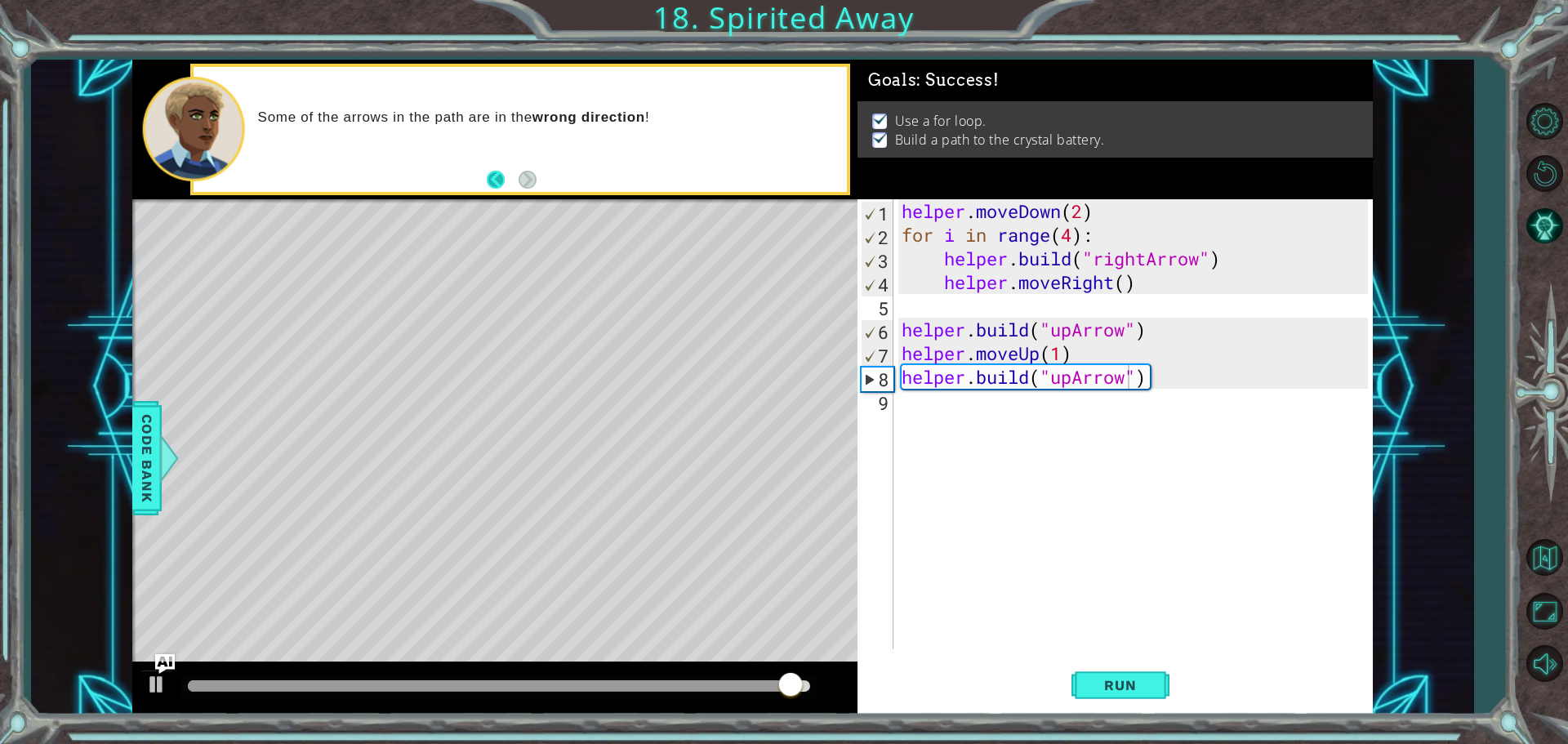
click at [493, 174] on button "Back" at bounding box center [502, 180] width 32 height 18
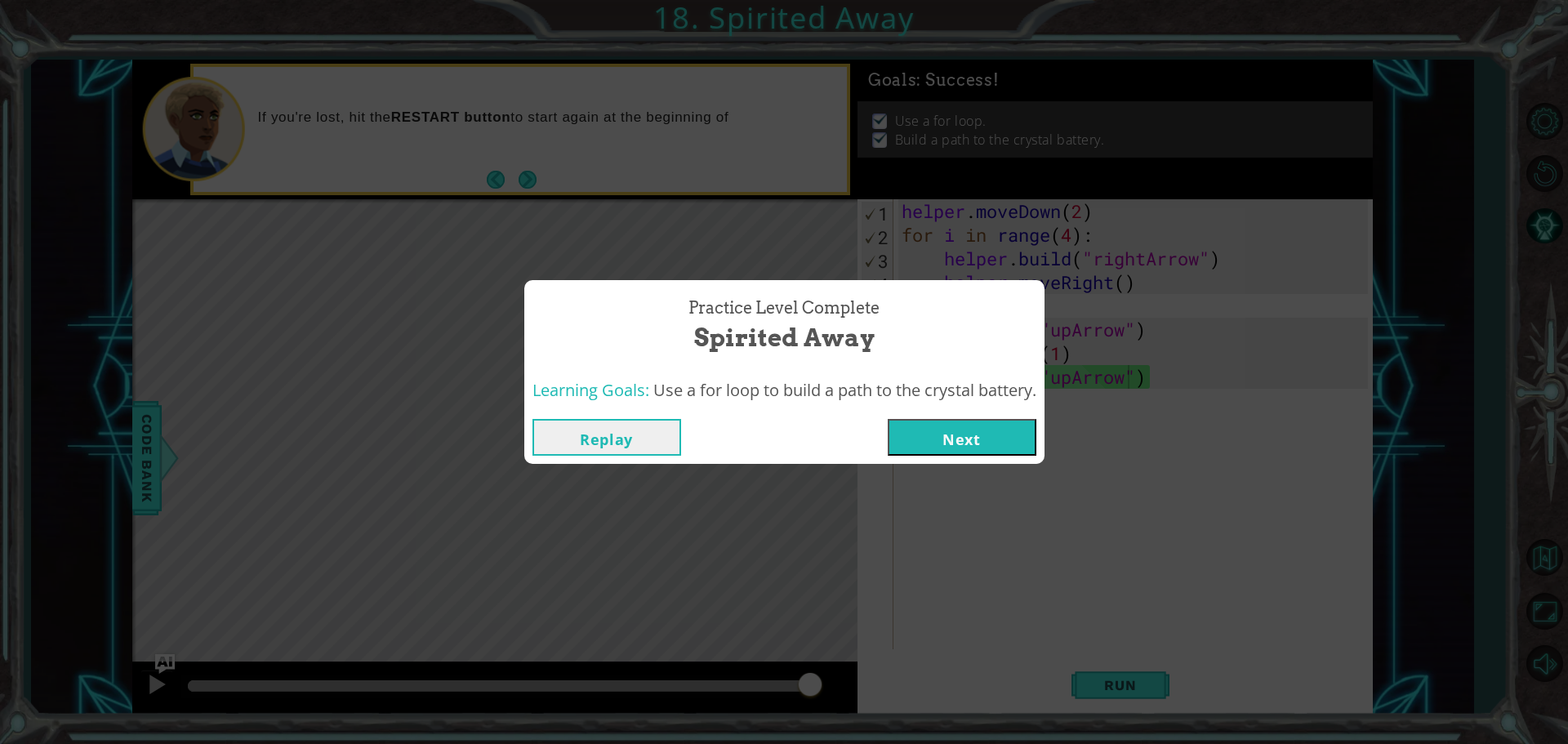
click at [957, 442] on button "Next" at bounding box center [962, 437] width 149 height 37
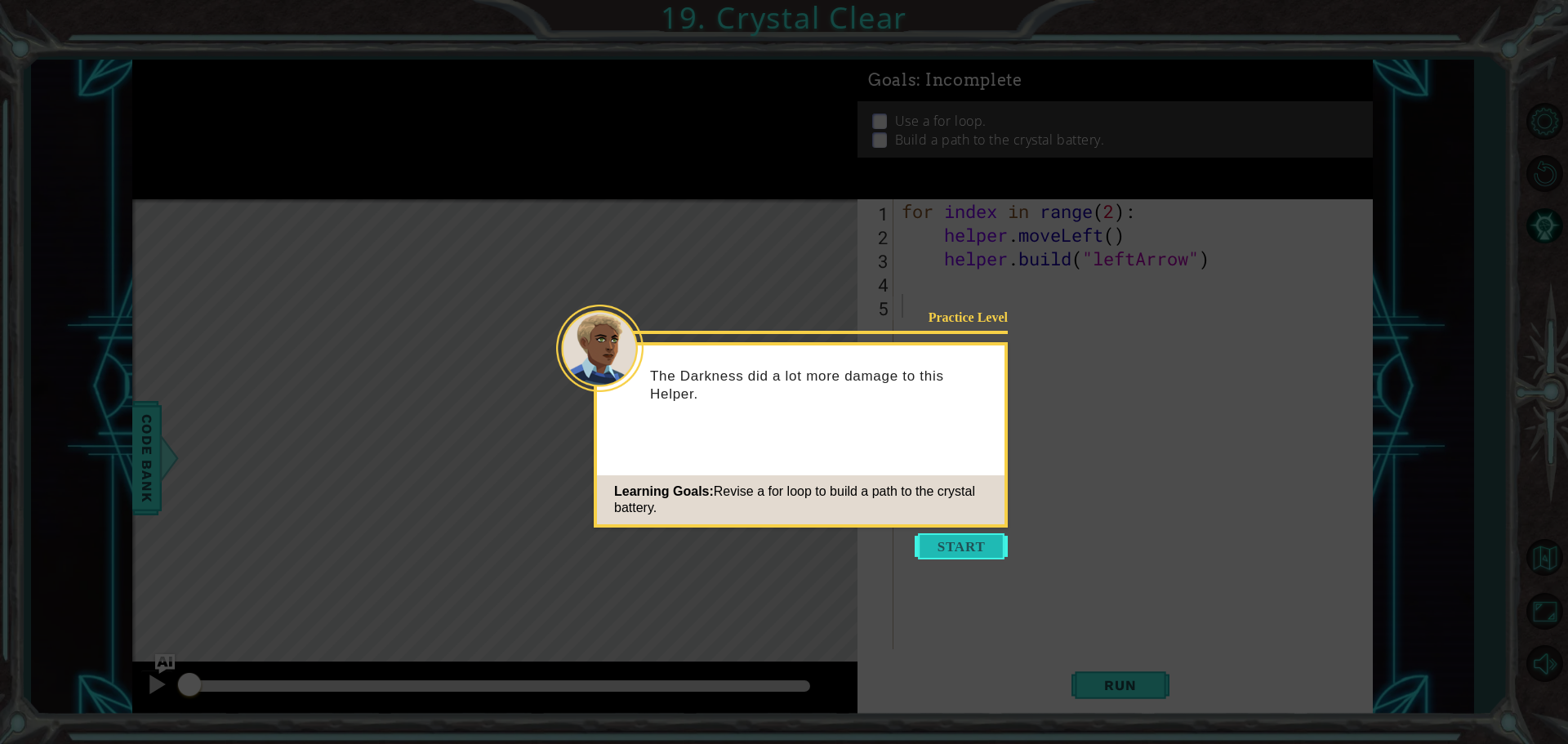
click at [945, 543] on button "Start" at bounding box center [961, 546] width 93 height 26
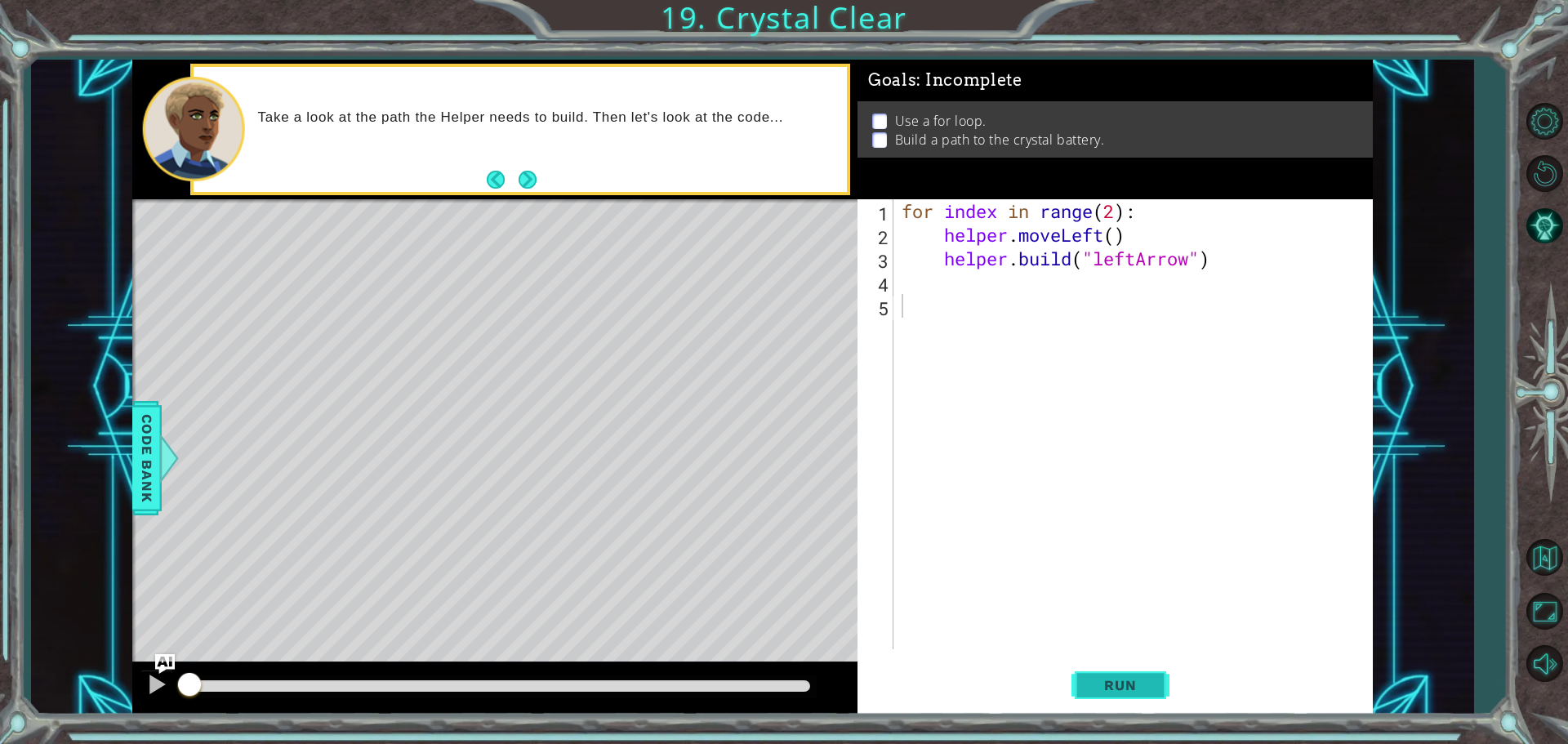
click at [1136, 689] on span "Run" at bounding box center [1120, 685] width 64 height 16
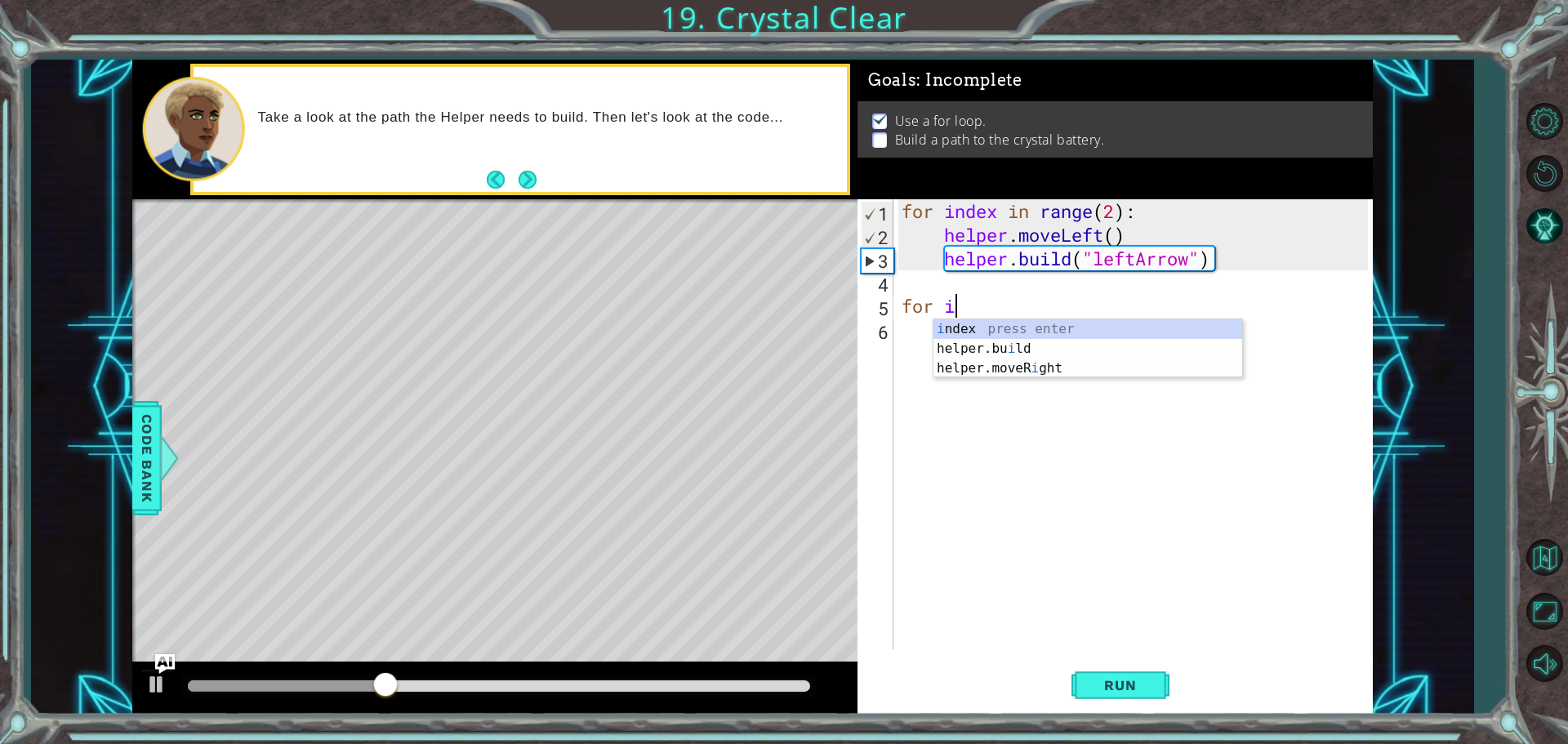
scroll to position [0, 2]
click at [989, 329] on div "i ndex press enter helper.bu i ld press enter helper.moveR i ght press enter" at bounding box center [1088, 368] width 309 height 98
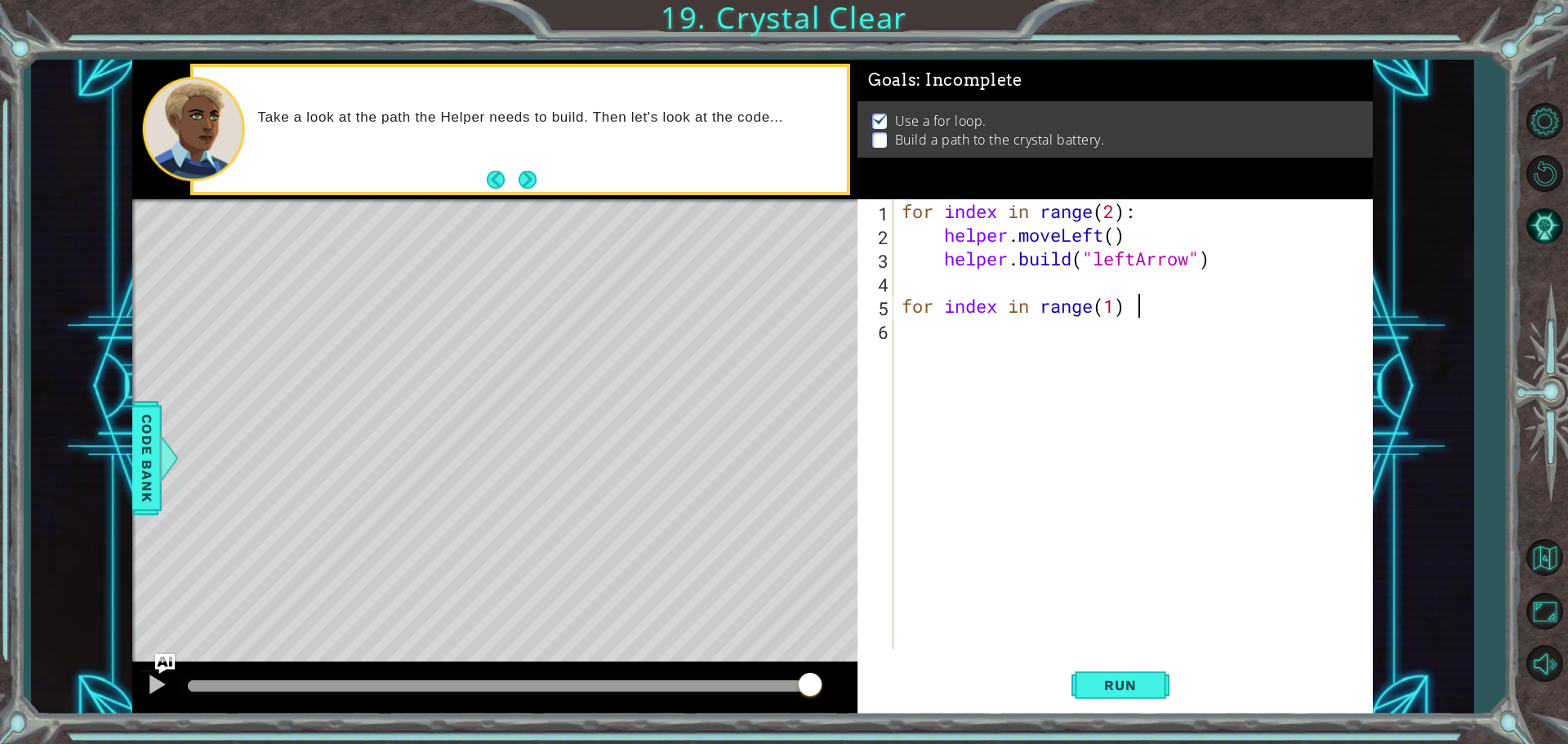
scroll to position [0, 10]
type textarea "for index in range(1)"
type textarea "for index in range(1):"
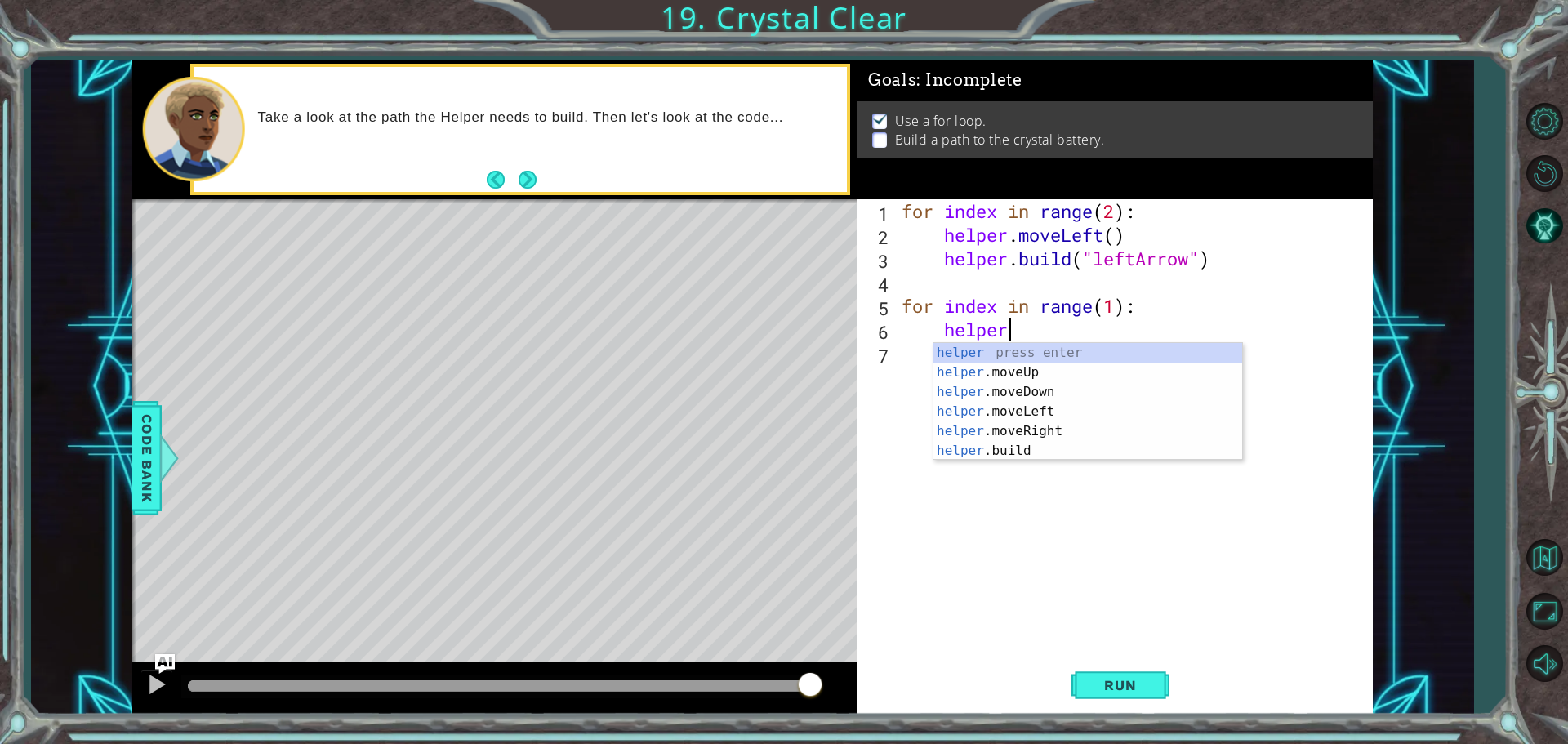
scroll to position [0, 5]
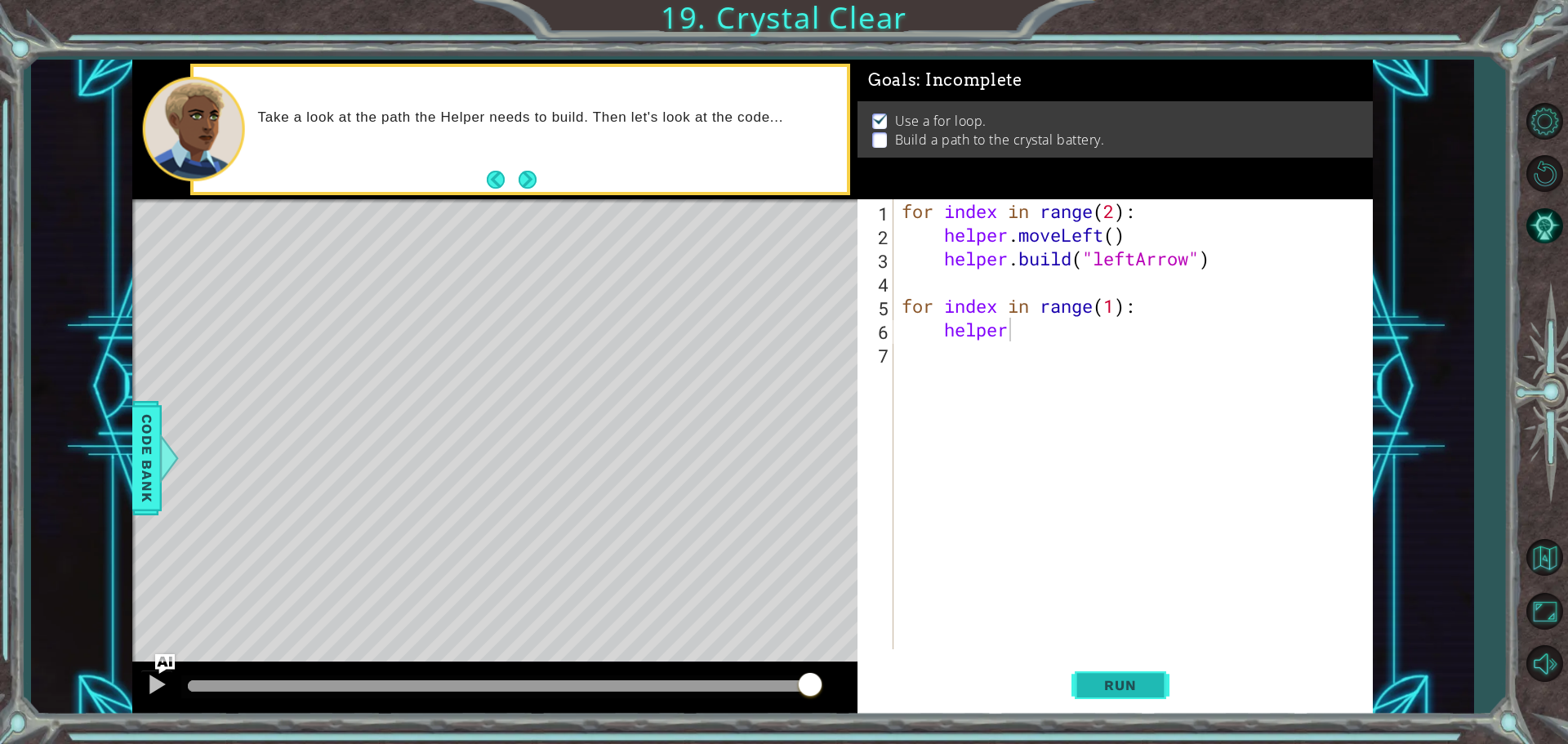
click at [1119, 695] on button "Run" at bounding box center [1121, 684] width 98 height 52
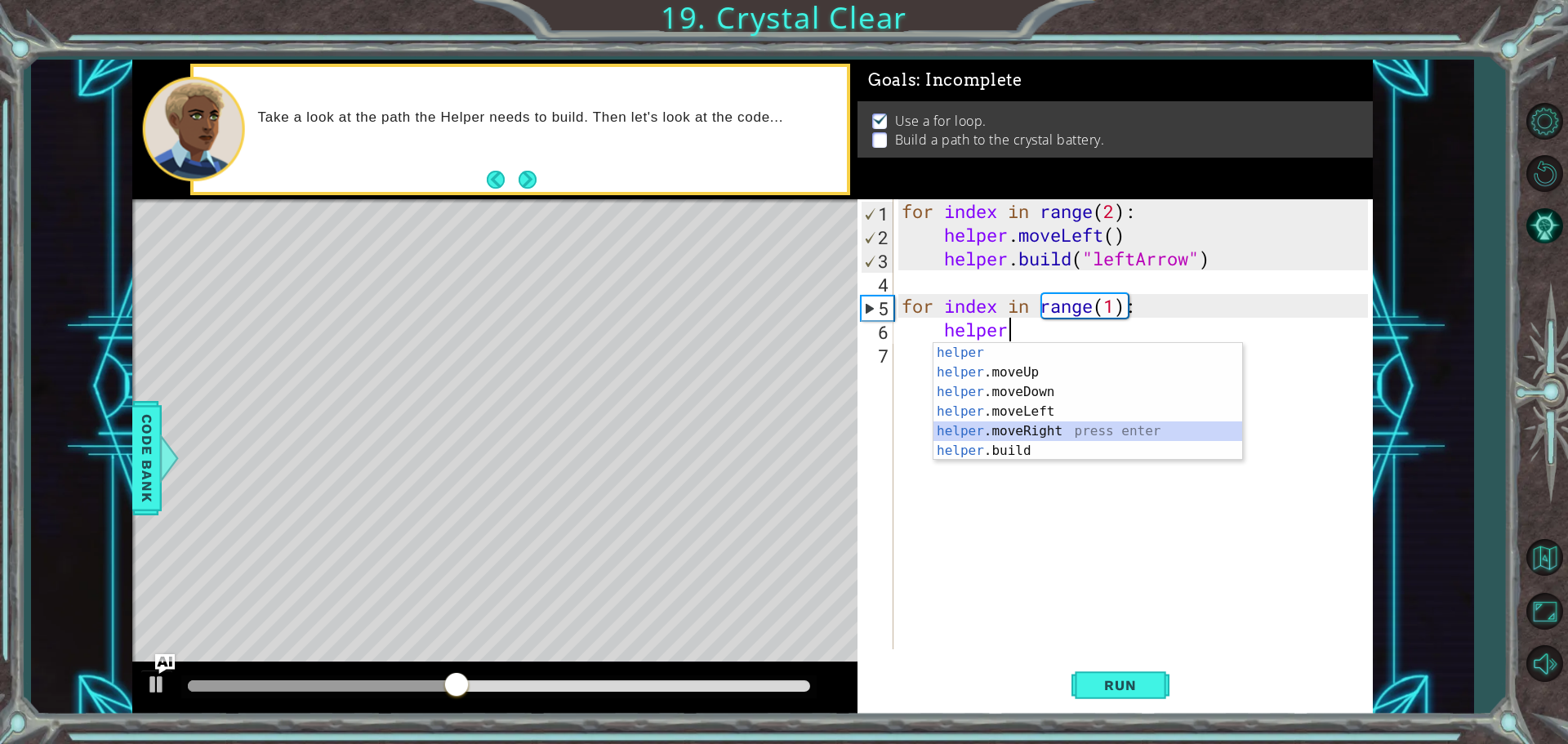
click at [1070, 435] on div "helper press enter helper .moveUp press enter helper .moveDown press enter help…" at bounding box center [1088, 421] width 309 height 157
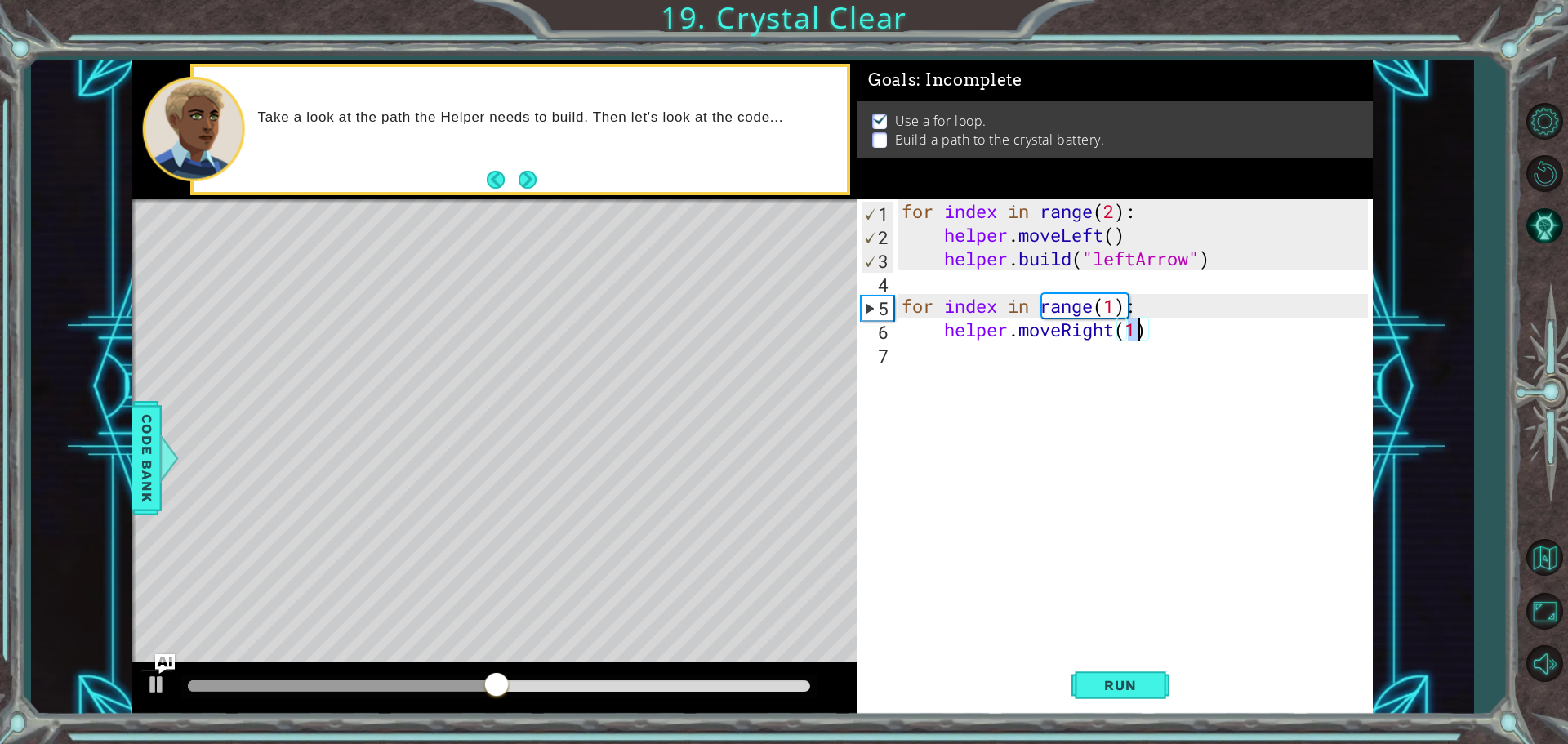
type textarea "helper.moveRight()"
click at [1093, 382] on div "for index in range ( 2 ) : helper . moveLeft ( ) helper . build ( "leftArrow" )…" at bounding box center [1137, 448] width 478 height 497
type textarea "helper.moveRight()"
type textarea "helper.moveRight() \"
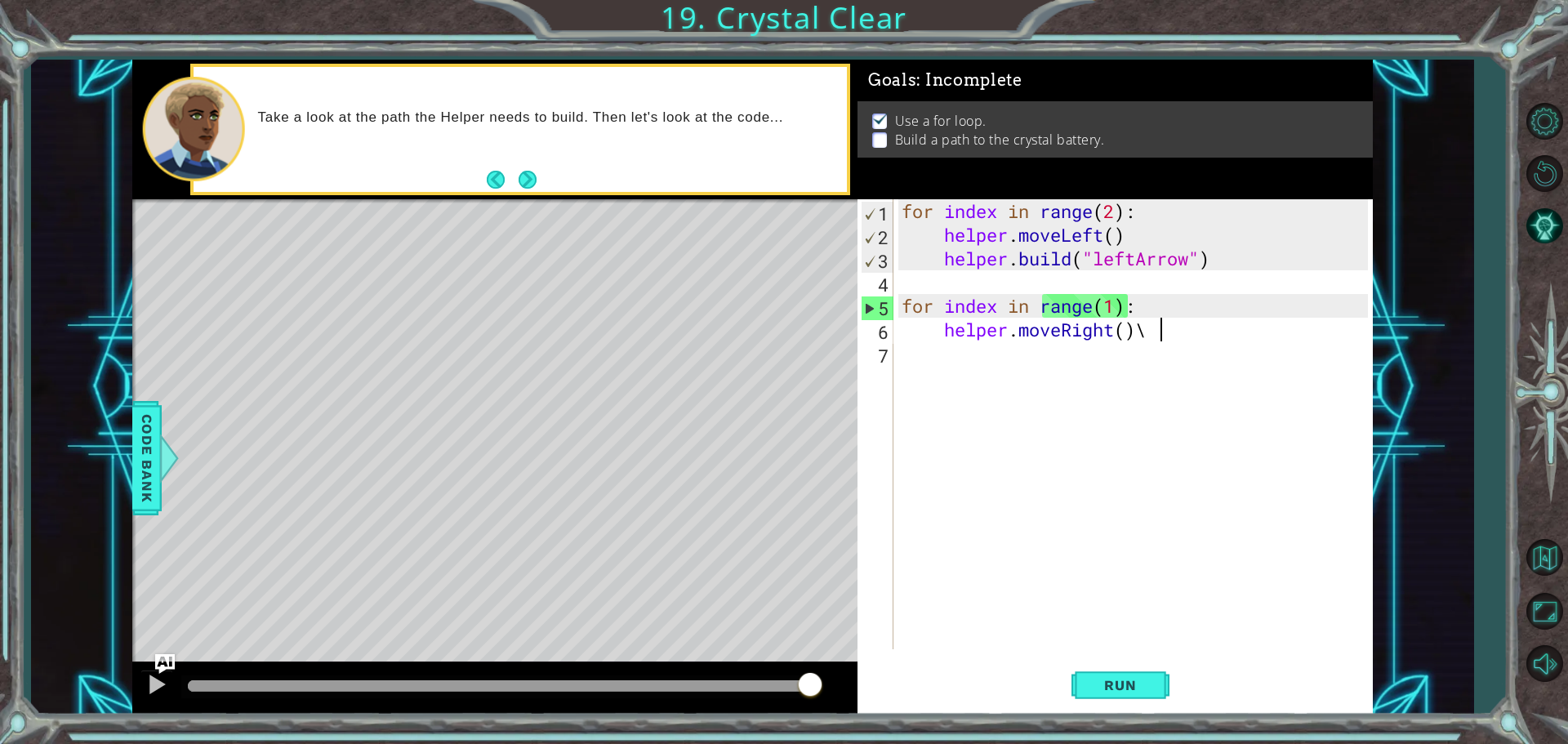
type textarea "helper.moveRight()"
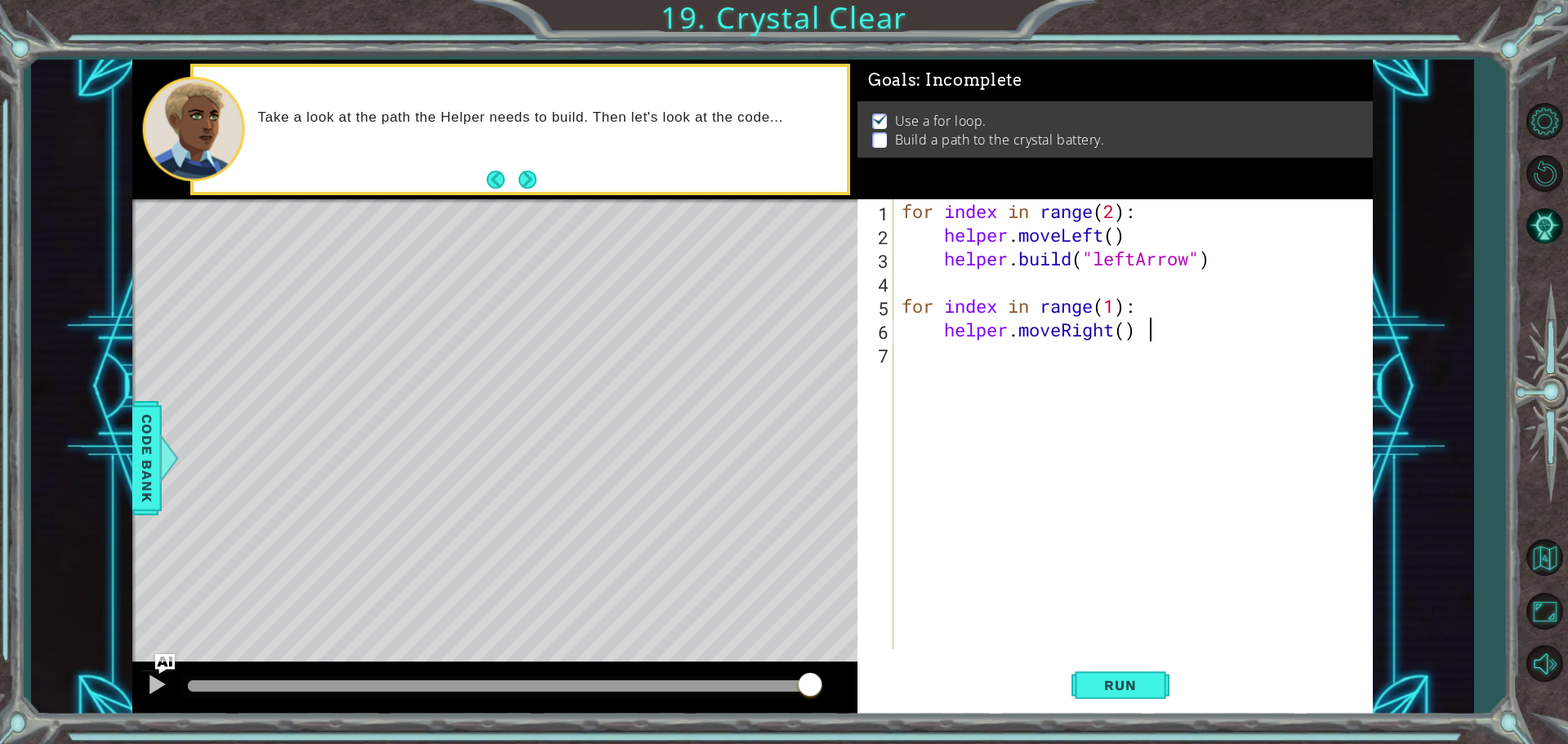
click at [936, 355] on div "for index in range ( 2 ) : helper . moveLeft ( ) helper . build ( "leftArrow" )…" at bounding box center [1137, 448] width 478 height 497
click at [944, 357] on div "for index in range ( 2 ) : helper . moveLeft ( ) helper . build ( "leftArrow" )…" at bounding box center [1137, 448] width 478 height 497
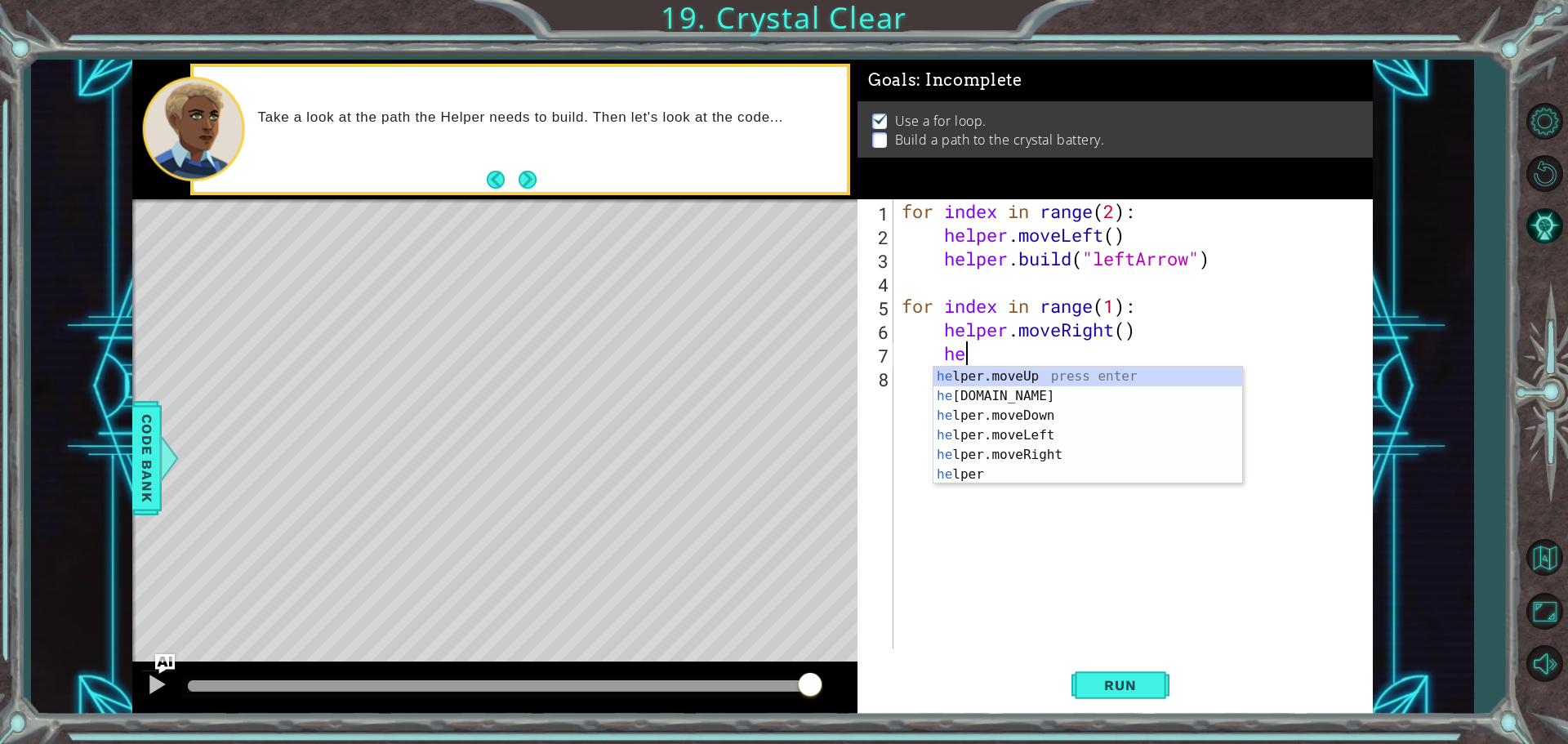
scroll to position [0, 3]
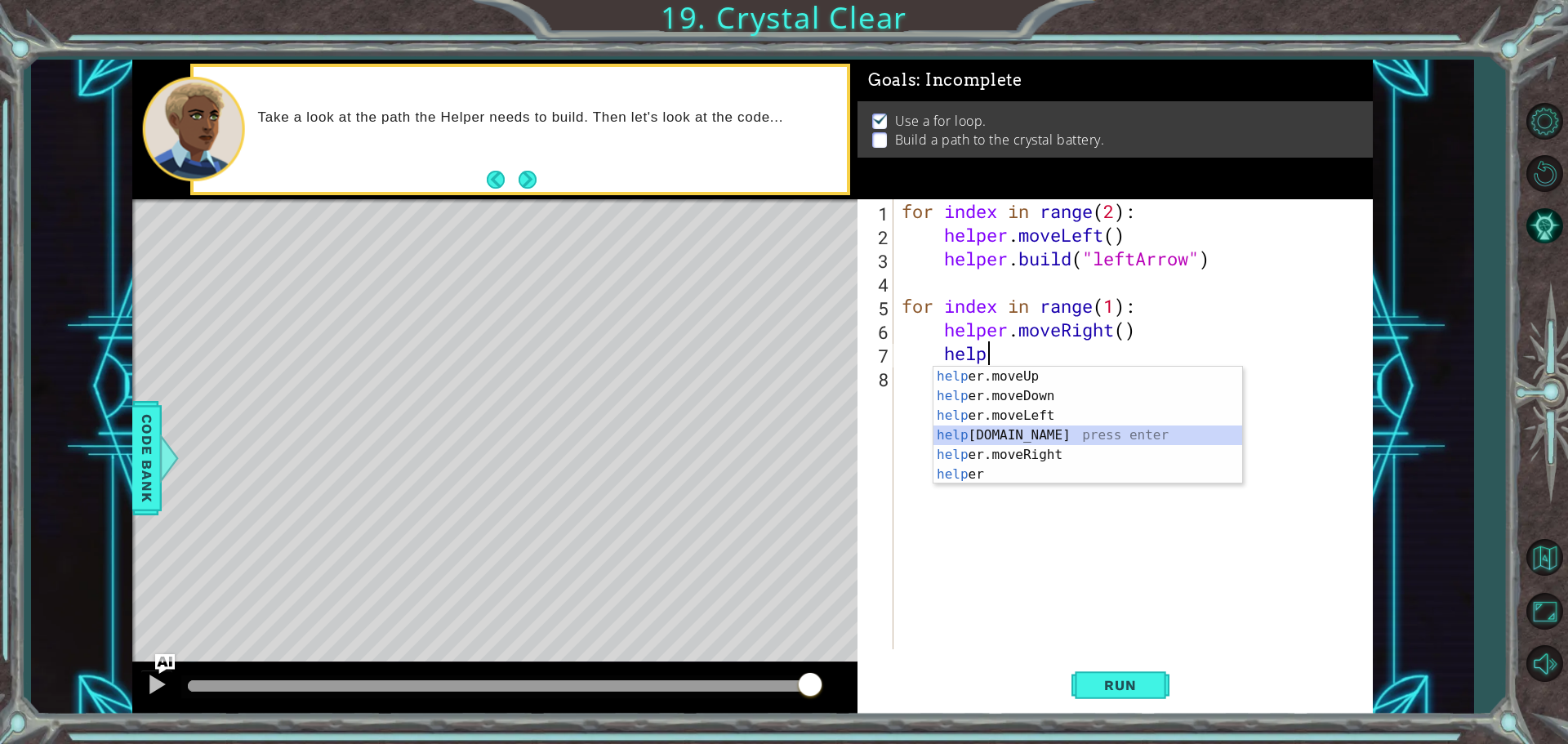
click at [970, 430] on div "help er.moveUp press enter help er.moveDown press enter help er.moveLeft press …" at bounding box center [1088, 445] width 309 height 157
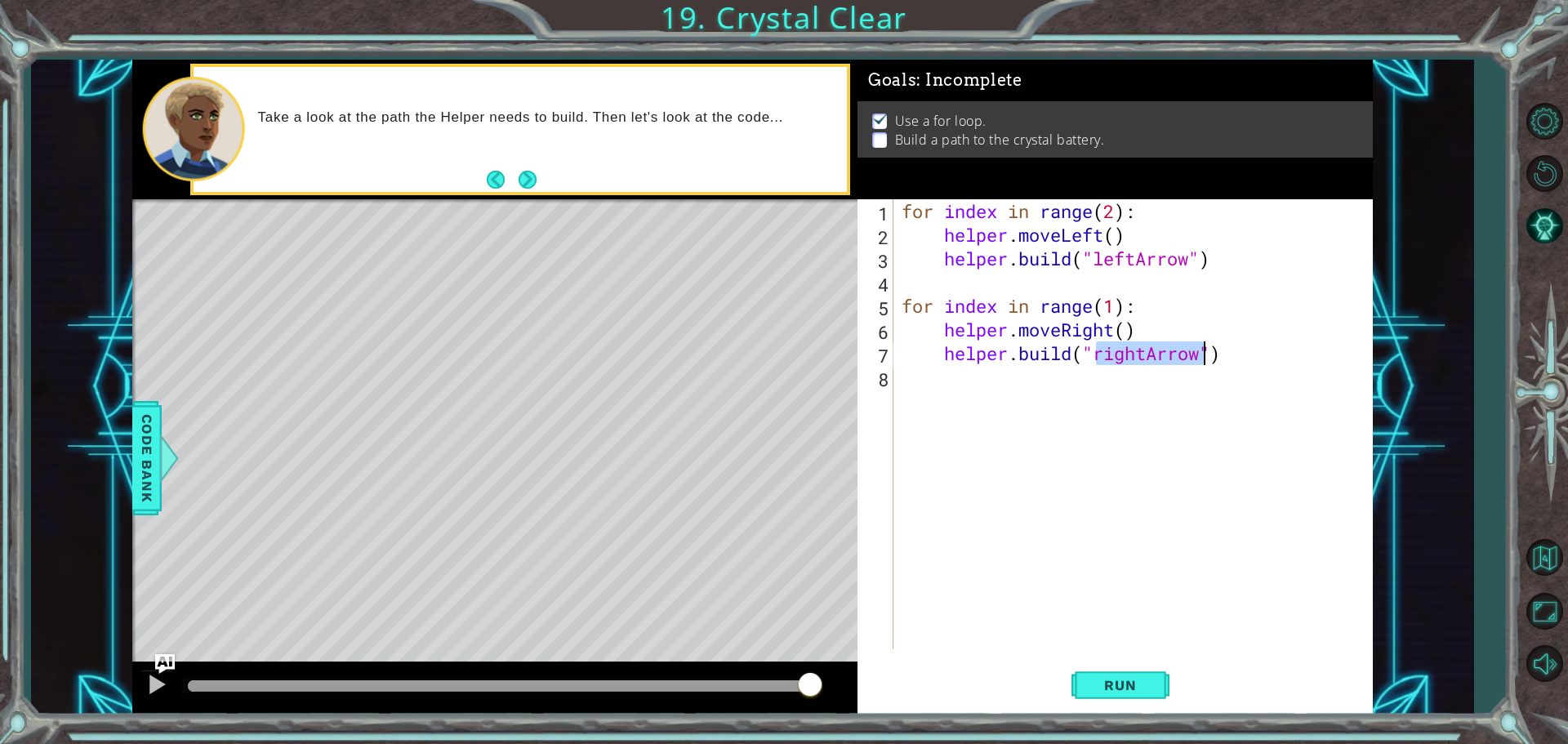
click at [1154, 342] on div "for index in range ( 2 ) : helper . moveLeft ( ) helper . build ( "leftArrow" )…" at bounding box center [1133, 425] width 470 height 450
click at [1157, 372] on div "" leftA r row" press enter" at bounding box center [1228, 396] width 309 height 59
click at [1092, 682] on span "Run" at bounding box center [1120, 685] width 64 height 16
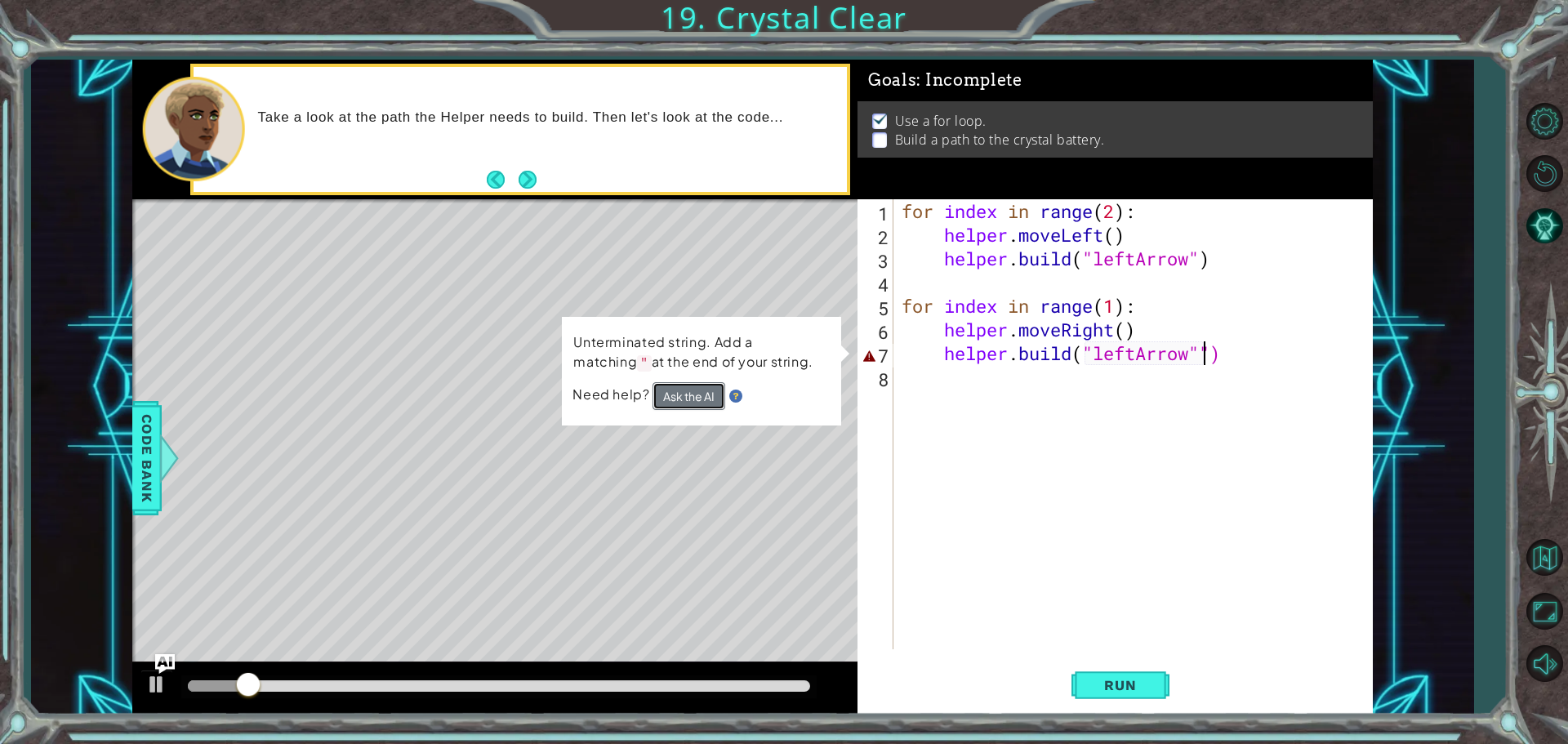
click at [714, 384] on button "Ask the AI" at bounding box center [689, 396] width 73 height 28
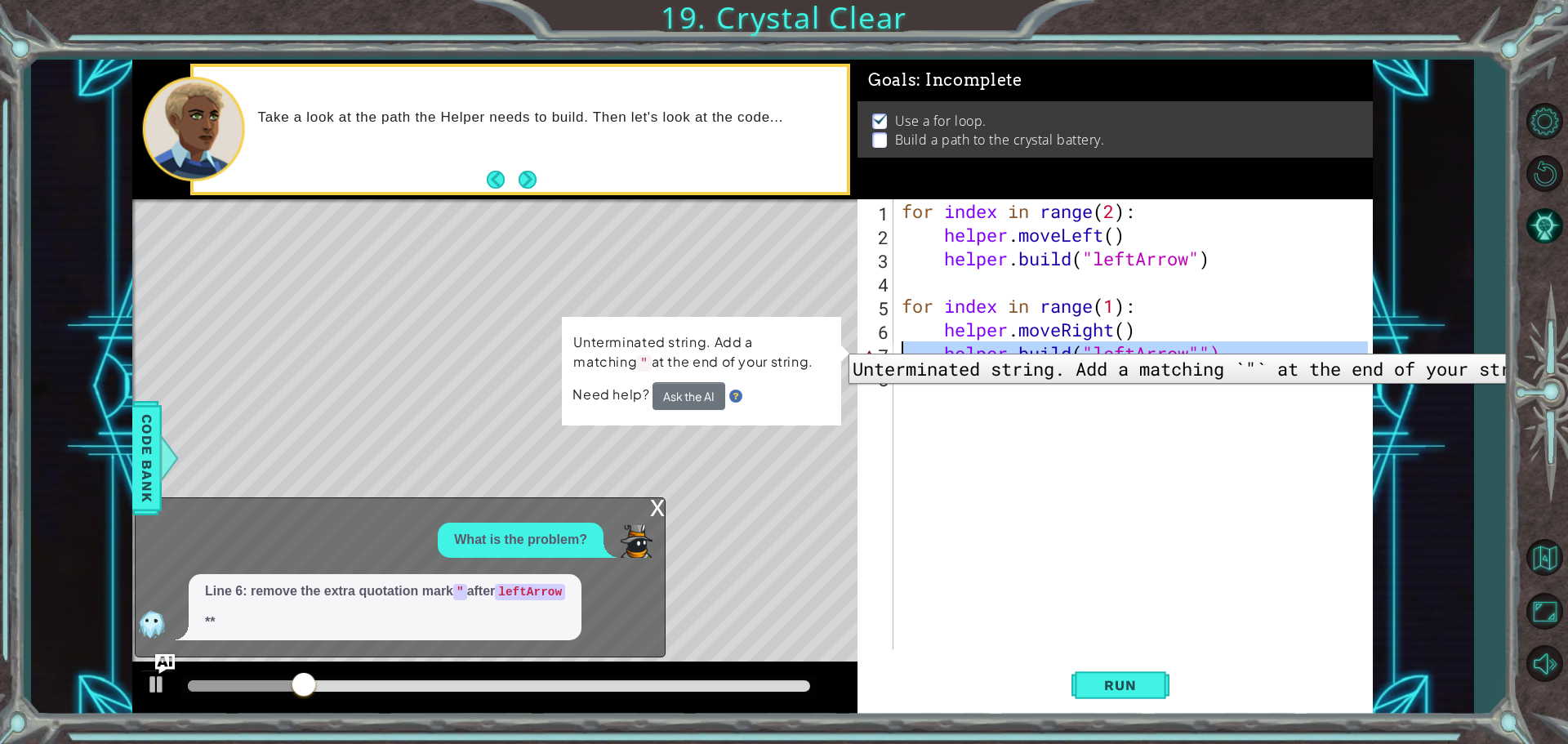
drag, startPoint x: 882, startPoint y: 341, endPoint x: 880, endPoint y: 350, distance: 9.2
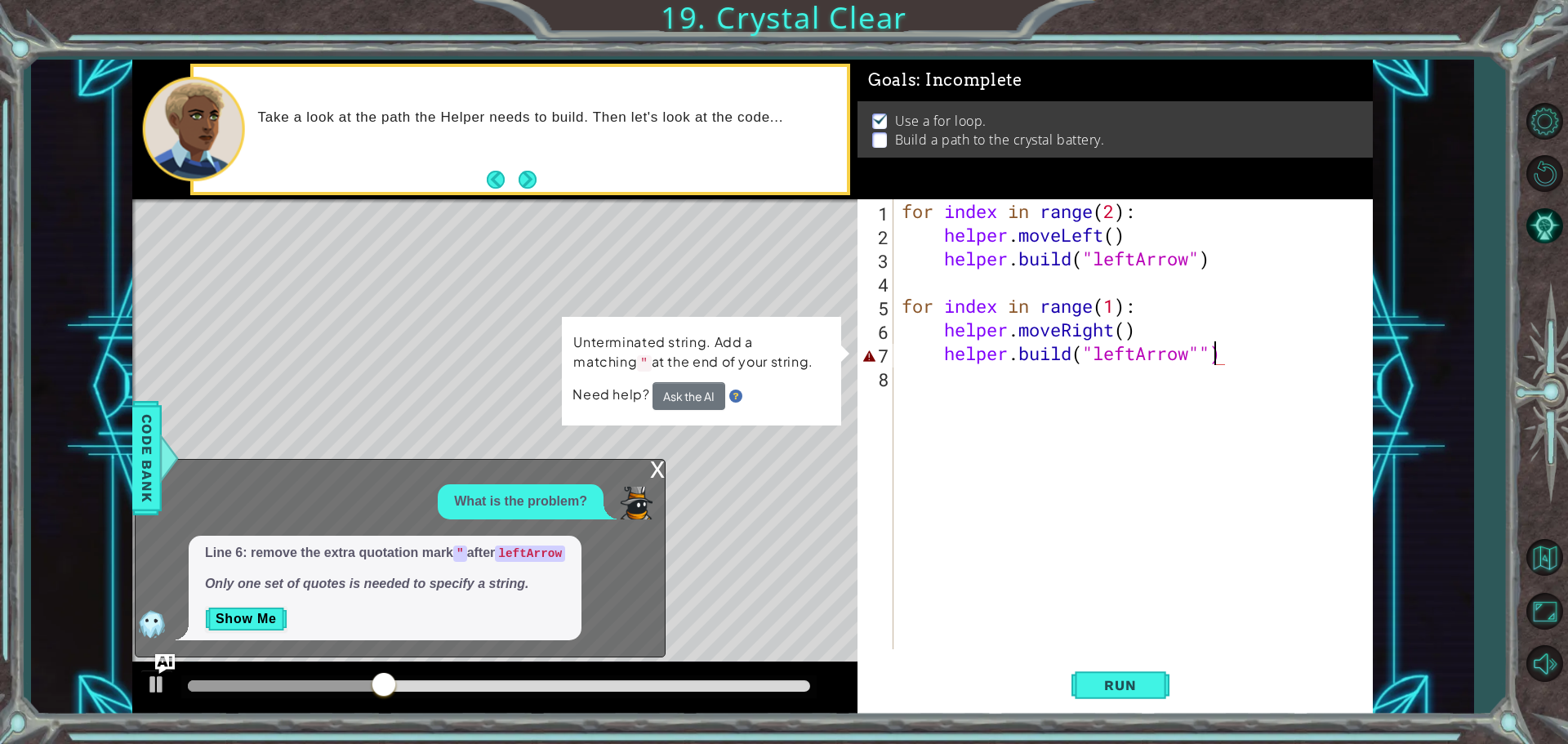
click at [1214, 355] on div "for index in range ( 2 ) : helper . moveLeft ( ) helper . build ( "leftArrow" )…" at bounding box center [1137, 448] width 478 height 497
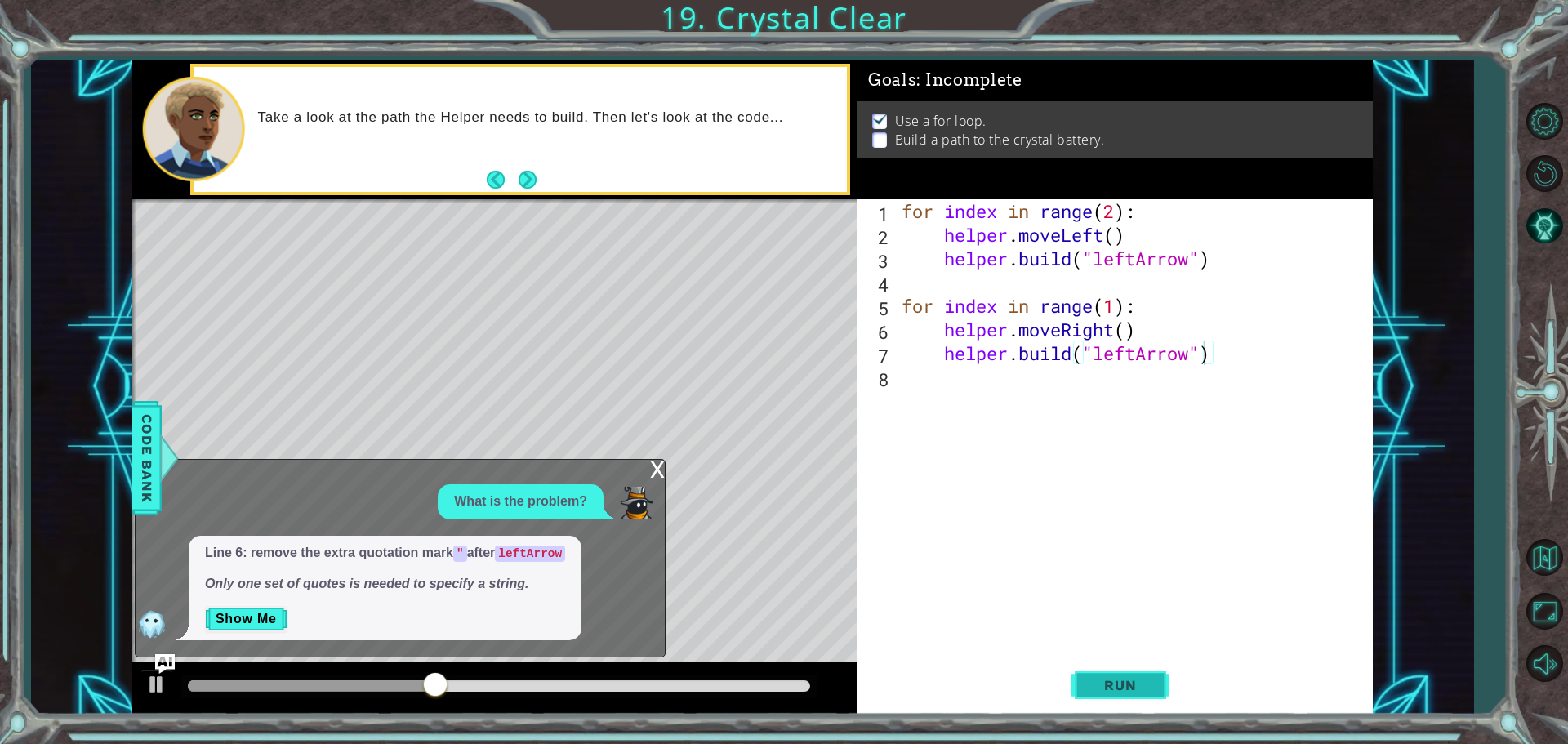
click at [1132, 694] on button "Run" at bounding box center [1121, 684] width 98 height 52
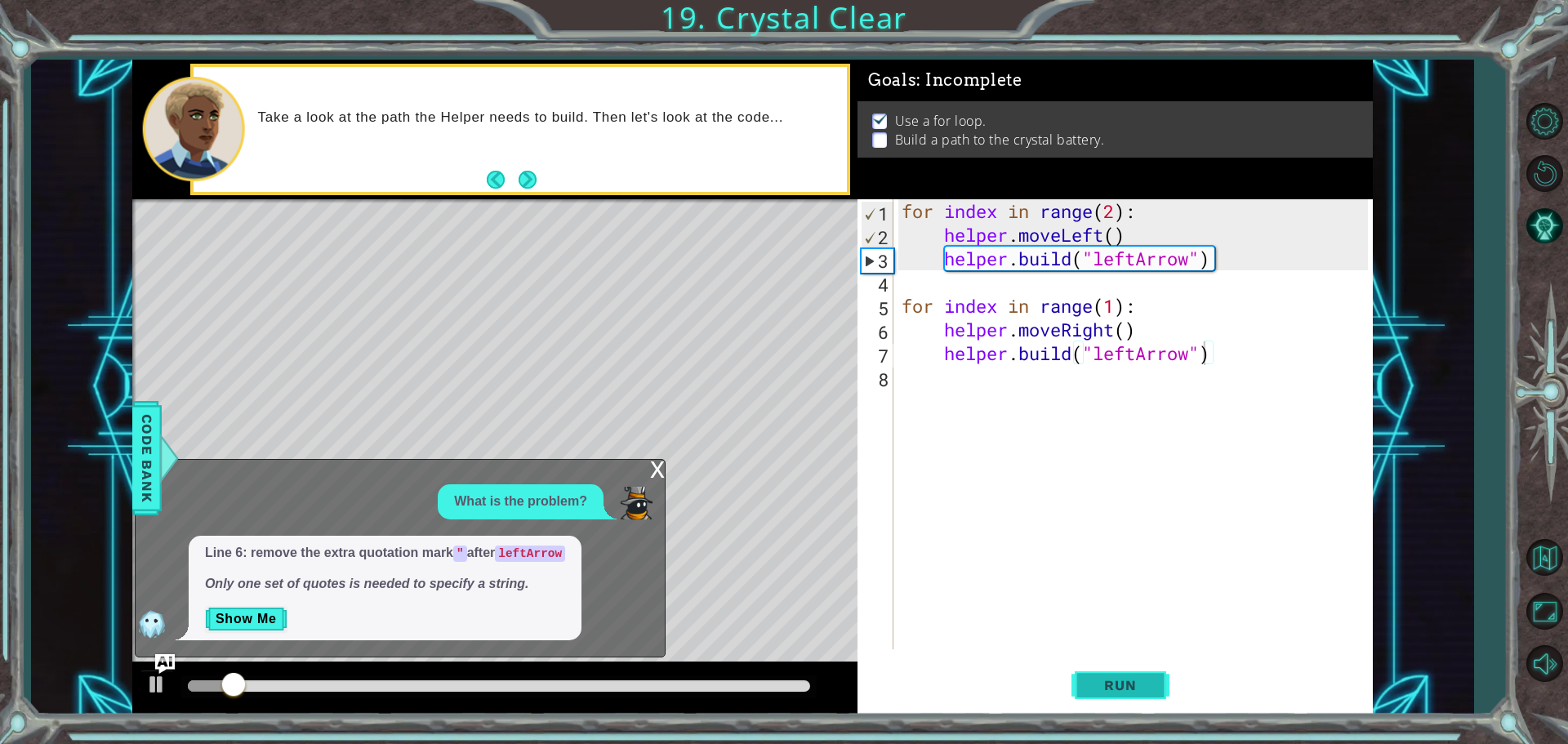
click at [1101, 669] on button "Run" at bounding box center [1121, 684] width 98 height 52
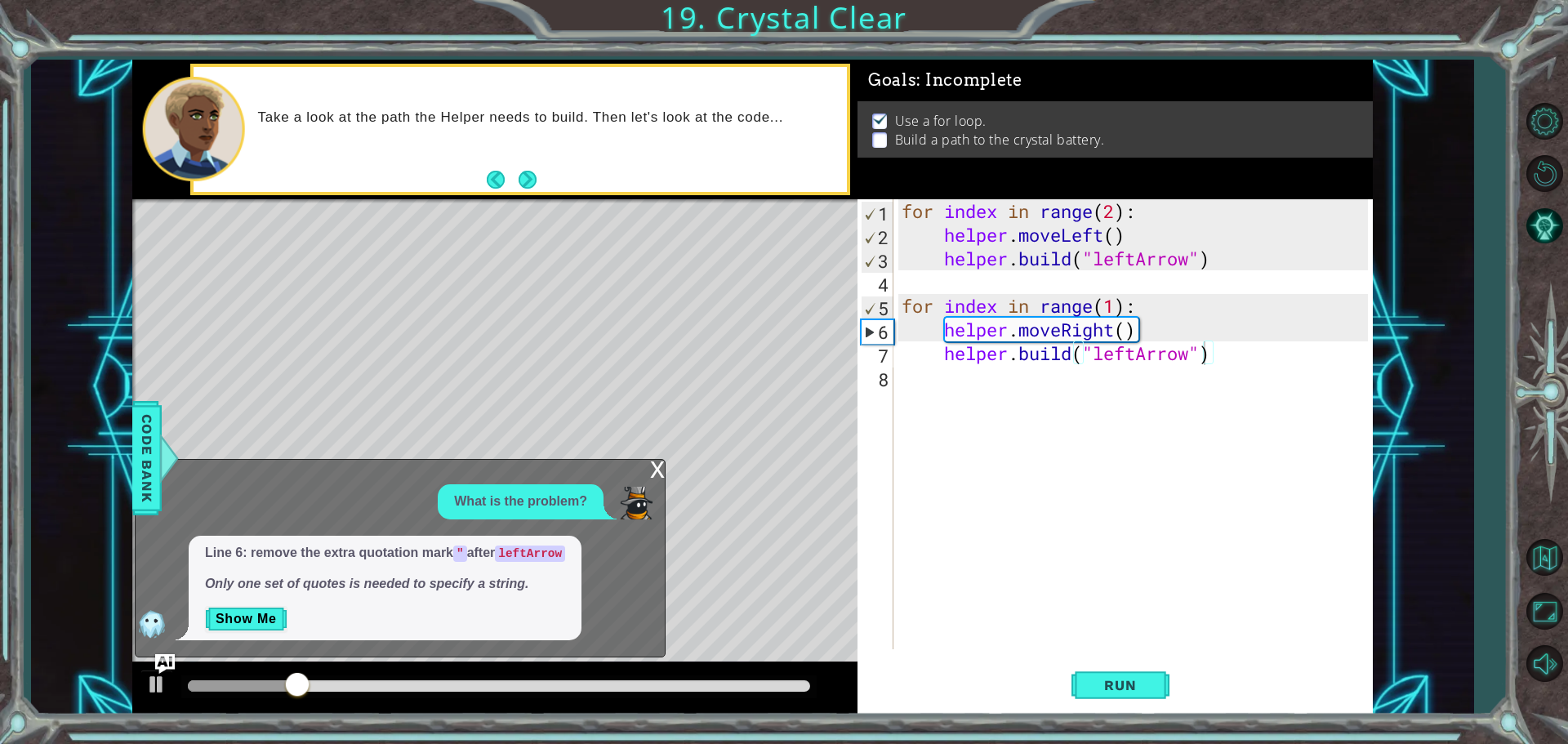
click at [658, 454] on div "Level Map" at bounding box center [510, 440] width 755 height 481
click at [659, 454] on div "Level Map" at bounding box center [510, 440] width 755 height 481
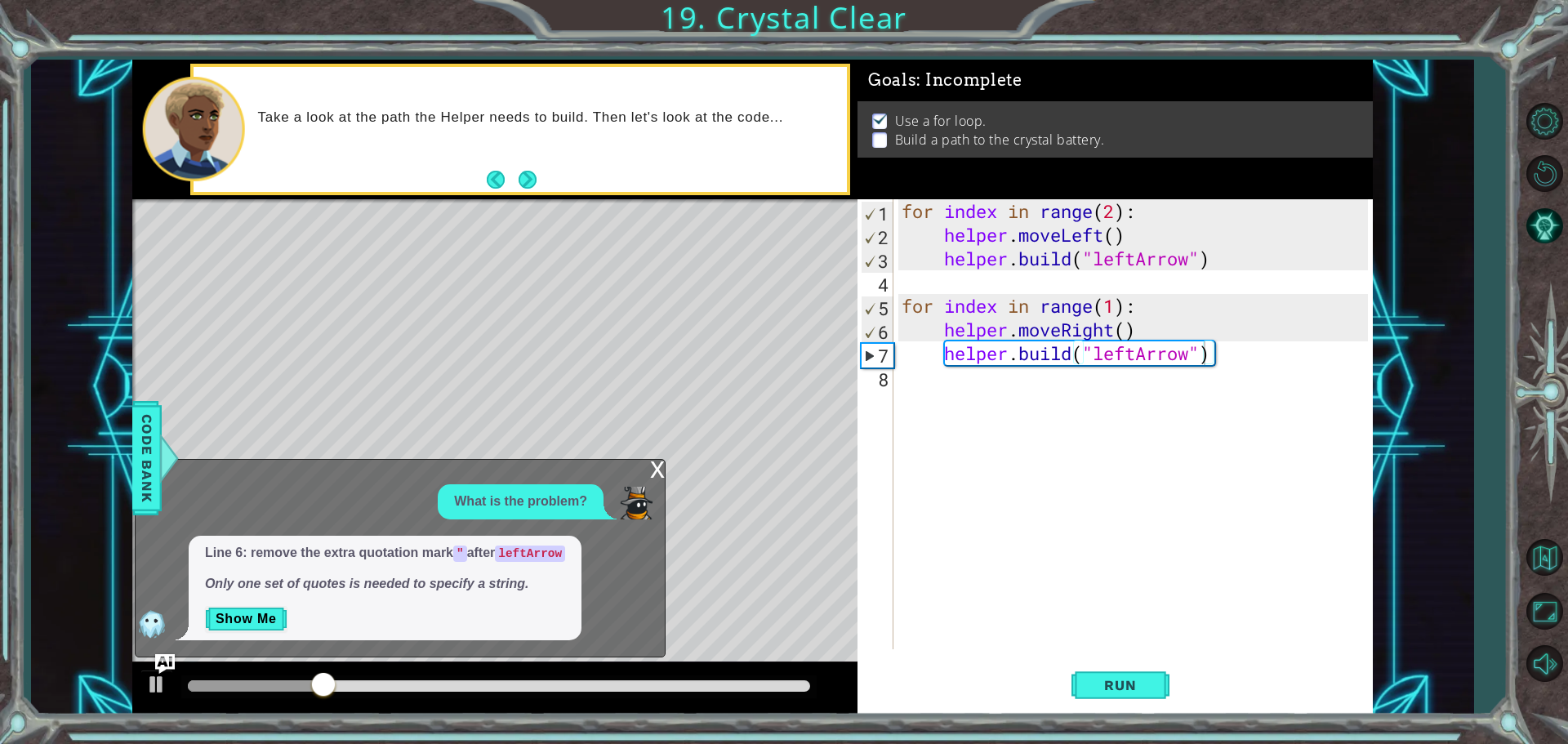
click at [643, 463] on div "x What is the problem? Line 6: remove the extra quotation mark " after leftArro…" at bounding box center [400, 558] width 531 height 199
click at [666, 476] on div "Level Map" at bounding box center [510, 440] width 755 height 481
click at [664, 476] on div "x" at bounding box center [657, 468] width 15 height 16
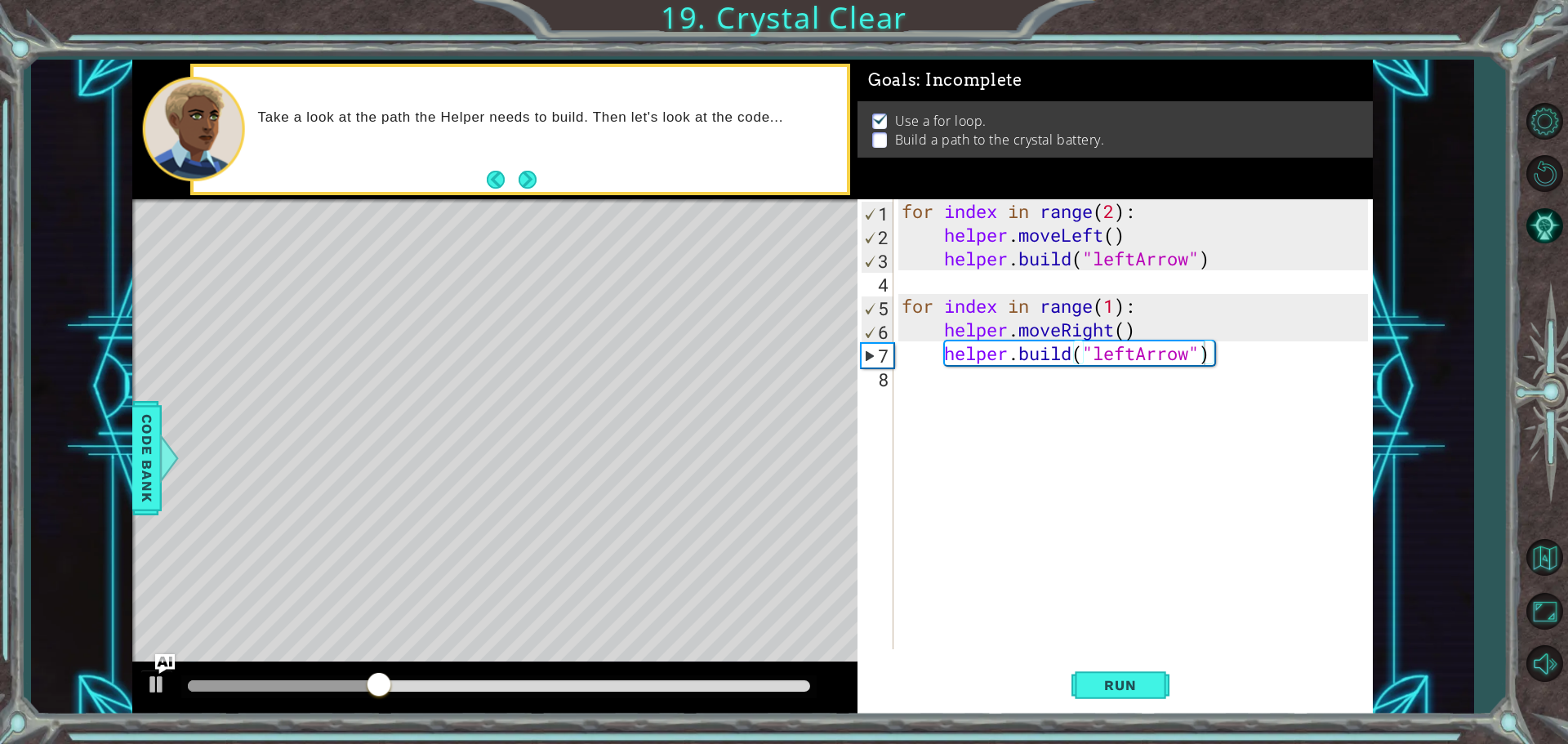
click at [1181, 727] on div "1 2 3 4 5 6 7 8 for index in range ( 2 ) : helper . moveLeft ( ) helper . build…" at bounding box center [784, 372] width 1568 height 744
click at [1139, 714] on div "[DOMAIN_NAME]("leftArrow") 1 2 3 4 5 6 7 8 for index in range ( 2 ) : helper . …" at bounding box center [1115, 457] width 515 height 515
click at [1105, 687] on button "Run" at bounding box center [1121, 684] width 98 height 52
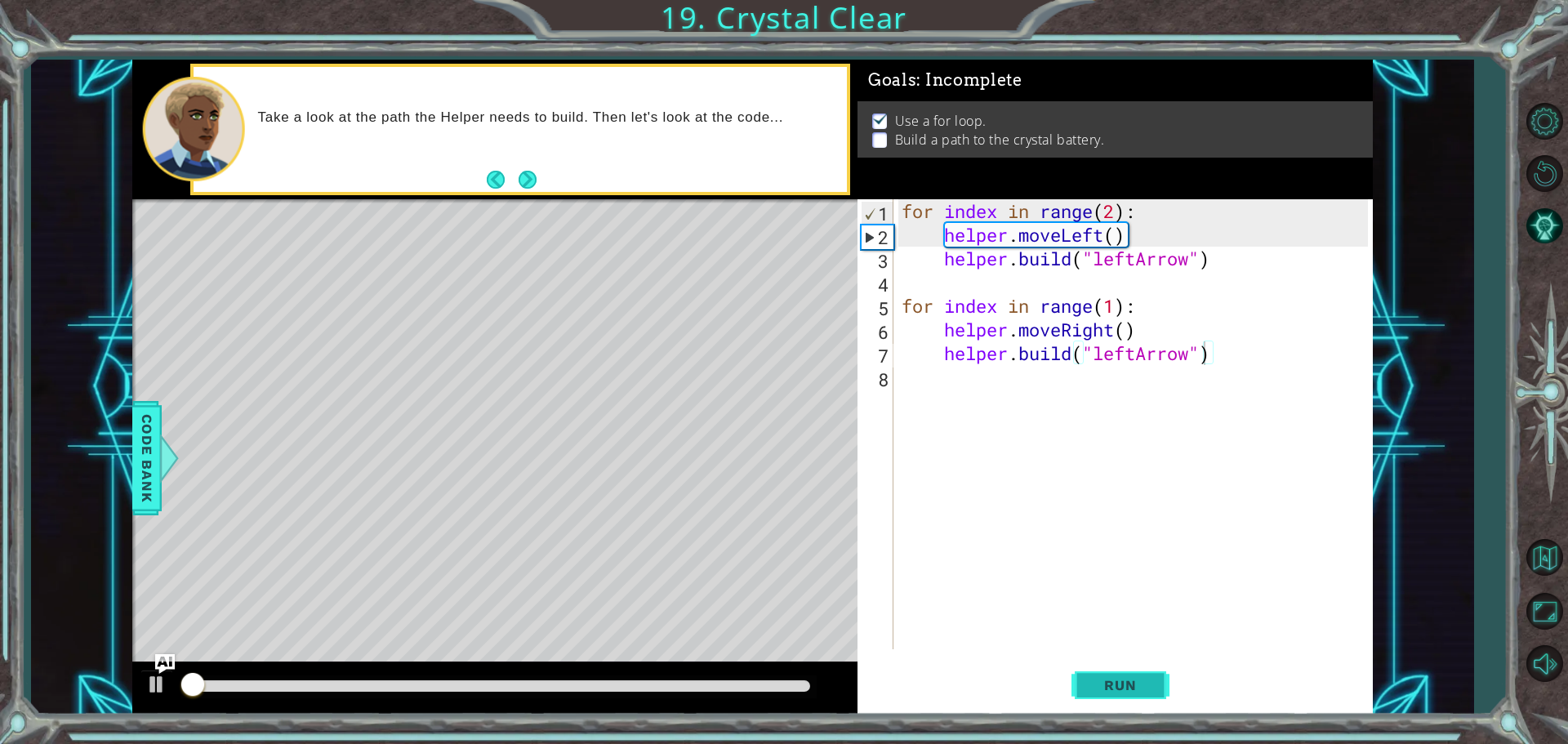
click at [1105, 687] on span "Run" at bounding box center [1120, 685] width 64 height 16
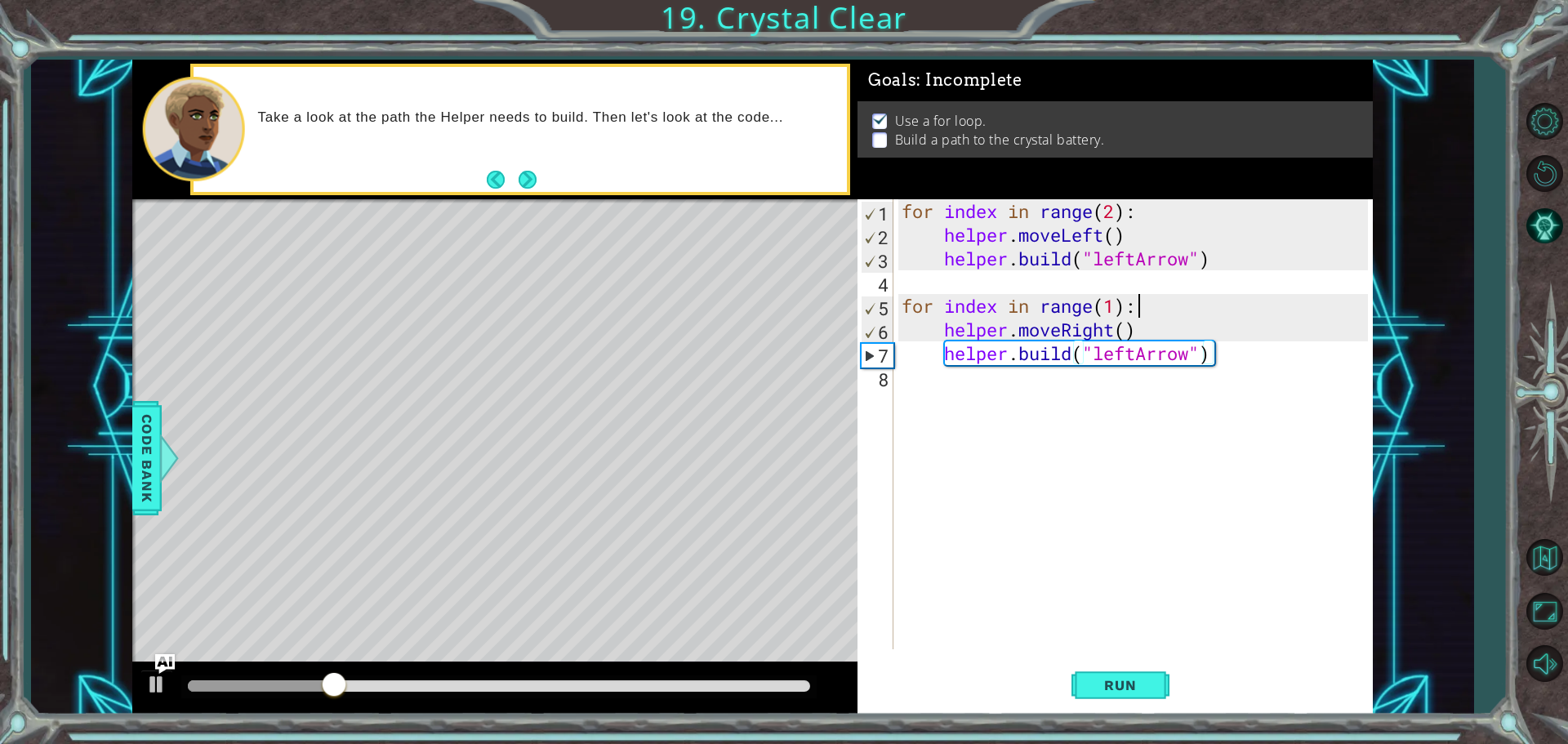
click at [1145, 312] on div "for index in range ( 2 ) : helper . moveLeft ( ) helper . build ( "leftArrow" )…" at bounding box center [1137, 448] width 478 height 497
type textarea "for index in range(1):"
drag, startPoint x: 1145, startPoint y: 307, endPoint x: 903, endPoint y: 304, distance: 242.0
click at [903, 304] on div "for index in range ( 2 ) : helper . moveLeft ( ) helper . build ( "leftArrow" )…" at bounding box center [1137, 448] width 478 height 497
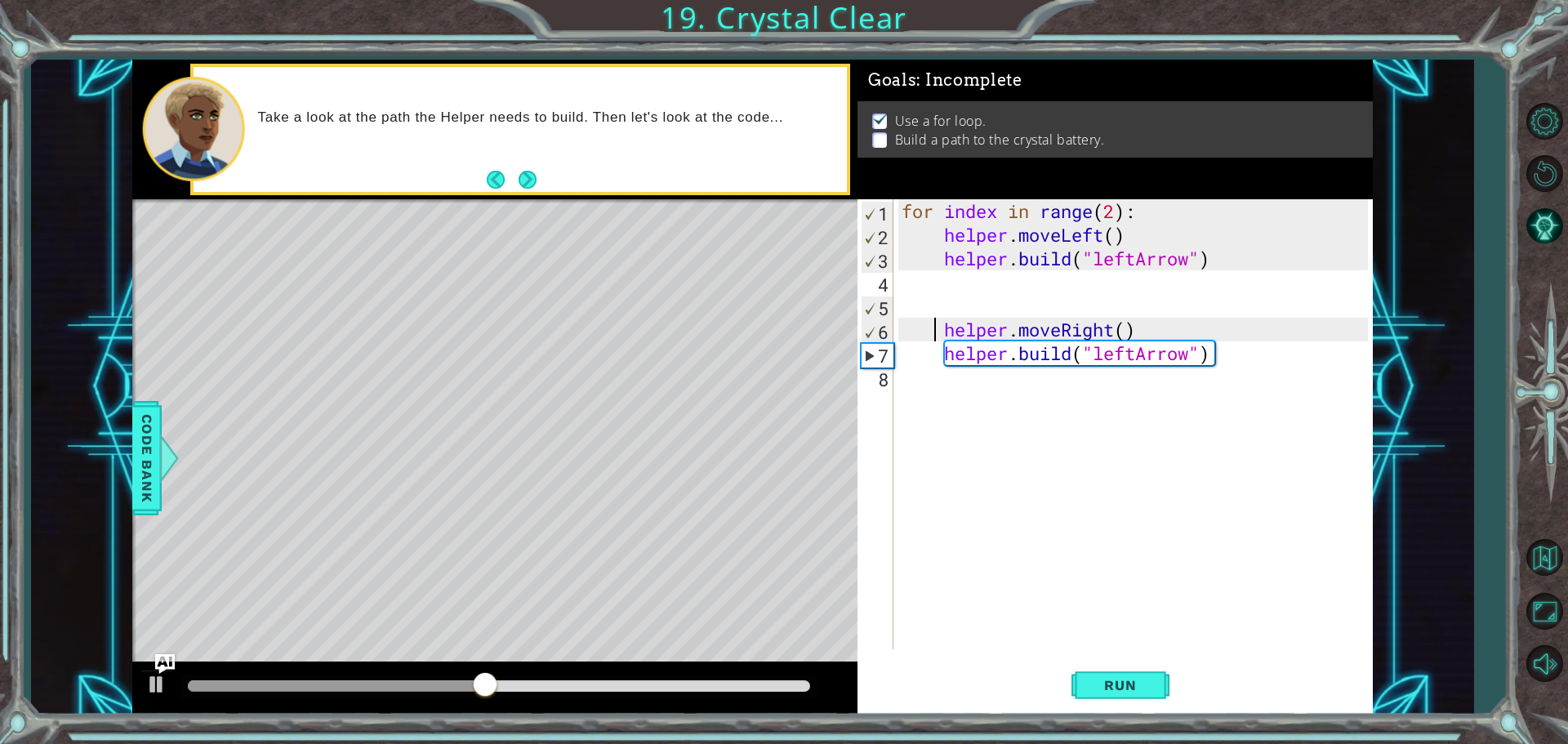
click at [933, 328] on div "for index in range ( 2 ) : helper . moveLeft ( ) helper . build ( "leftArrow" )…" at bounding box center [1137, 448] width 478 height 497
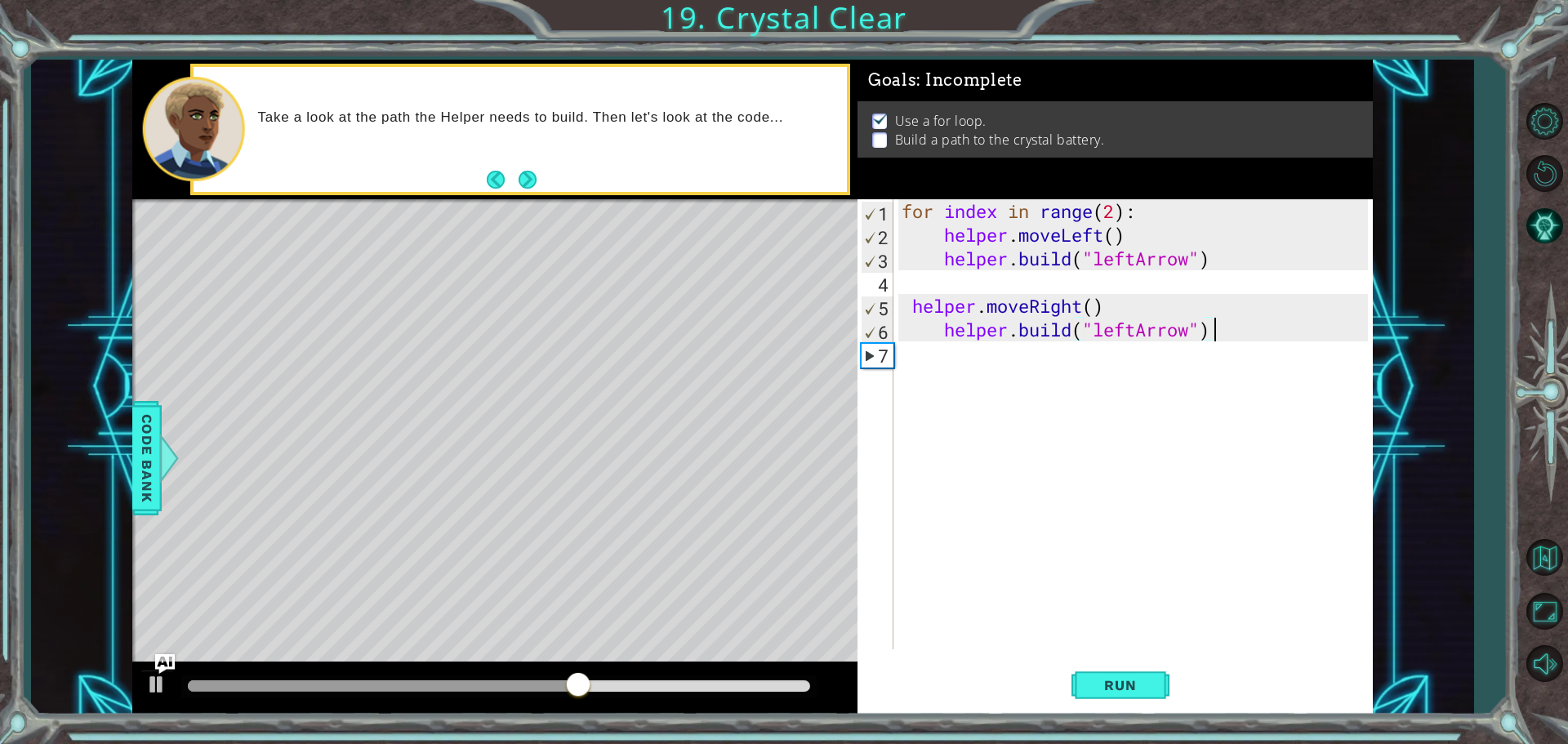
click at [1215, 331] on div "for index in range ( 2 ) : helper . moveLeft ( ) helper . build ( "leftArrow" )…" at bounding box center [1137, 448] width 478 height 497
click at [952, 331] on div "for index in range ( 2 ) : helper . moveLeft ( ) helper . build ( "leftArrow" )…" at bounding box center [1137, 448] width 478 height 497
click at [931, 335] on div "for index in range ( 2 ) : helper . moveLeft ( ) helper . build ( "leftArrow" )…" at bounding box center [1137, 448] width 478 height 497
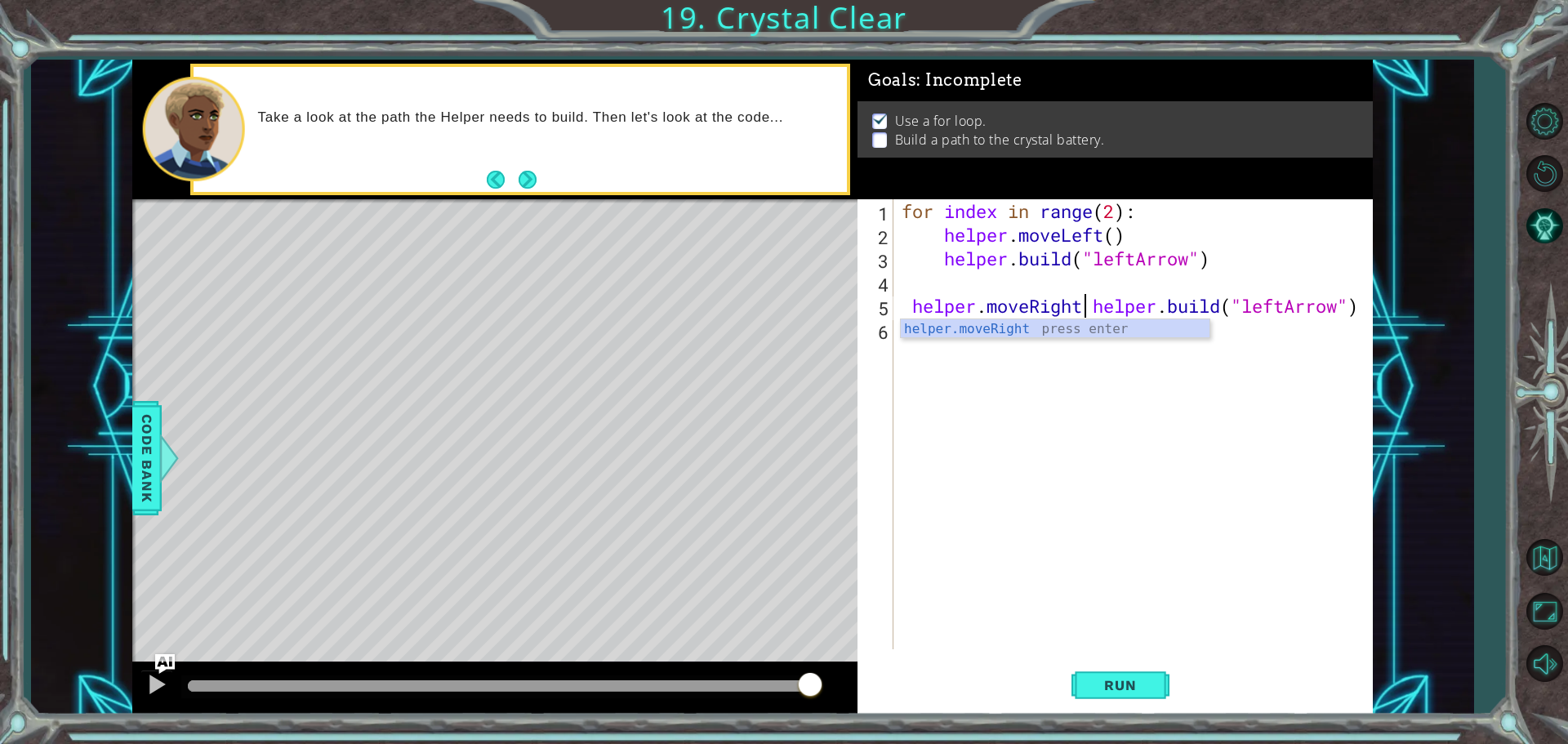
type textarea "helper.moveRigh [DOMAIN_NAME]("leftArrow")"
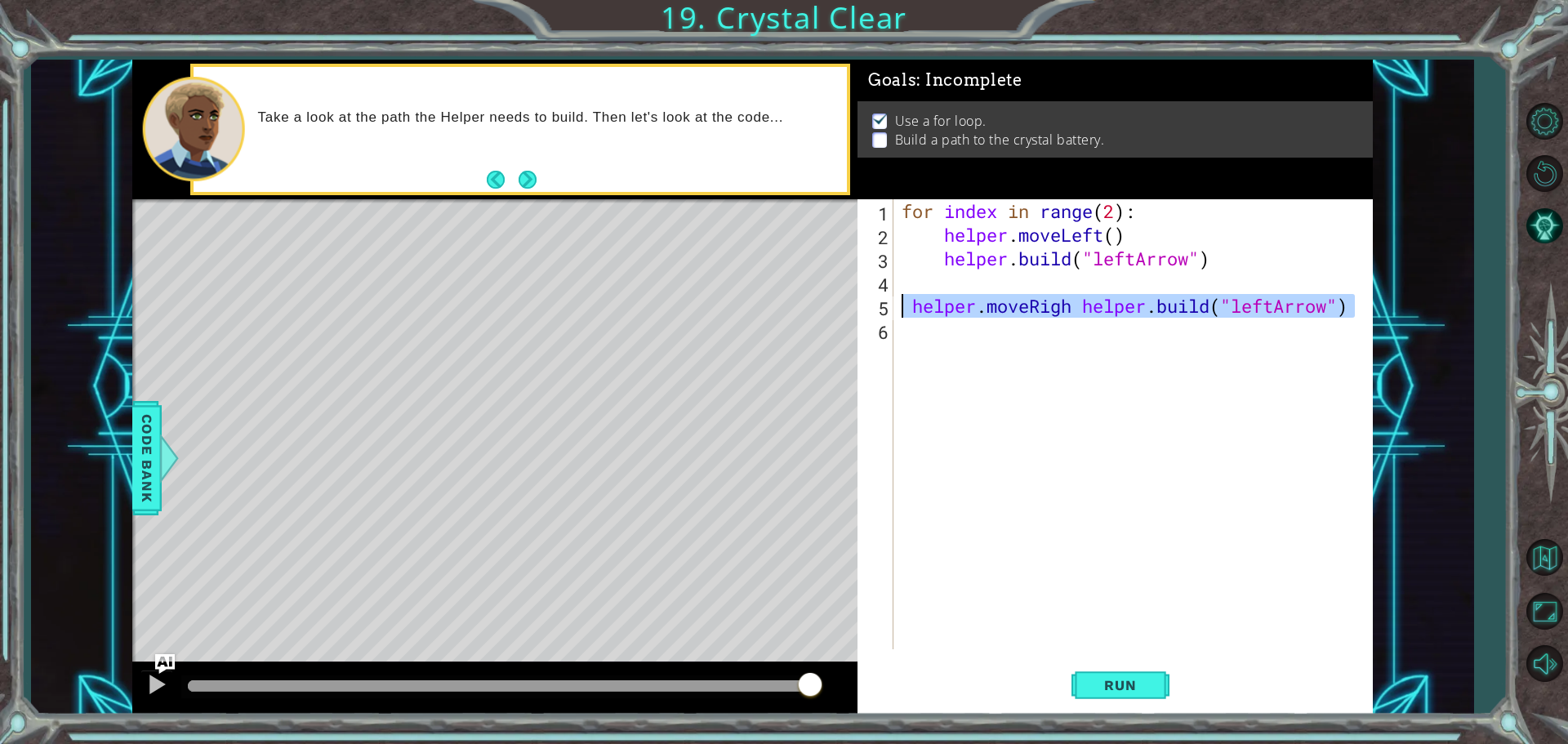
drag, startPoint x: 1363, startPoint y: 305, endPoint x: 858, endPoint y: 266, distance: 506.5
click at [816, 294] on div "1 2 3 4 5 6 7 8 for index in range ( 2 ) : helper . moveLeft ( ) helper . build…" at bounding box center [752, 387] width 1240 height 655
type textarea "[DOMAIN_NAME]("leftArrow")"
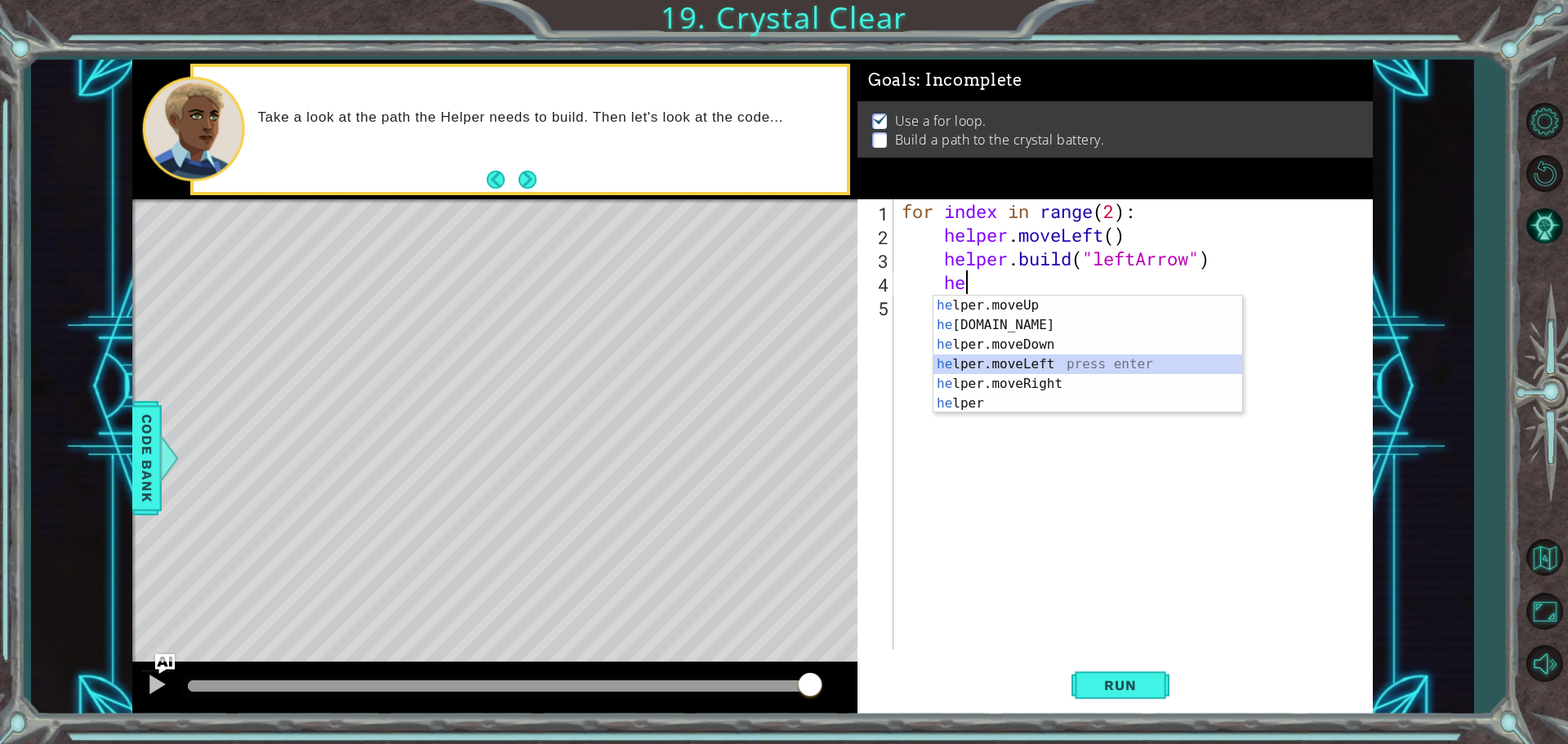
click at [1052, 356] on div "he lper.moveUp press enter he [DOMAIN_NAME] press enter he lper.moveDown press …" at bounding box center [1088, 374] width 309 height 157
type textarea "helper.moveLeft(1)"
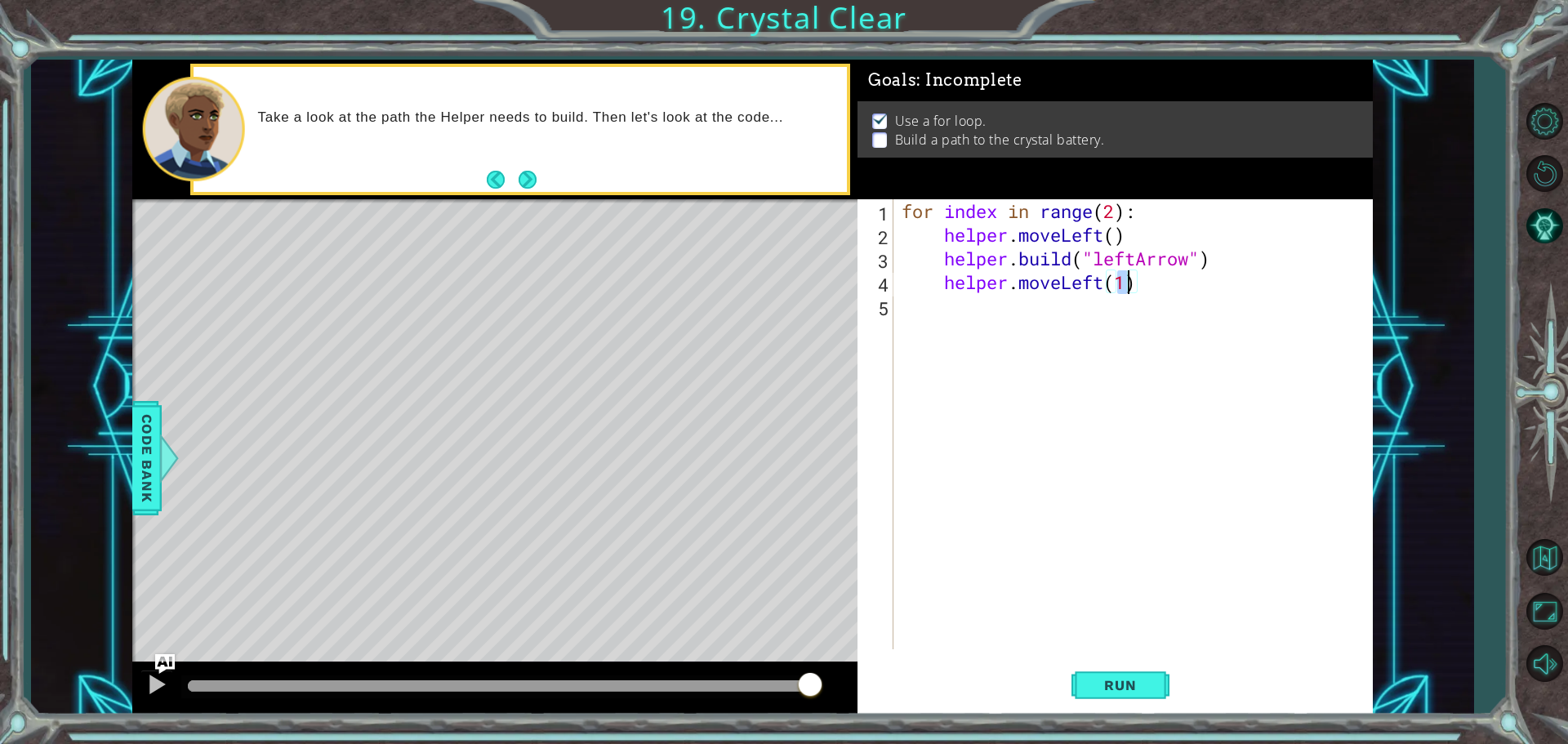
click at [1014, 324] on div "for index in range ( 2 ) : helper . moveLeft ( ) helper . build ( "leftArrow" )…" at bounding box center [1137, 448] width 478 height 497
click at [1124, 289] on div "for index in range ( 2 ) : helper . moveLeft ( ) helper . build ( "leftArrow" )…" at bounding box center [1137, 448] width 478 height 497
type textarea "helper.moveLeft()"
click at [952, 311] on div "for index in range ( 2 ) : helper . moveLeft ( ) helper . build ( "leftArrow" )…" at bounding box center [1137, 448] width 478 height 497
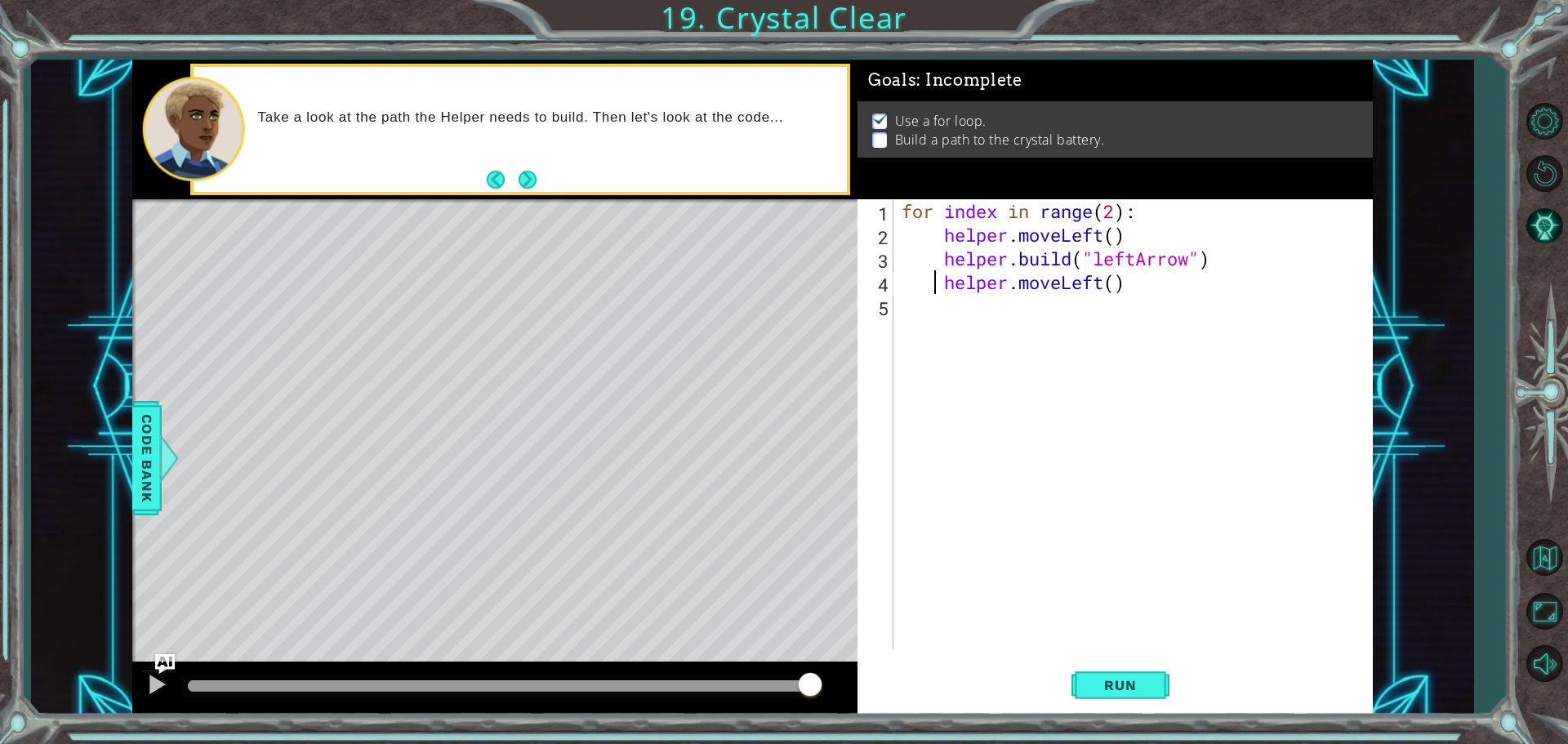
click at [938, 282] on div "for index in range ( 2 ) : helper . moveLeft ( ) helper . build ( "leftArrow" )…" at bounding box center [1137, 448] width 478 height 497
type textarea "helper.moveLeft()"
click at [938, 310] on div "for index in range ( 2 ) : helper . moveLeft ( ) helper . build ( "leftArrow" )…" at bounding box center [1137, 448] width 478 height 497
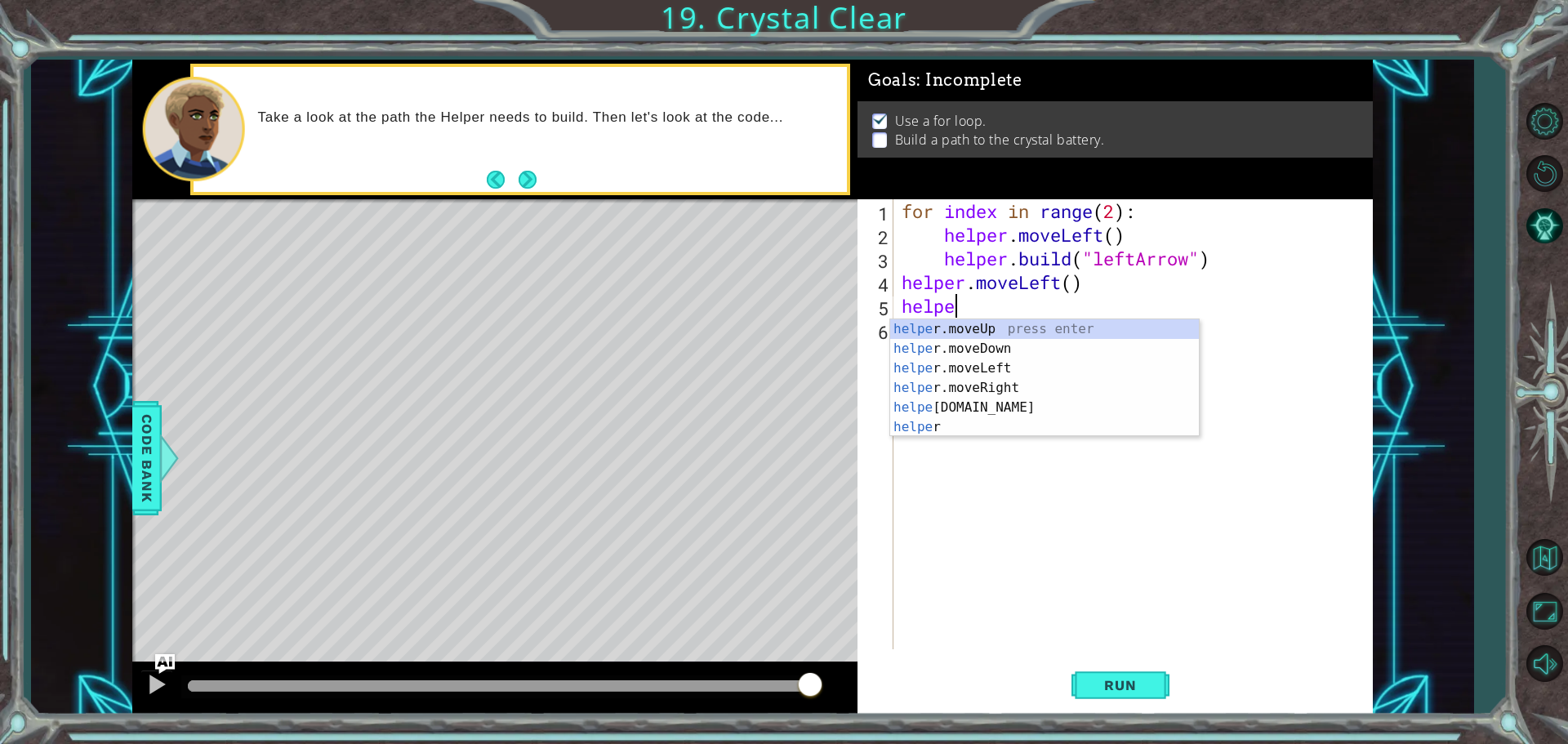
scroll to position [0, 2]
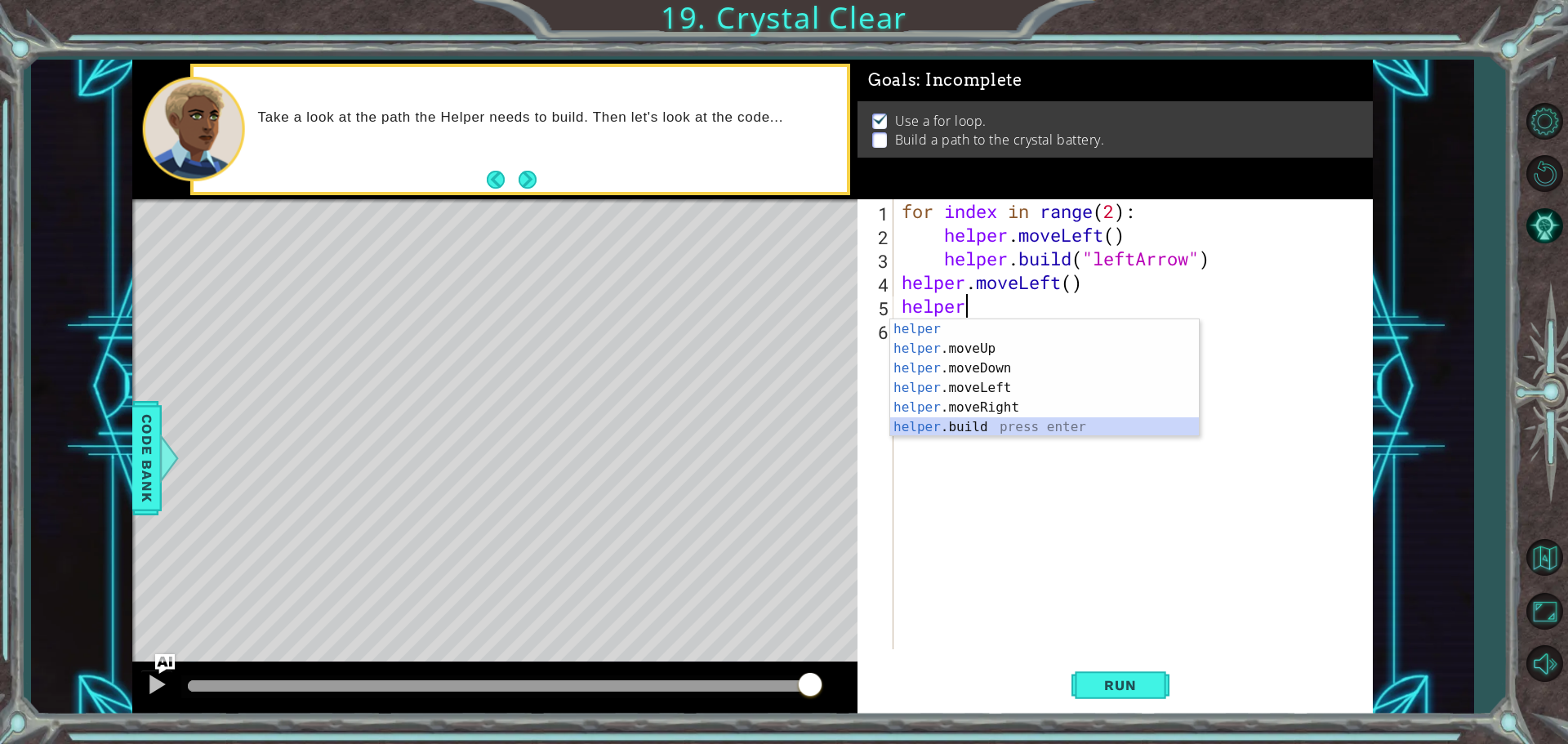
click at [939, 426] on div "helper press enter helper .moveUp press enter helper .moveDown press enter help…" at bounding box center [1044, 397] width 309 height 157
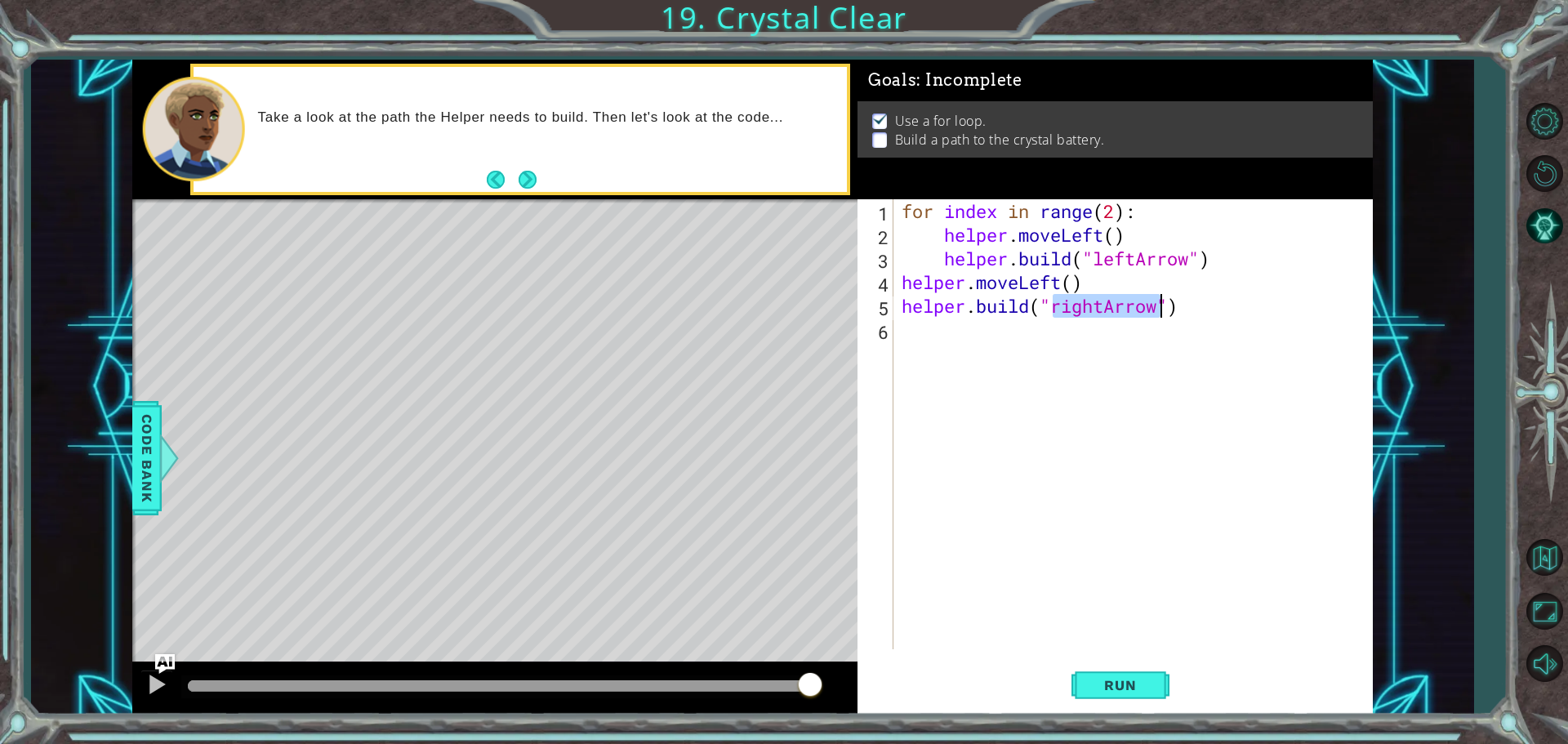
click at [1102, 304] on div "for index in range ( 2 ) : helper . moveLeft ( ) helper . build ( "leftArrow" )…" at bounding box center [1133, 425] width 470 height 450
type textarea "[DOMAIN_NAME]("leftArrow")"
click at [1113, 666] on button "Run" at bounding box center [1121, 684] width 98 height 52
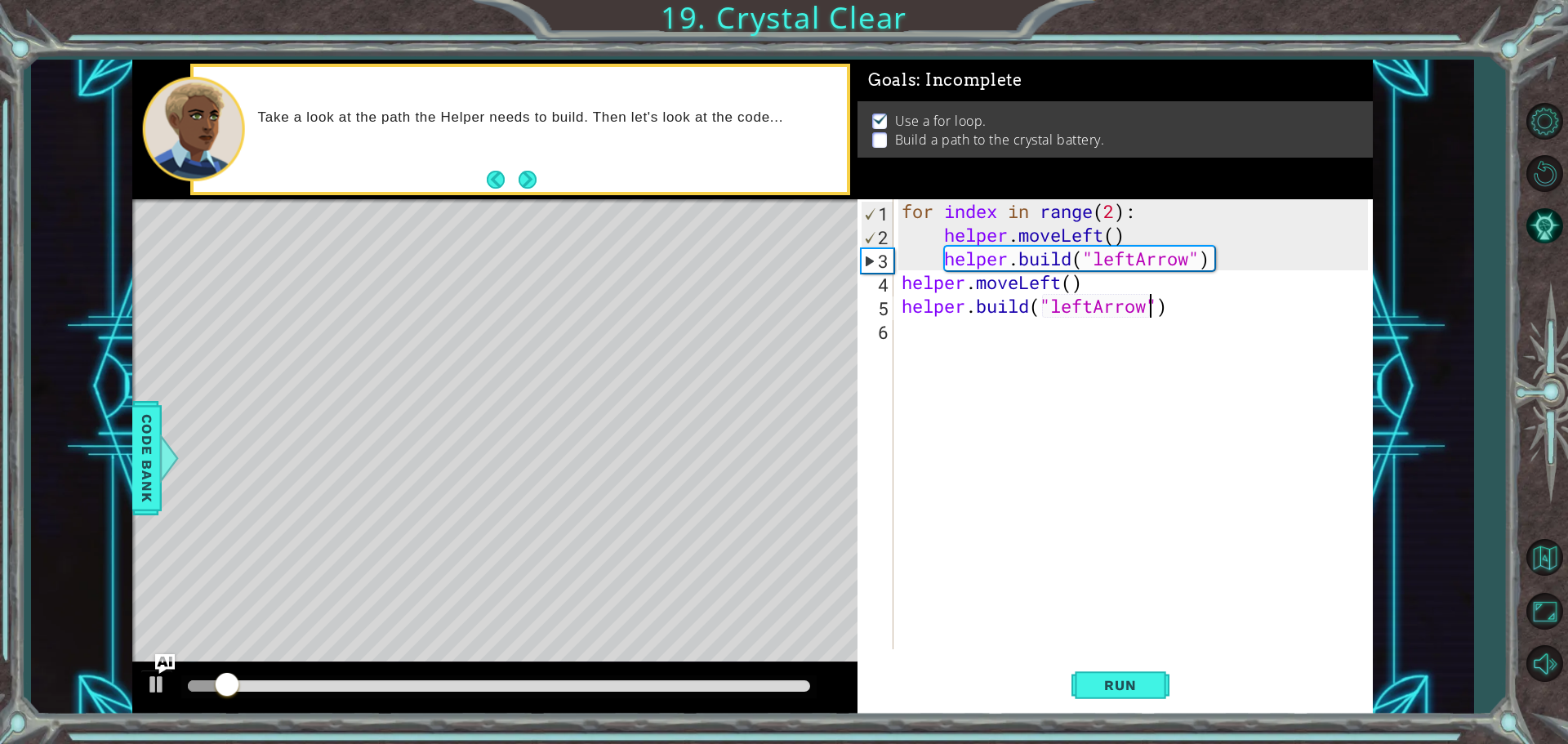
click at [911, 348] on div "for index in range ( 2 ) : helper . moveLeft ( ) helper . build ( "leftArrow" )…" at bounding box center [1137, 448] width 478 height 497
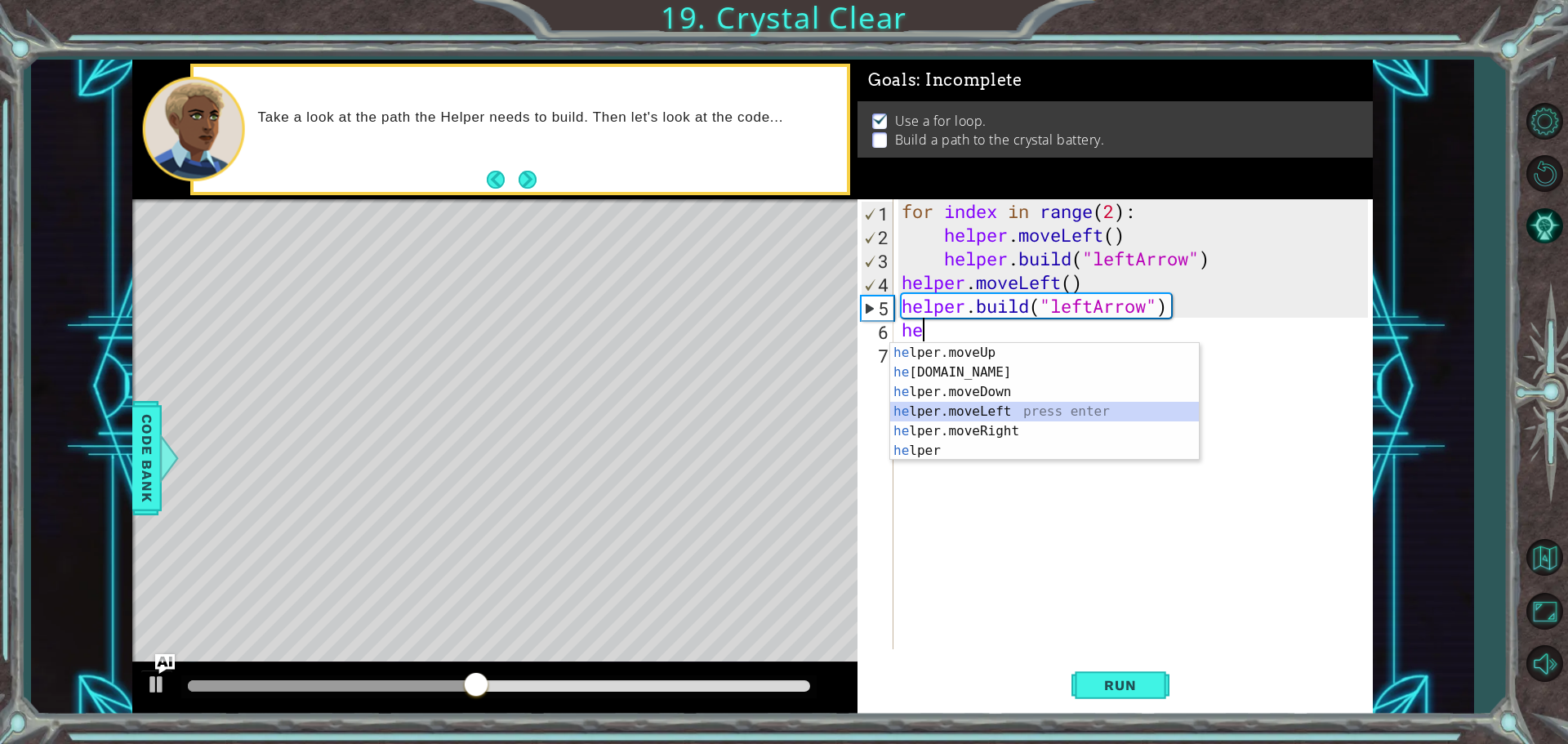
click at [966, 408] on div "he lper.moveUp press enter he [DOMAIN_NAME] press enter he lper.moveDown press …" at bounding box center [1044, 421] width 309 height 157
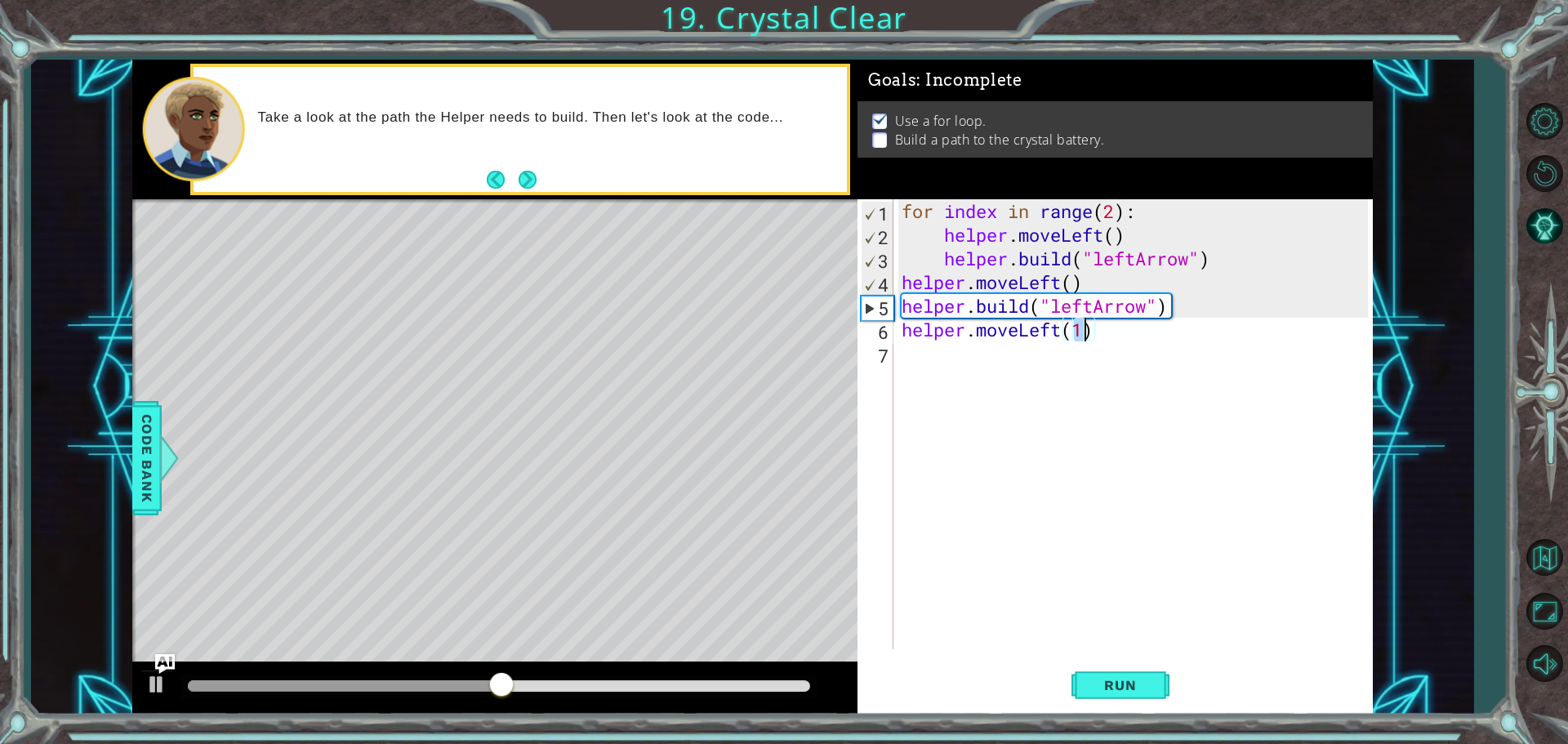
type textarea "helper.moveLeft()"
click at [1025, 364] on div "for index in range ( 2 ) : helper . moveLeft ( ) helper . build ( "leftArrow" )…" at bounding box center [1137, 448] width 478 height 497
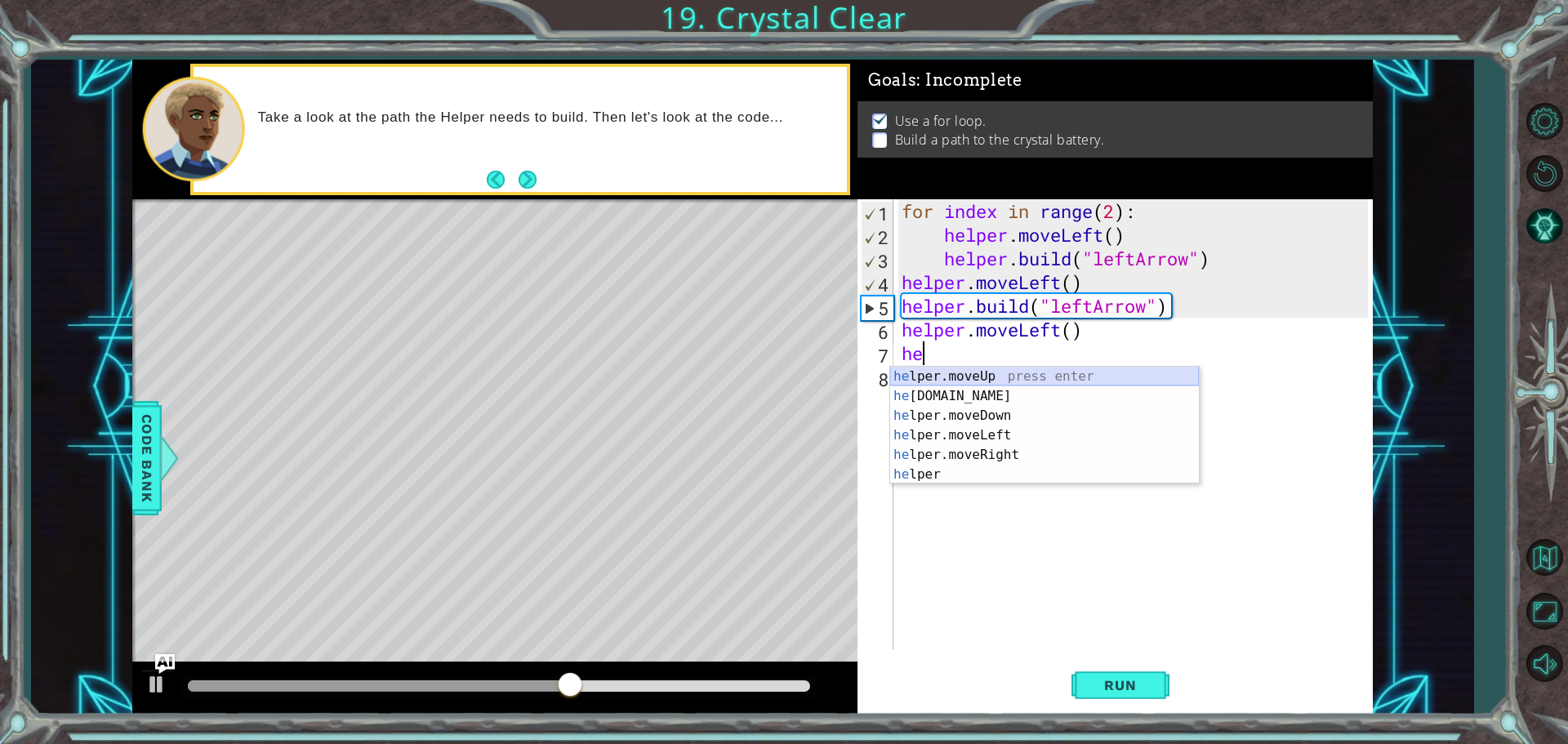
click at [984, 386] on div "he lper.moveUp press enter he [DOMAIN_NAME] press enter he lper.moveDown press …" at bounding box center [1044, 445] width 309 height 157
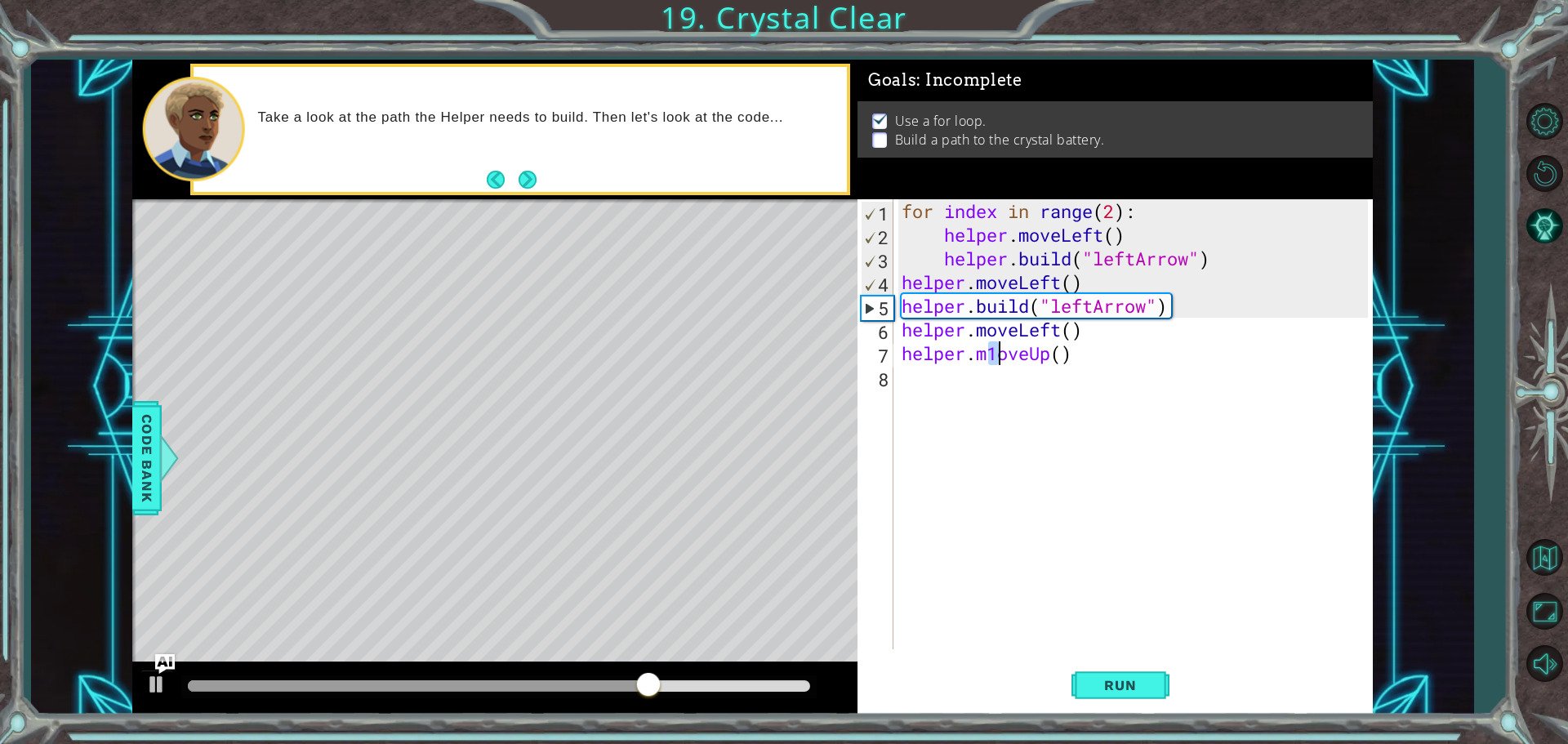
click at [915, 381] on div "for index in range ( 2 ) : helper . moveLeft ( ) helper . build ( "leftArrow" )…" at bounding box center [1137, 448] width 478 height 497
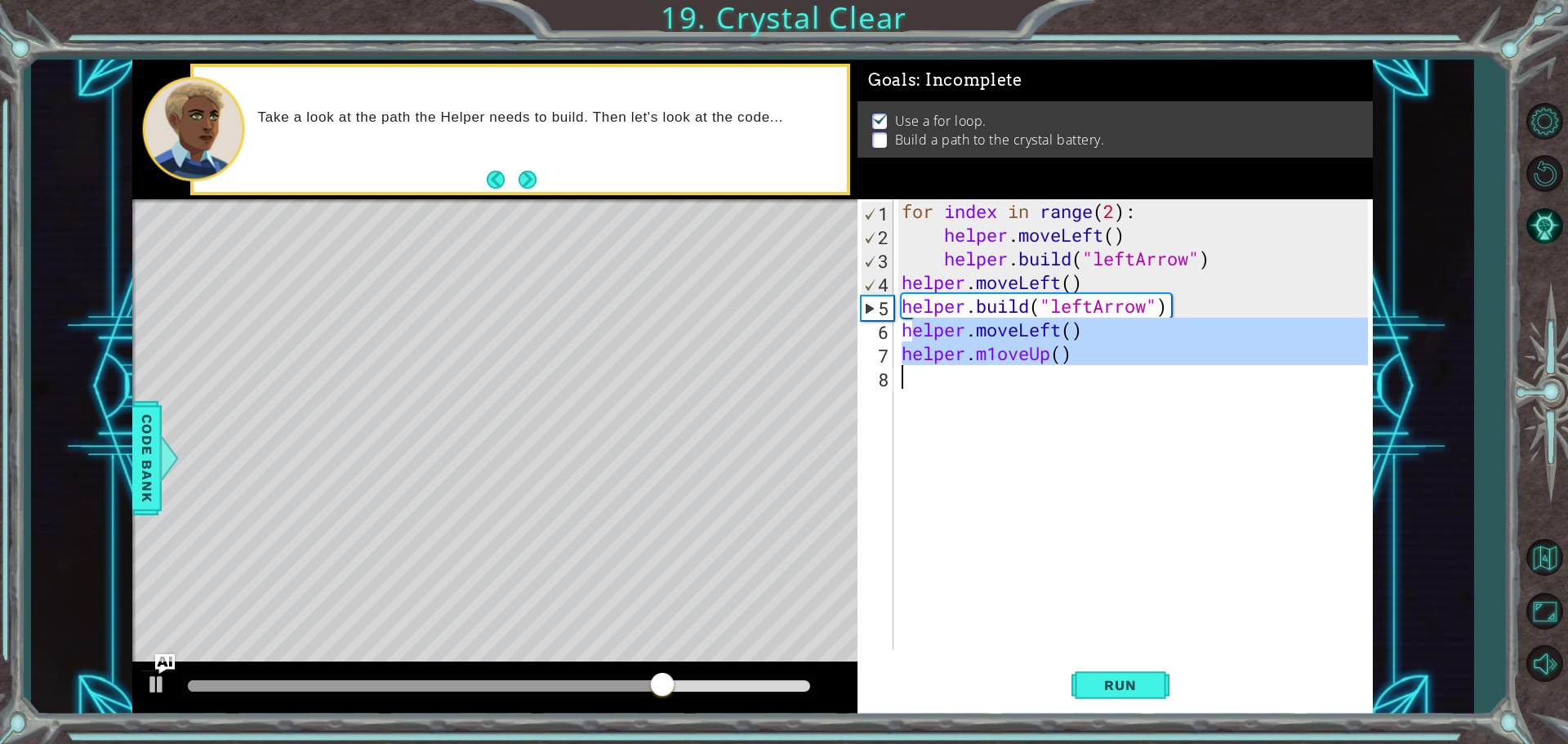
click at [904, 356] on div "for index in range ( 2 ) : helper . moveLeft ( ) helper . build ( "leftArrow" )…" at bounding box center [1133, 425] width 470 height 450
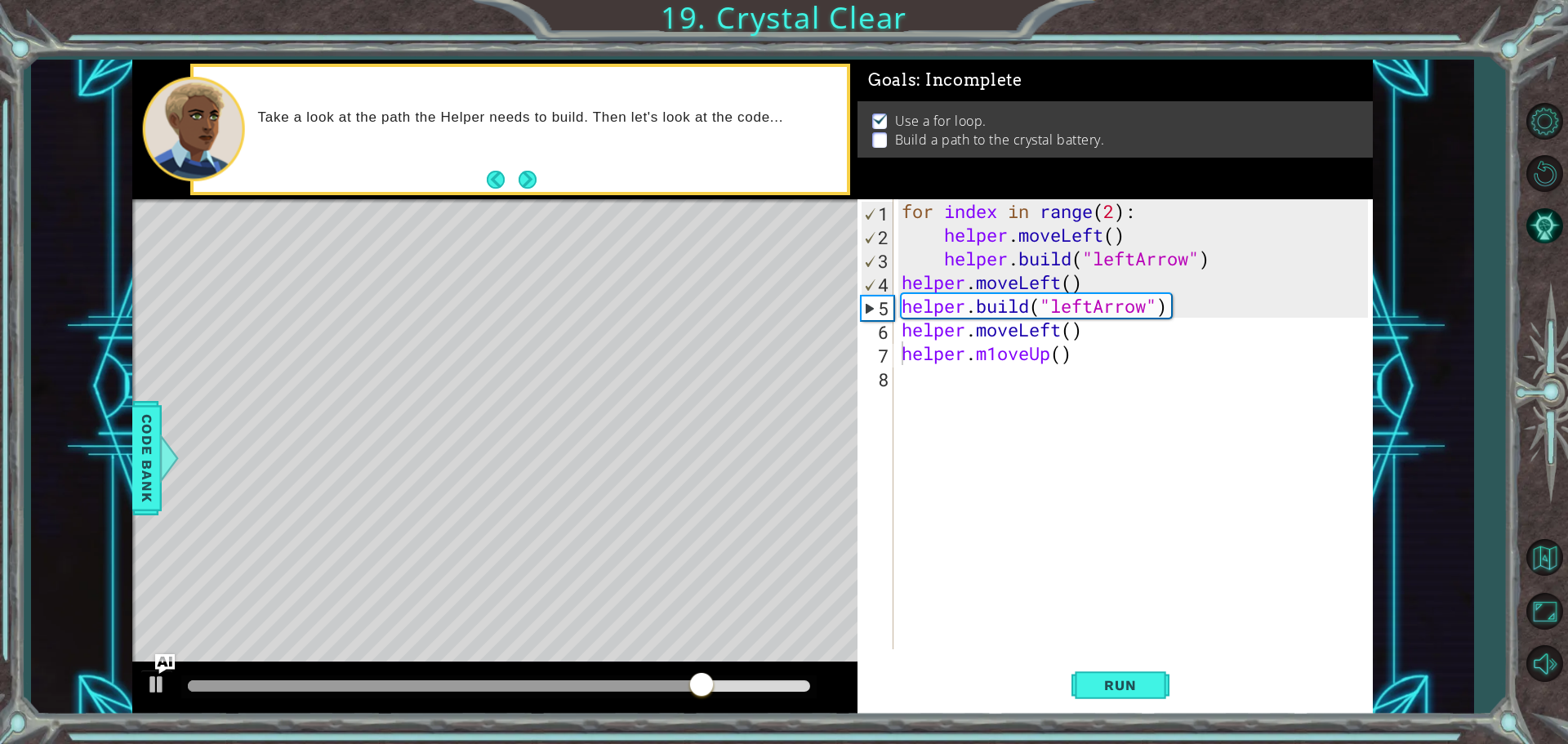
drag, startPoint x: 895, startPoint y: 348, endPoint x: 906, endPoint y: 348, distance: 11.0
click at [914, 341] on div "helper.m1oveUp() 1 2 3 4 5 6 7 8 for index in range ( 2 ) : helper . moveLeft (…" at bounding box center [1112, 425] width 511 height 450
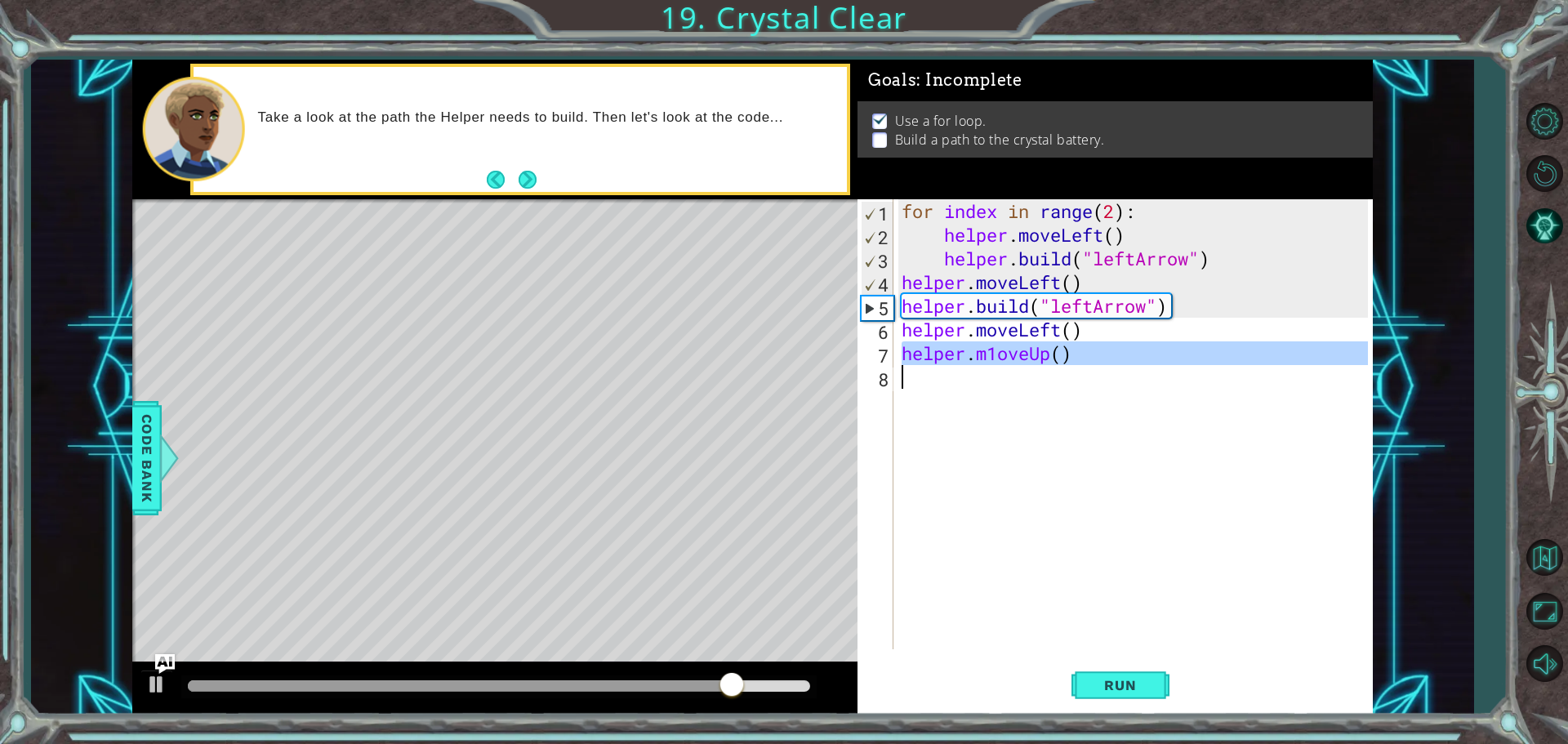
drag, startPoint x: 906, startPoint y: 349, endPoint x: 1054, endPoint y: 375, distance: 150.3
click at [1054, 375] on div "for index in range ( 2 ) : helper . moveLeft ( ) helper . build ( "leftArrow" )…" at bounding box center [1137, 448] width 478 height 497
type textarea "helper.m1oveUp()"
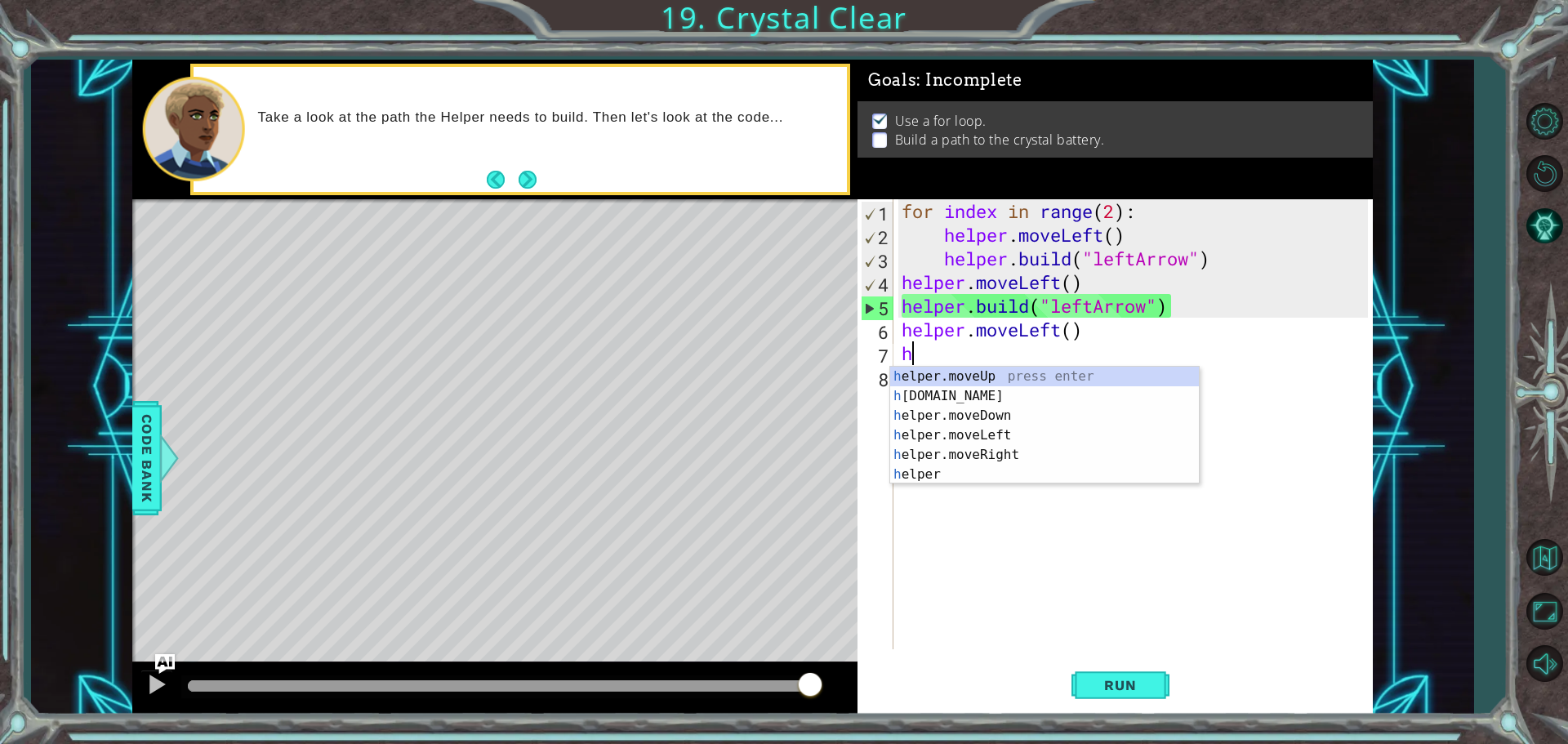
type textarea "he"
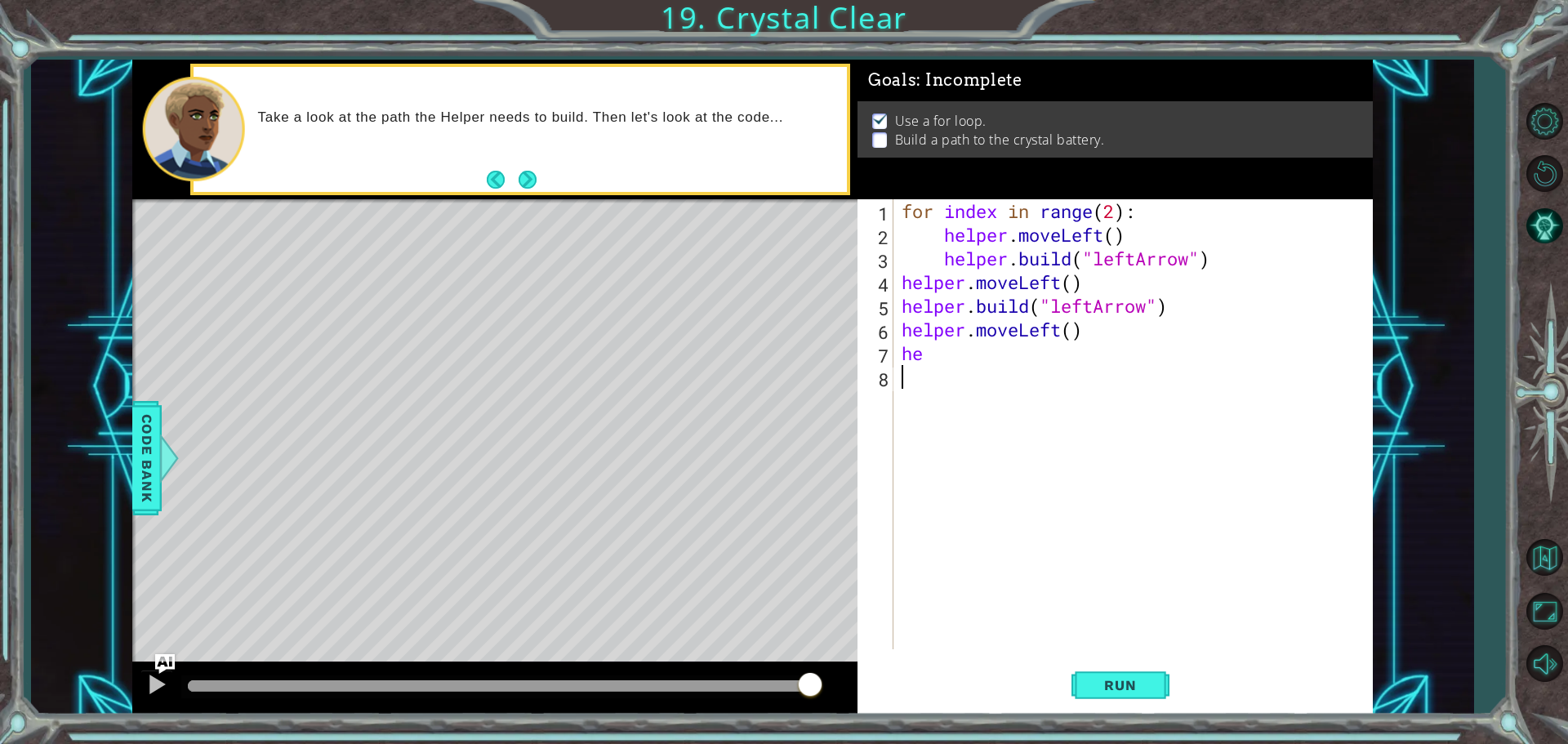
drag, startPoint x: 1054, startPoint y: 375, endPoint x: 1324, endPoint y: 420, distance: 273.7
click at [1324, 420] on div "for index in range ( 2 ) : helper . moveLeft ( ) helper . build ( "leftArrow" )…" at bounding box center [1137, 448] width 478 height 497
click at [943, 371] on div "for index in range ( 2 ) : helper . moveLeft ( ) helper . build ( "leftArrow" )…" at bounding box center [1137, 448] width 478 height 497
click at [929, 348] on div "for index in range ( 2 ) : helper . moveLeft ( ) helper . build ( "leftArrow" )…" at bounding box center [1137, 448] width 478 height 497
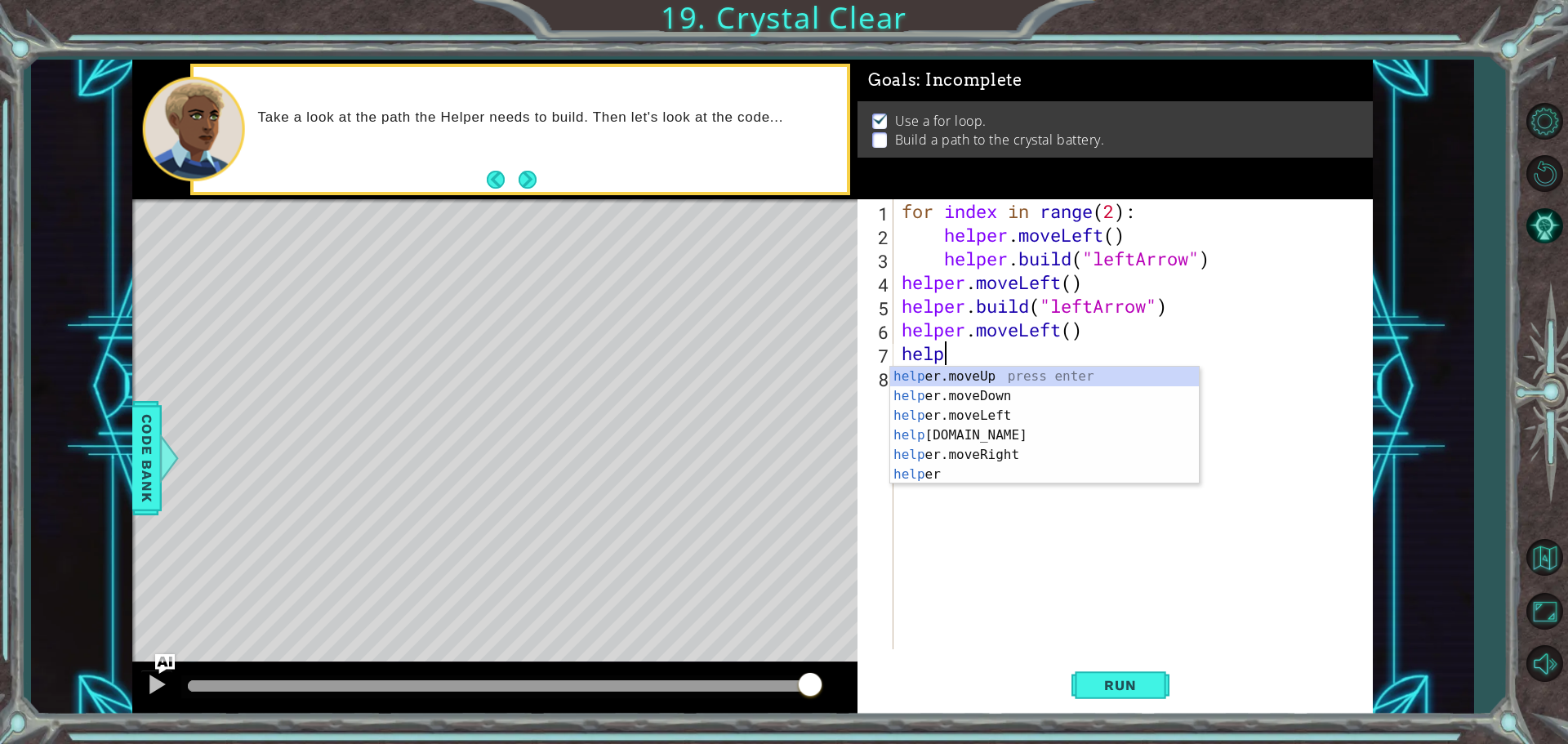
scroll to position [0, 1]
click at [948, 437] on div "help er.moveUp press enter help er.moveDown press enter help er.moveLeft press …" at bounding box center [1044, 445] width 309 height 157
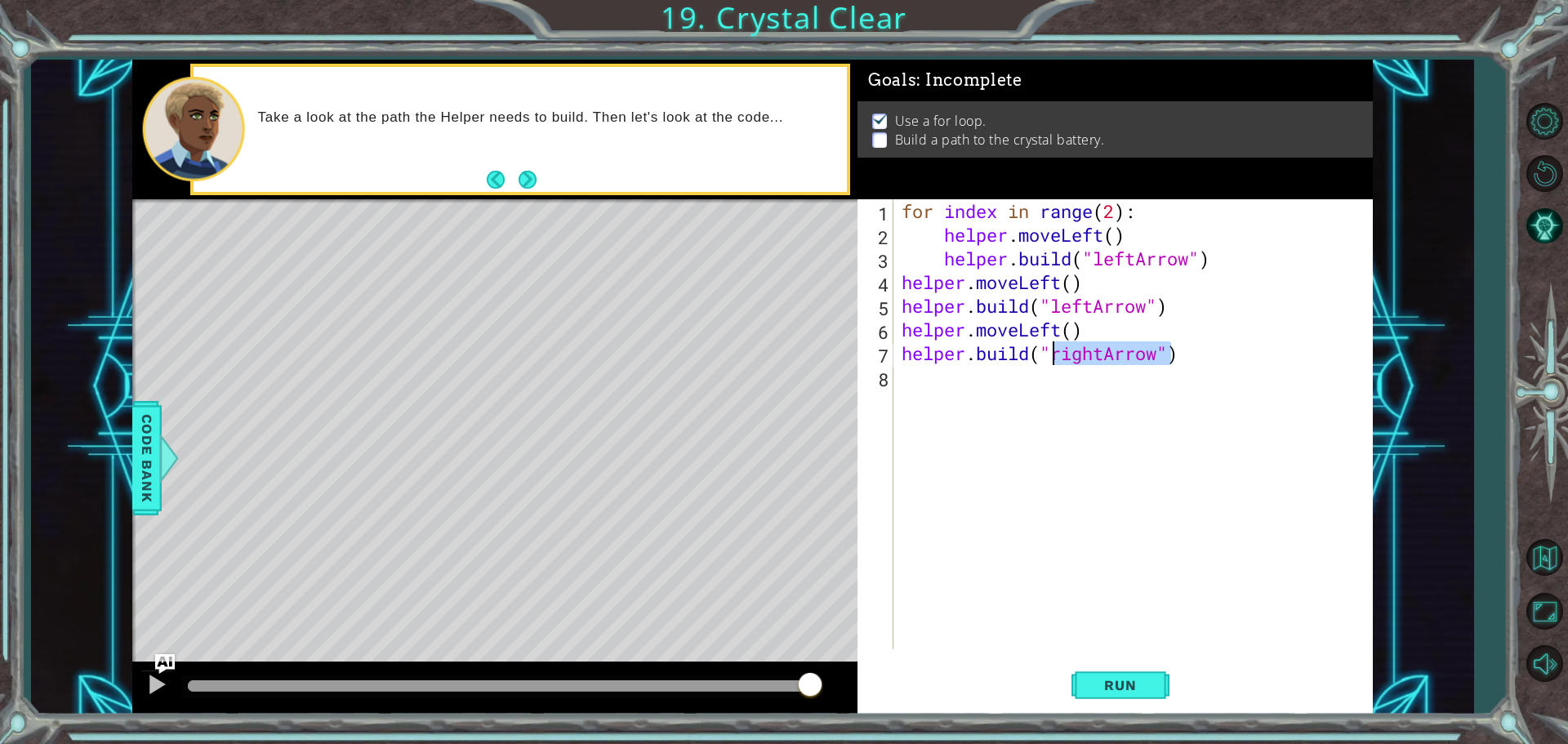
drag, startPoint x: 1168, startPoint y: 356, endPoint x: 1050, endPoint y: 359, distance: 118.0
click at [1050, 359] on div "for index in range ( 2 ) : helper . moveLeft ( ) helper . build ( "leftArrow" )…" at bounding box center [1137, 448] width 478 height 497
type textarea "[DOMAIN_NAME](")"
click at [1068, 387] on div "for index in range ( 2 ) : helper . moveLeft ( ) helper . build ( "leftArrow" )…" at bounding box center [1137, 448] width 478 height 497
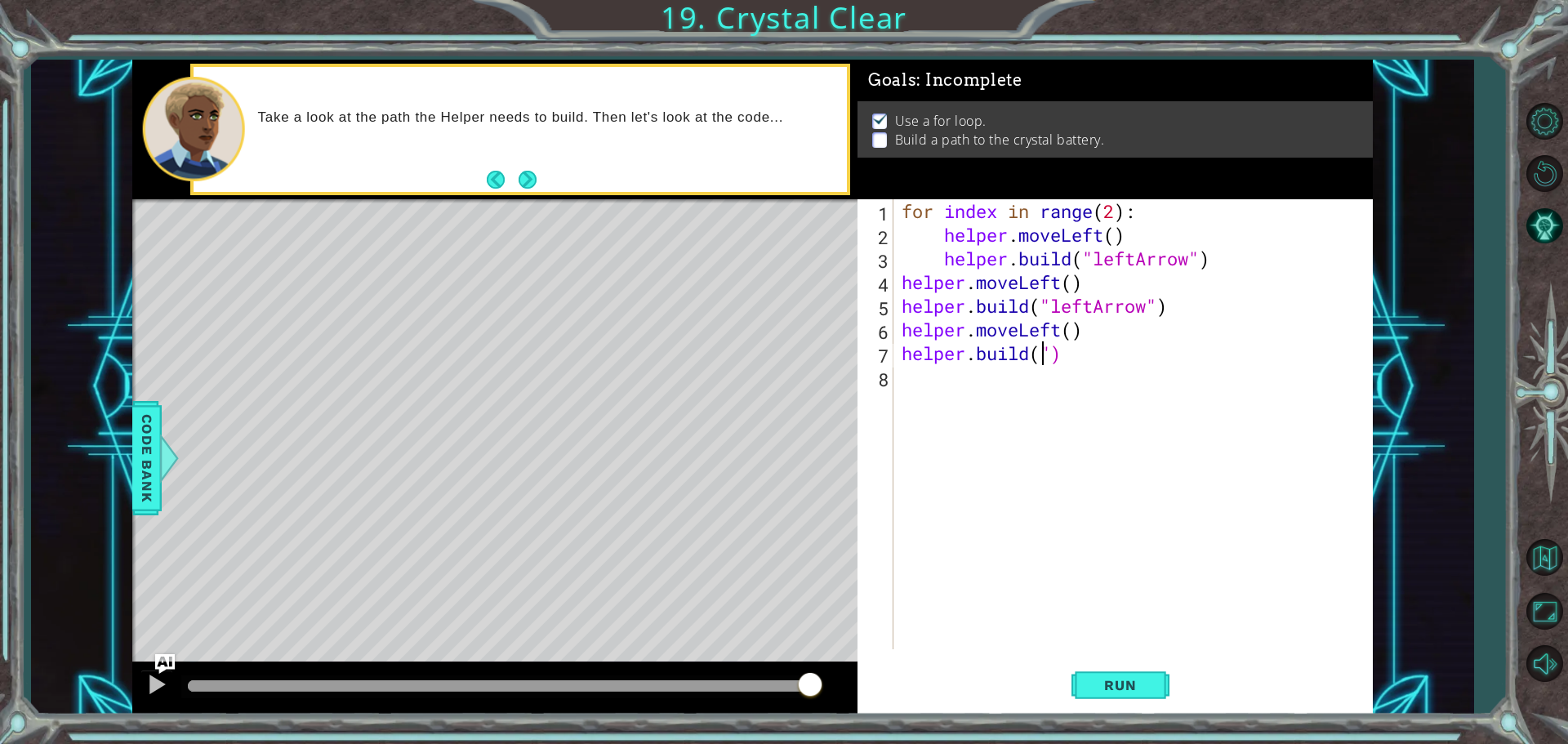
click at [1052, 356] on div "for index in range ( 2 ) : helper . moveLeft ( ) helper . build ( "leftArrow" )…" at bounding box center [1137, 448] width 478 height 497
click at [1053, 356] on div "for index in range ( 2 ) : helper . moveLeft ( ) helper . build ( "leftArrow" )…" at bounding box center [1133, 425] width 470 height 450
type textarea "[DOMAIN_NAME](")"
click at [1088, 387] on div "for index in range ( 2 ) : helper . moveLeft ( ) helper . build ( "leftArrow" )…" at bounding box center [1137, 448] width 478 height 497
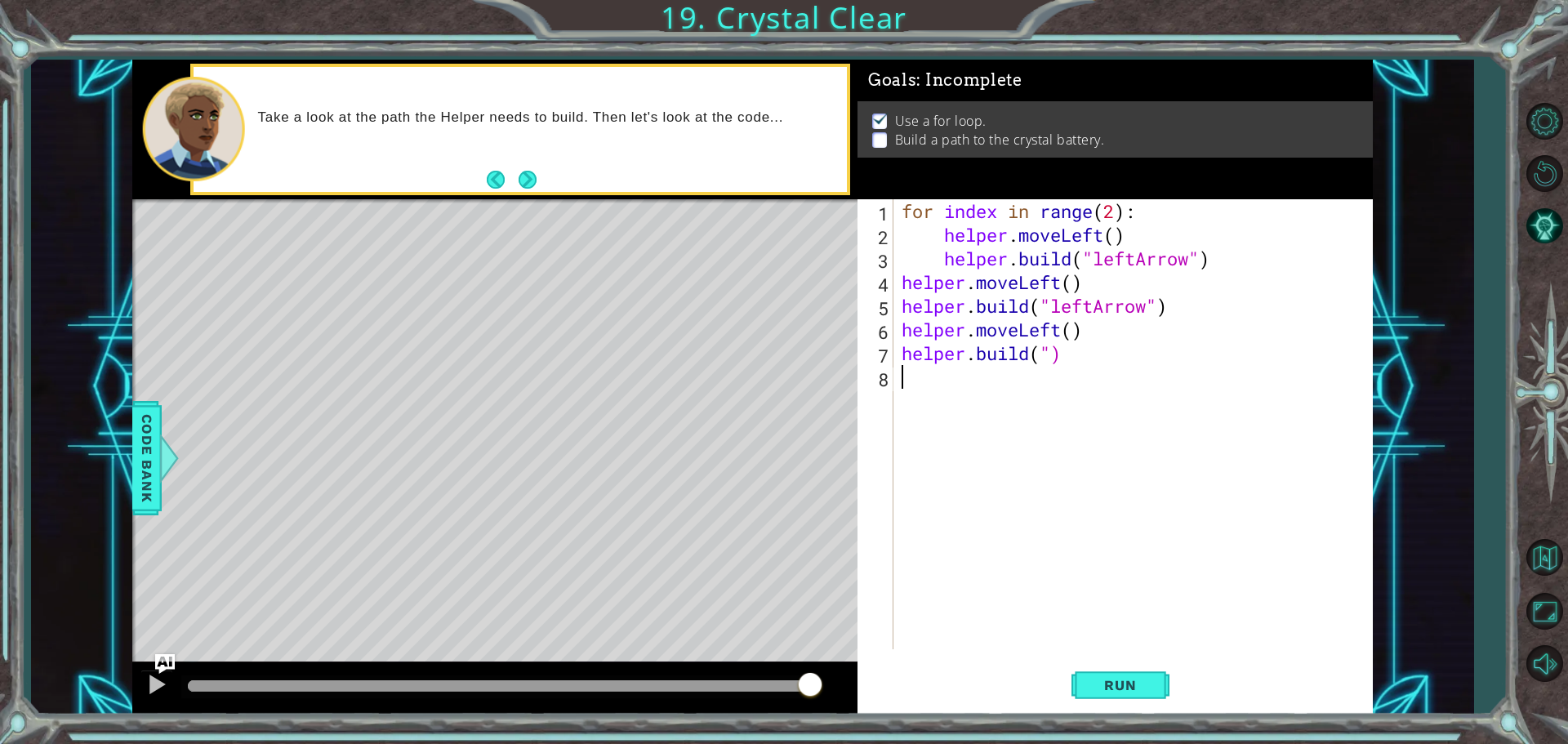
scroll to position [0, 0]
click at [1054, 359] on div "for index in range ( 2 ) : helper . moveLeft ( ) helper . build ( "leftArrow" )…" at bounding box center [1137, 448] width 478 height 497
click at [1058, 379] on div "" leftArrow" press enter" at bounding box center [1185, 396] width 309 height 59
type textarea "[DOMAIN_NAME]("leftArrow")"
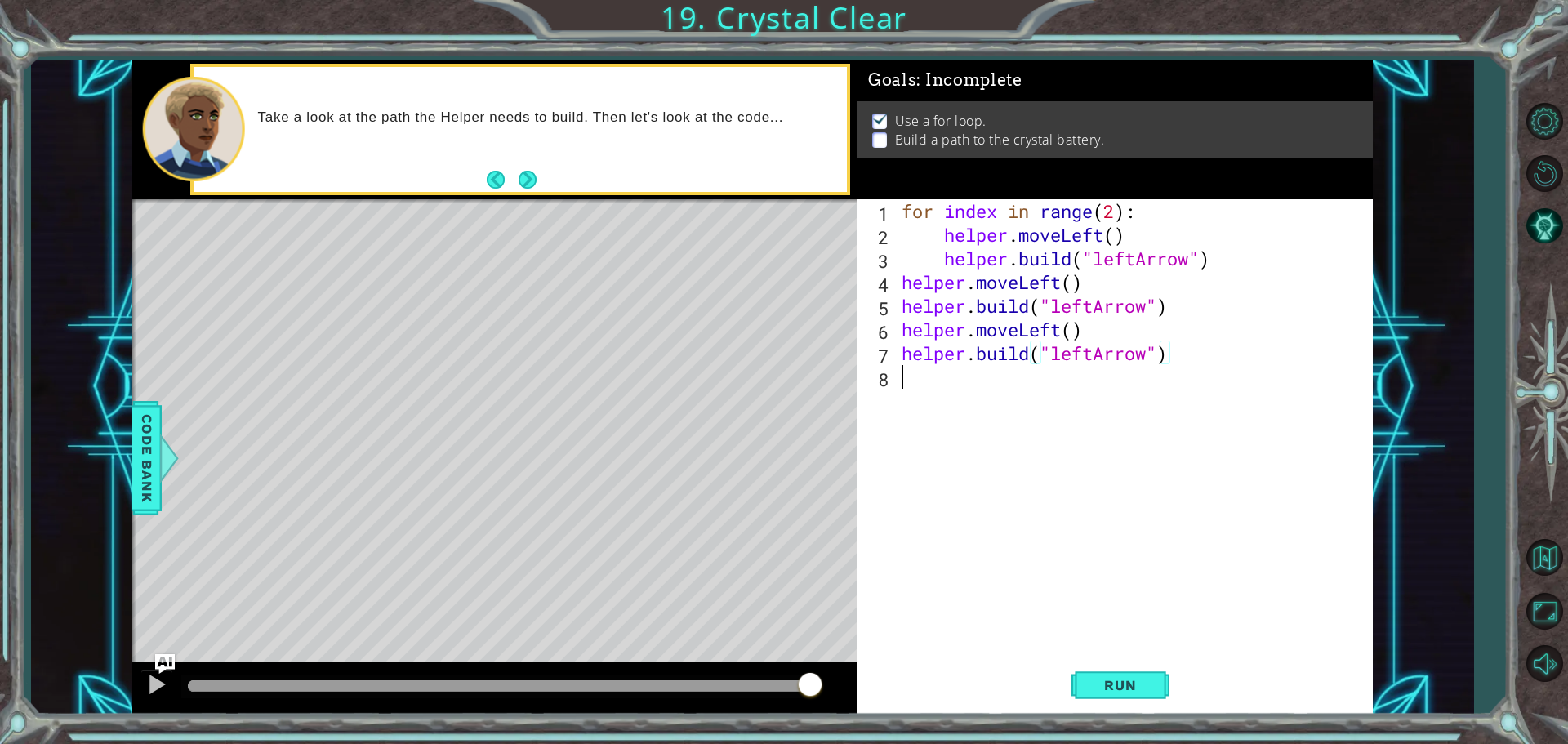
click at [929, 395] on div "for index in range ( 2 ) : helper . moveLeft ( ) helper . build ( "leftArrow" )…" at bounding box center [1137, 448] width 478 height 497
click at [1136, 708] on button "Run" at bounding box center [1121, 684] width 98 height 52
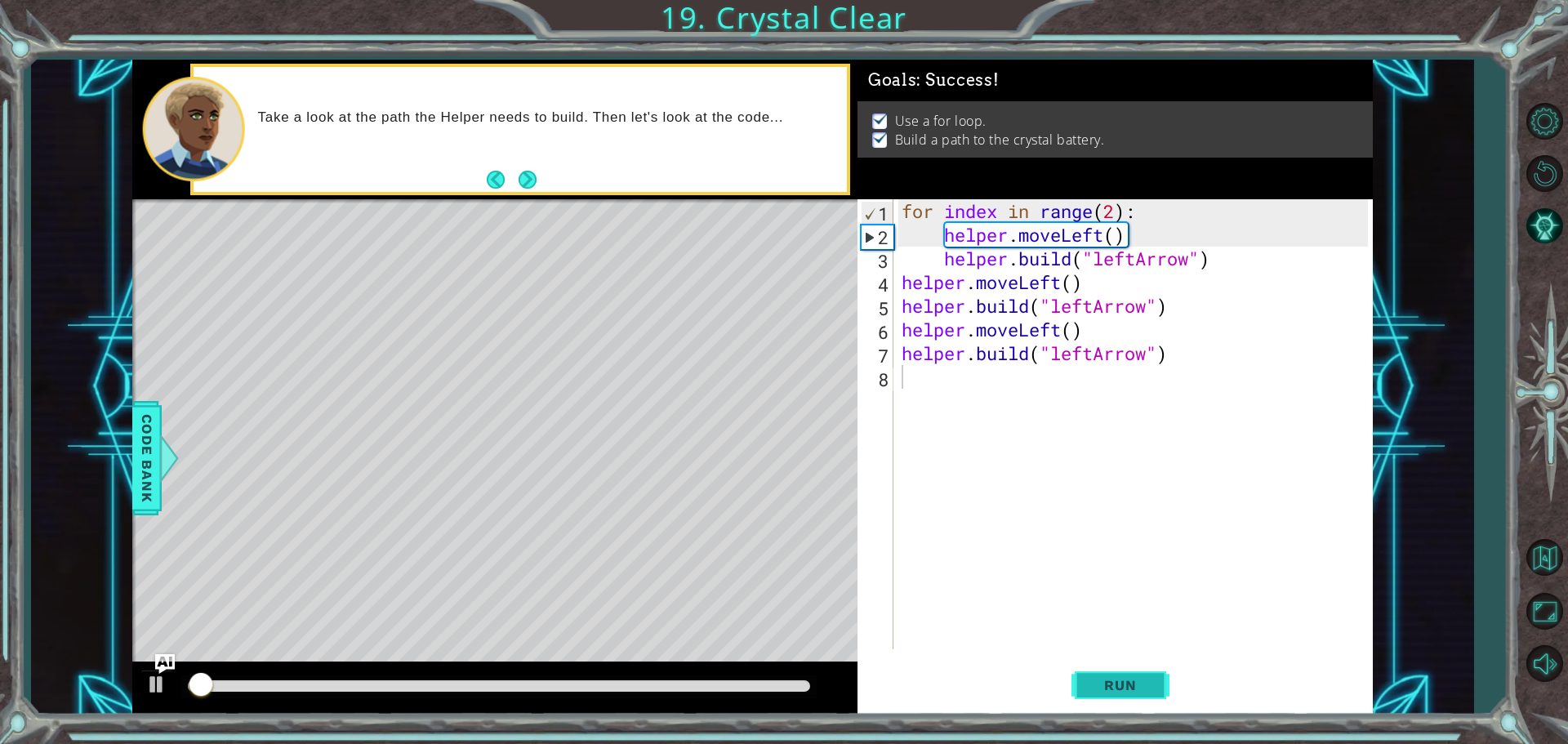
click at [1139, 692] on span "Run" at bounding box center [1120, 685] width 64 height 16
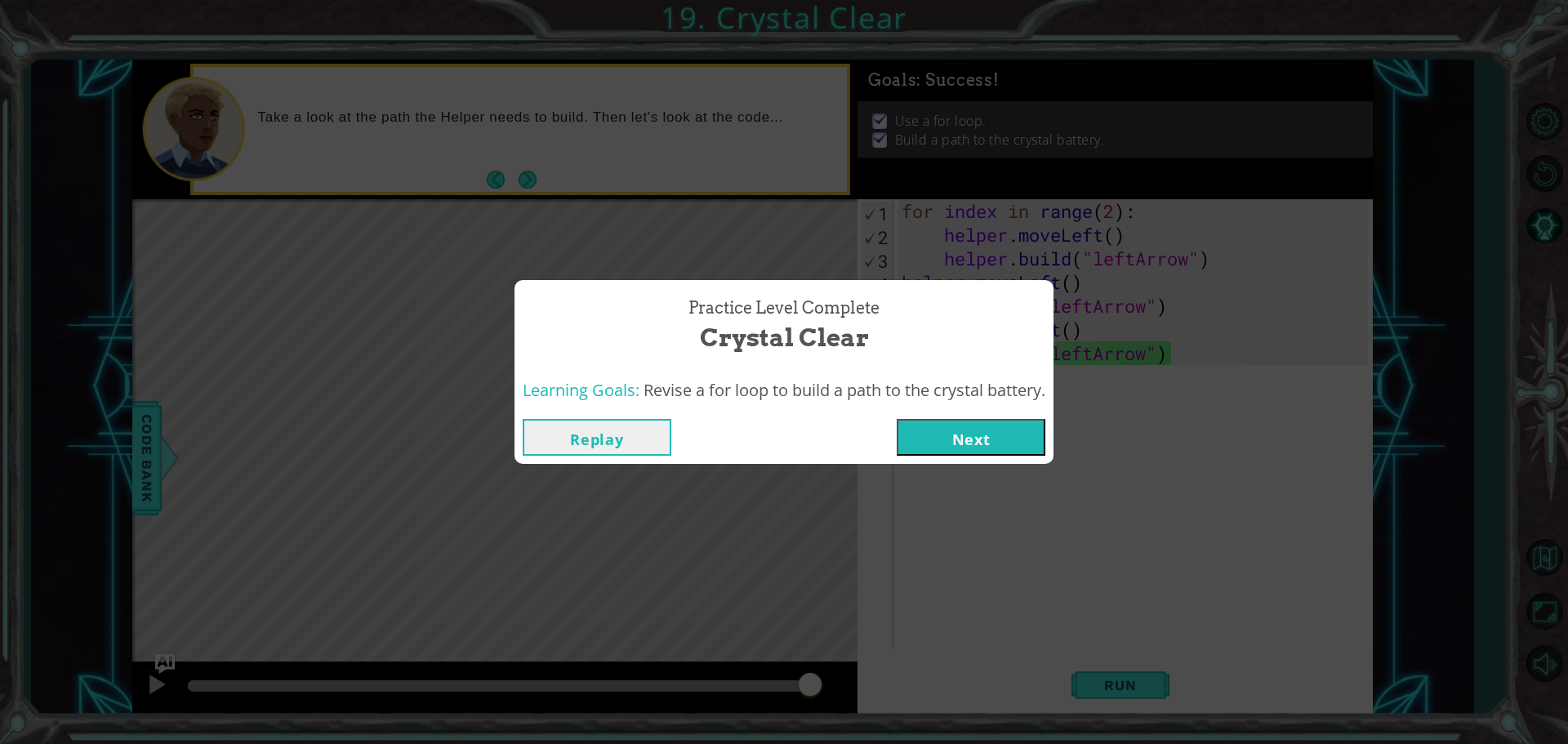
click at [1017, 429] on button "Next" at bounding box center [971, 437] width 149 height 37
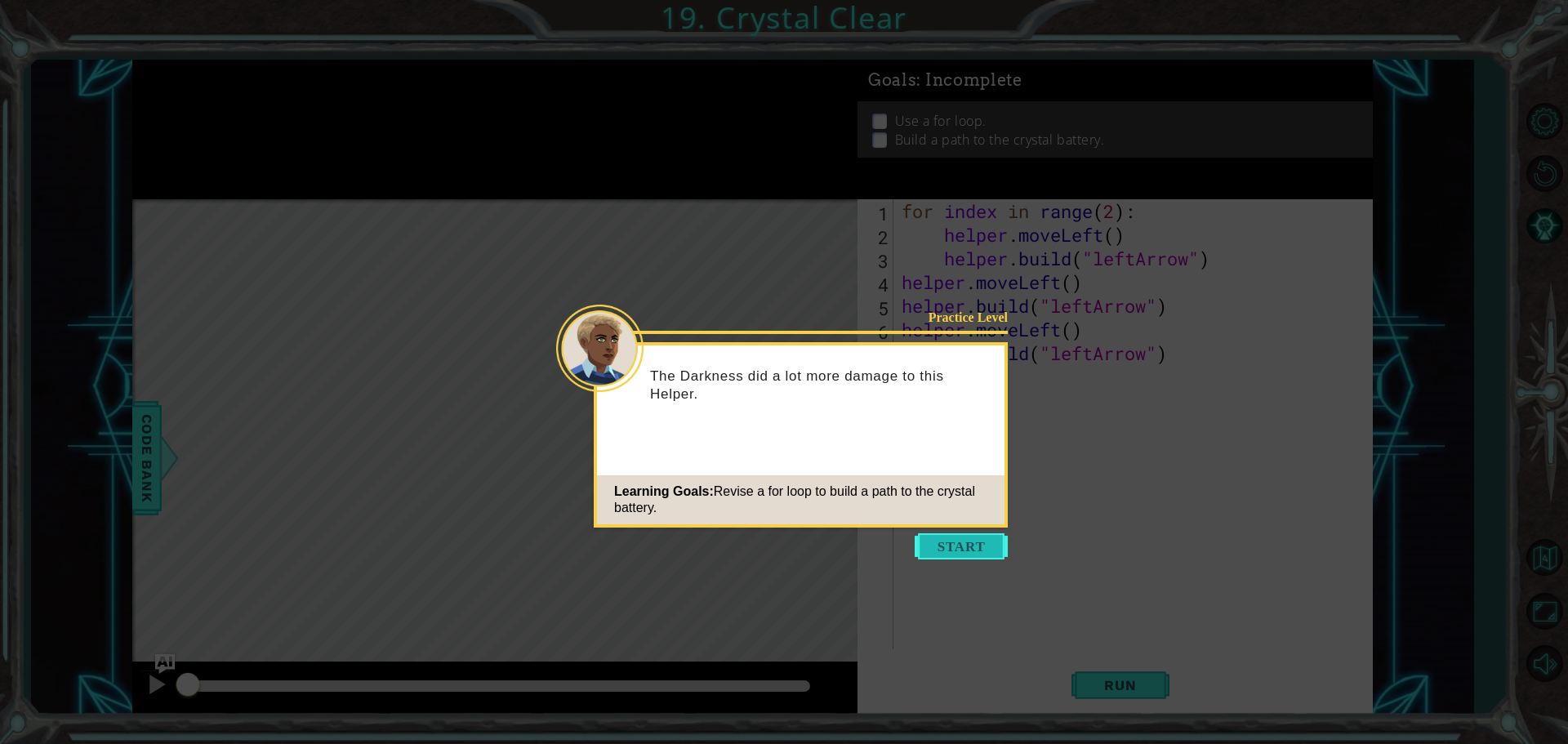
click at [937, 535] on button "Start" at bounding box center [961, 546] width 93 height 26
